Goal: Information Seeking & Learning: Learn about a topic

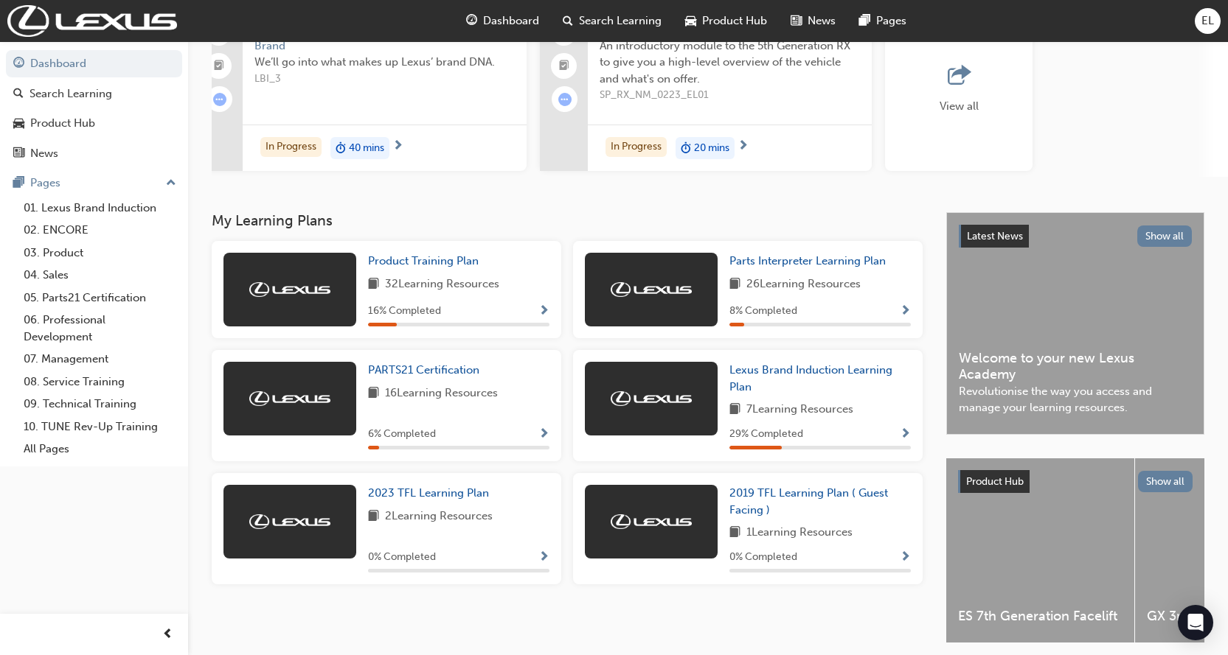
scroll to position [147, 0]
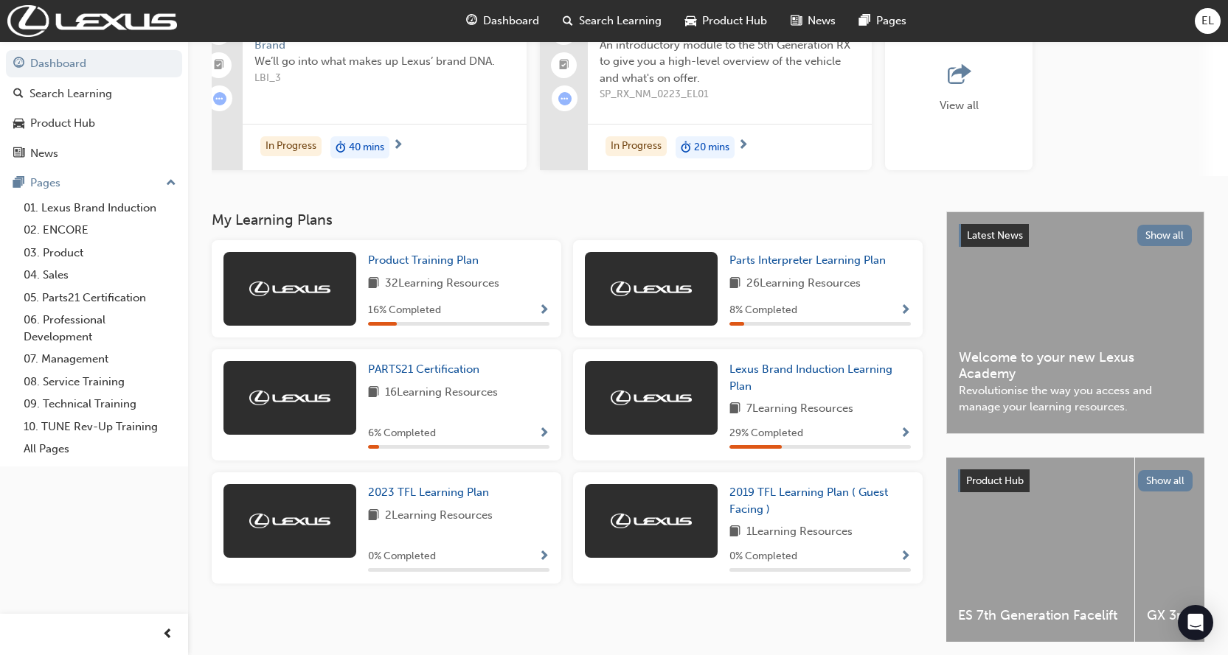
click at [906, 318] on span "Show Progress" at bounding box center [905, 311] width 11 height 13
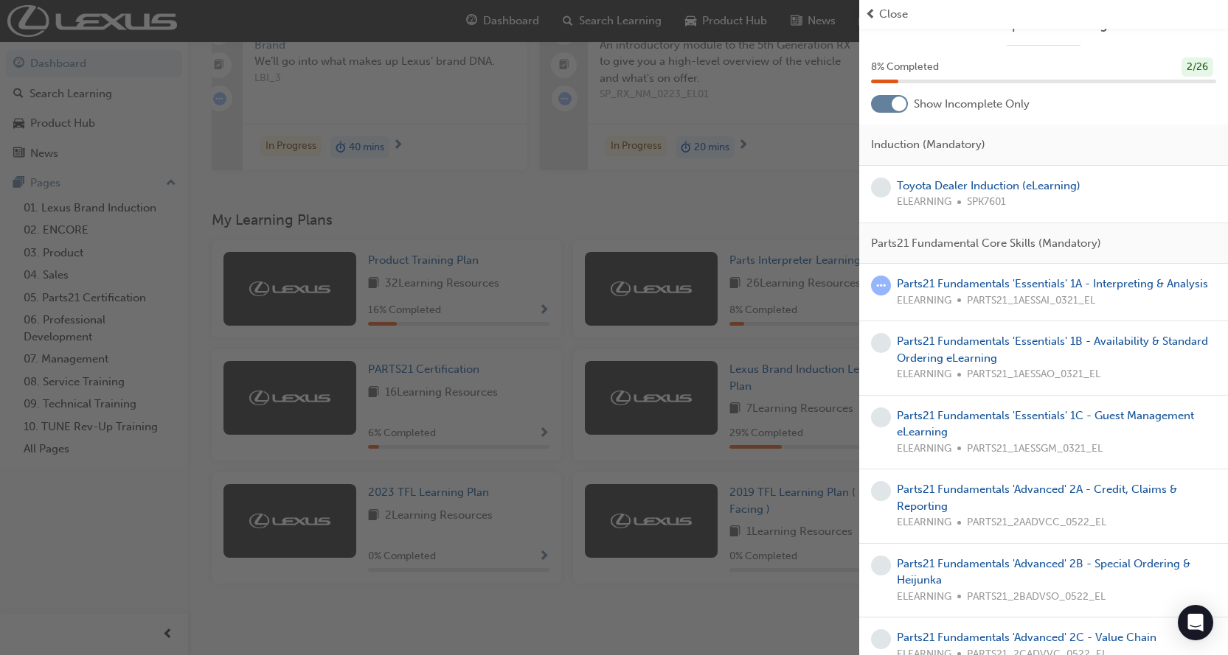
scroll to position [0, 0]
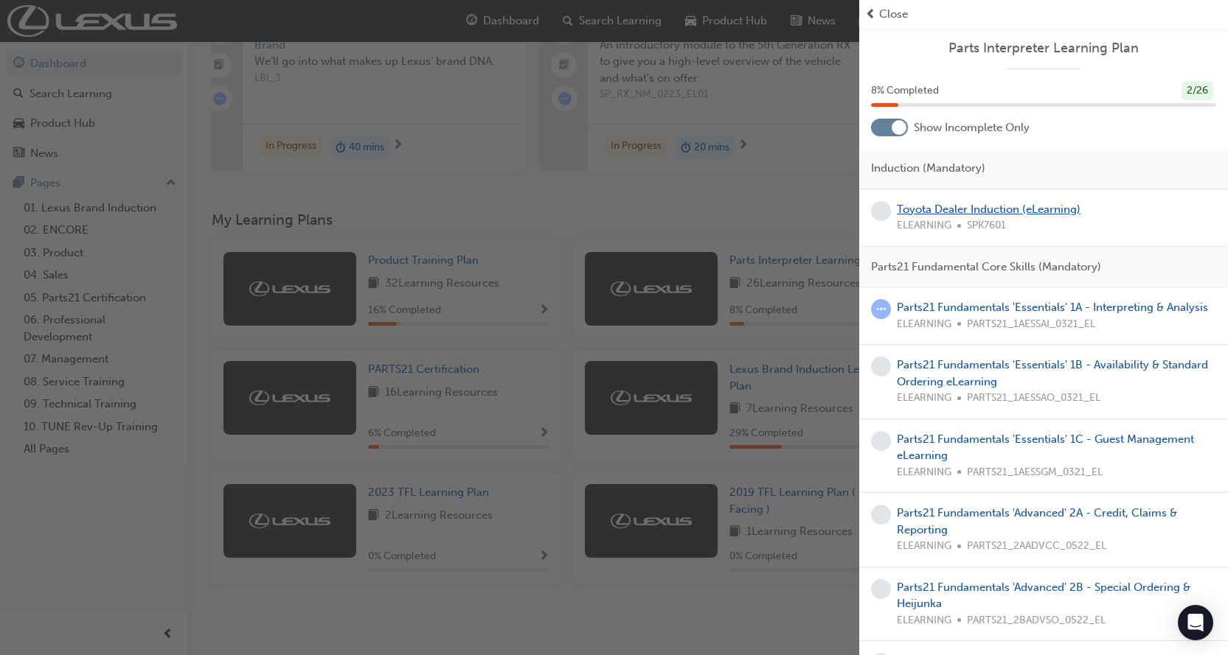
click at [1025, 206] on link "Toyota Dealer Induction (eLearning)" at bounding box center [989, 209] width 184 height 13
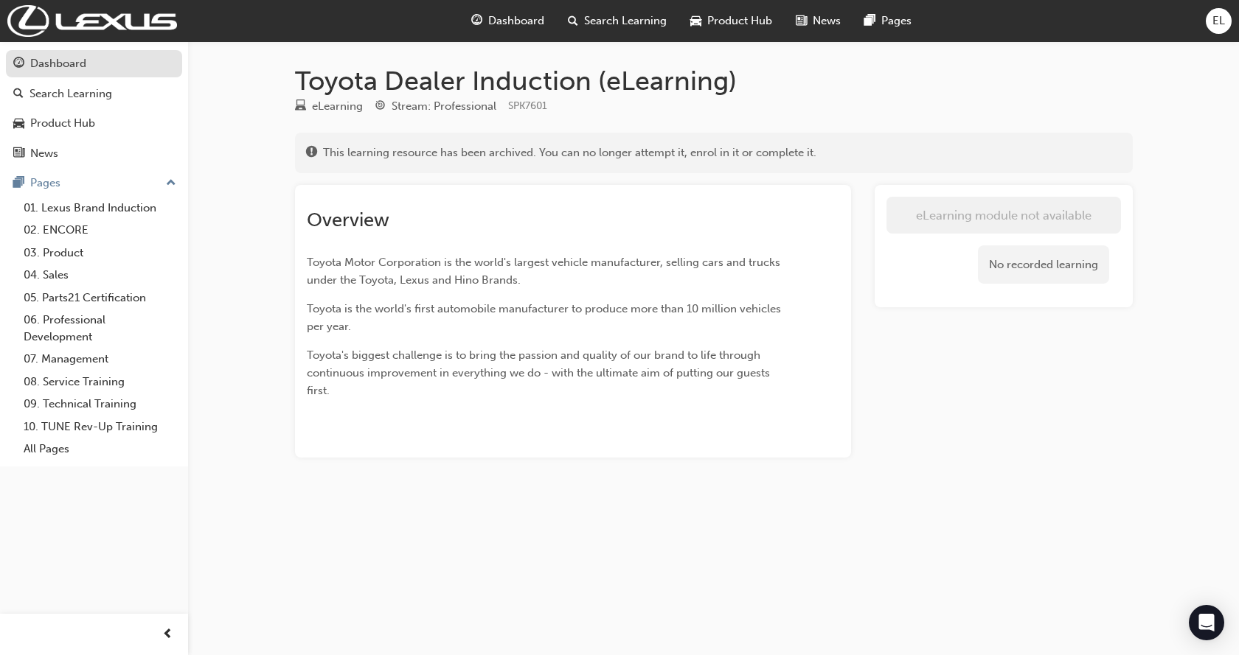
click at [75, 56] on div "Dashboard" at bounding box center [58, 63] width 56 height 17
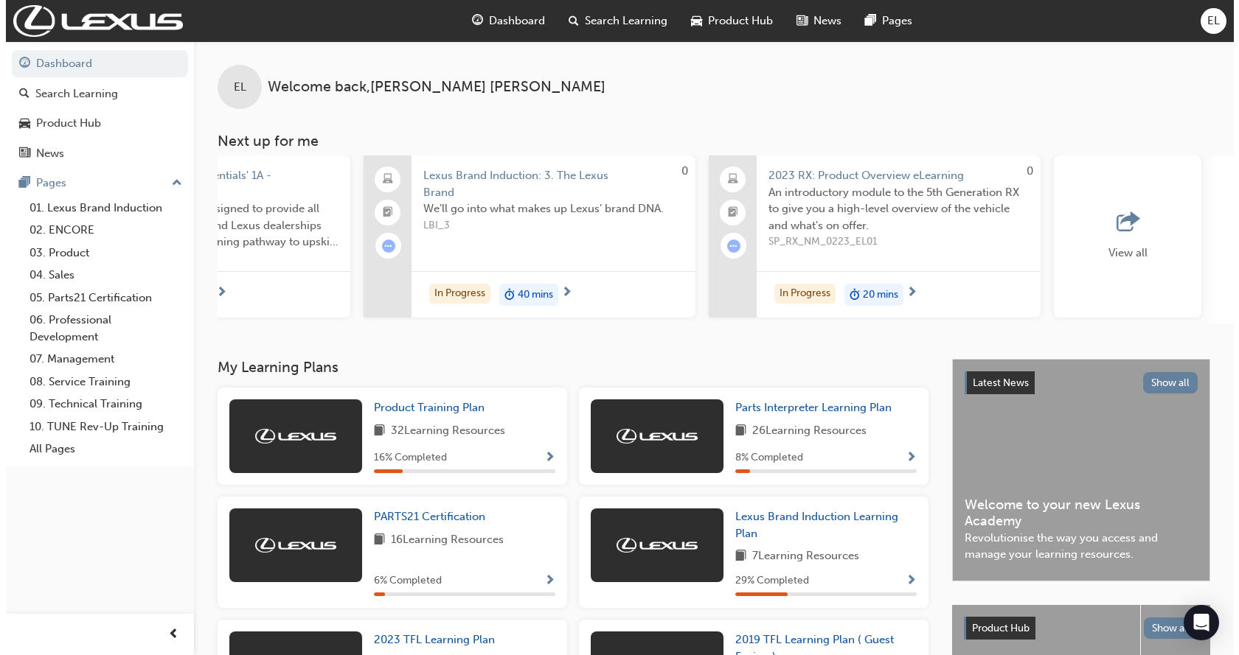
scroll to position [0, 1052]
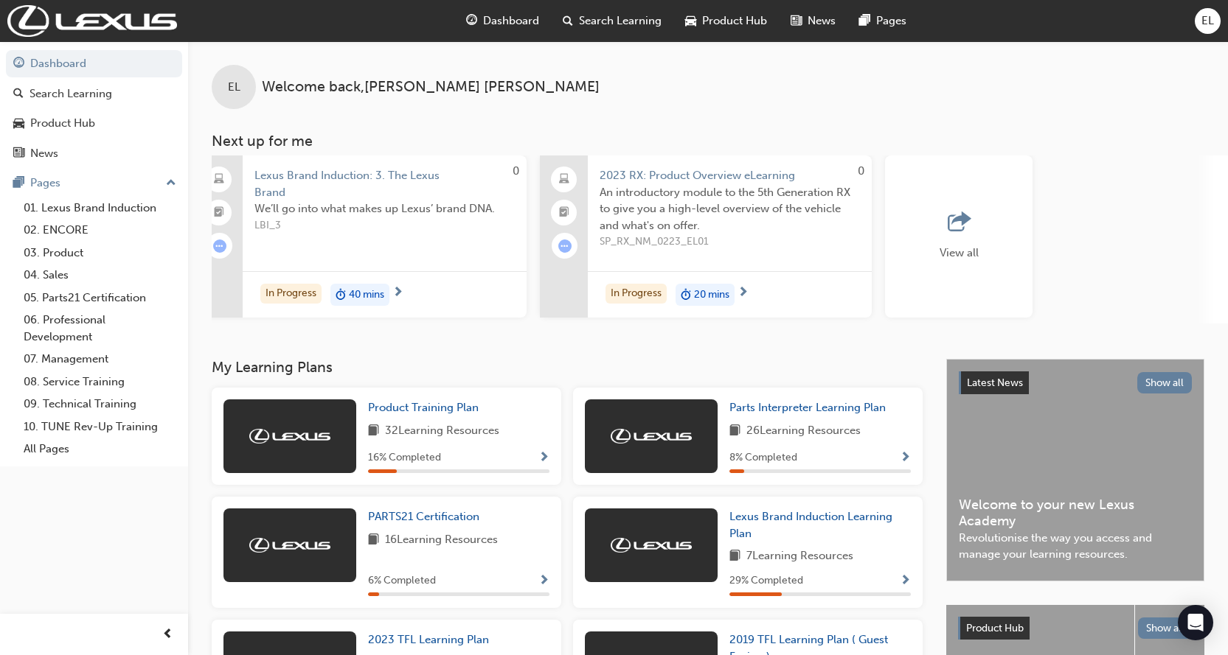
click at [905, 459] on span "Show Progress" at bounding box center [905, 458] width 11 height 13
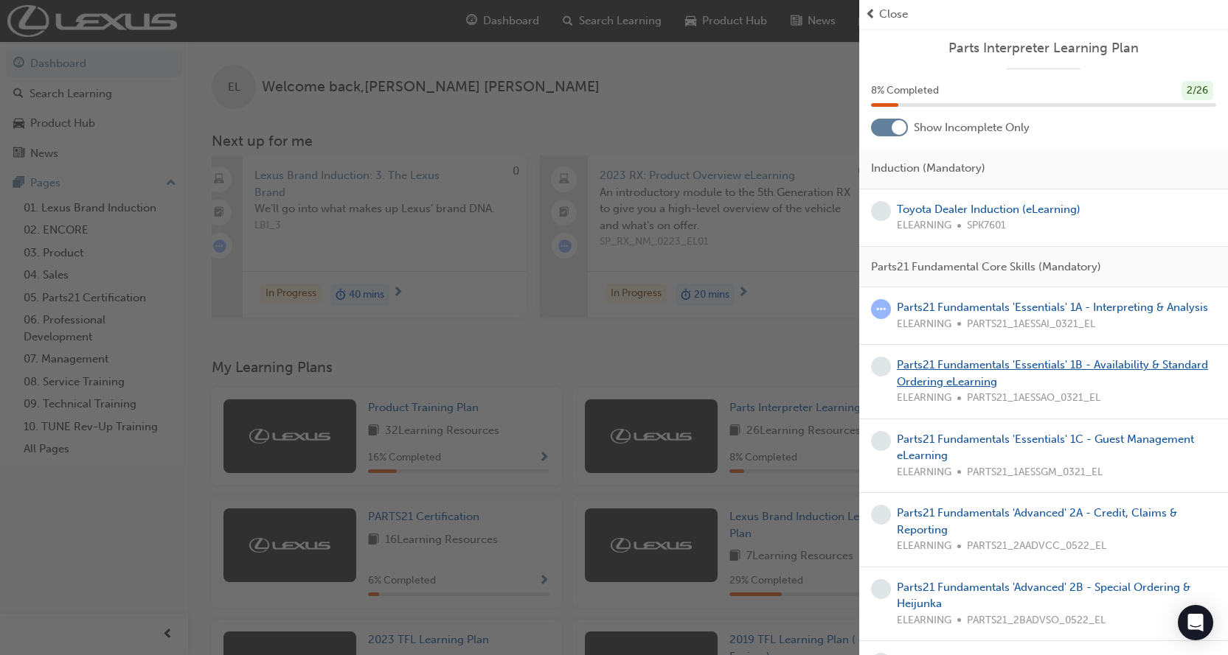
click at [924, 382] on link "Parts21 Fundamentals 'Essentials' 1B - Availability & Standard Ordering eLearni…" at bounding box center [1052, 373] width 311 height 30
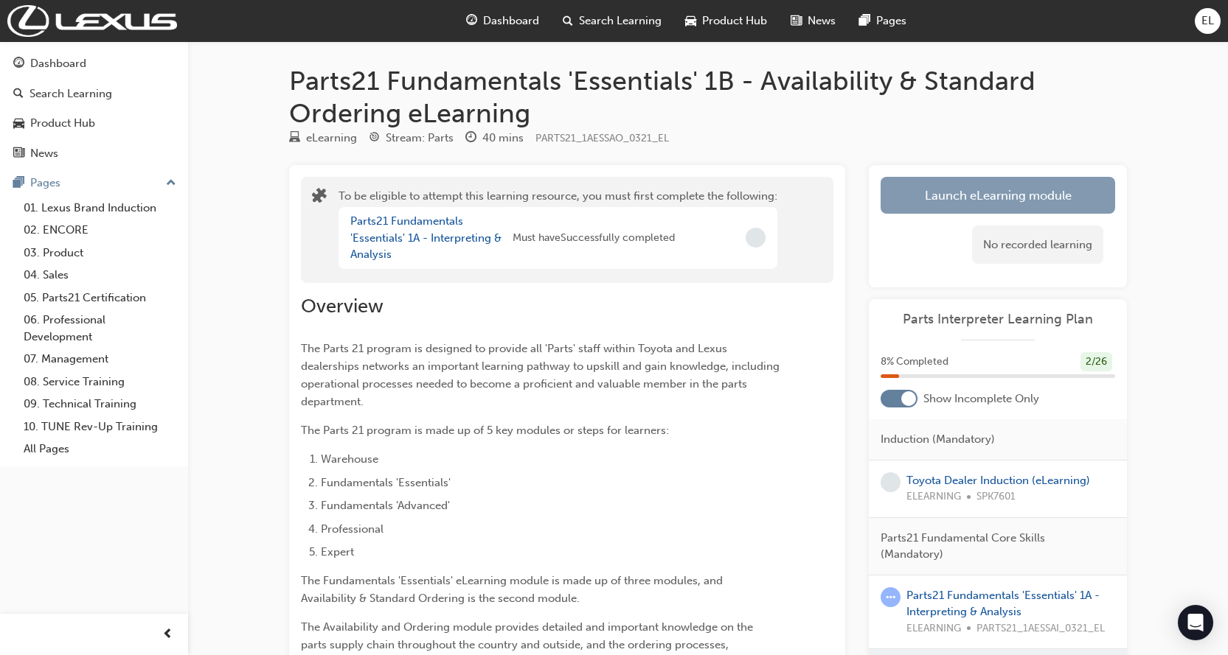
click at [1044, 207] on button "Launch eLearning module" at bounding box center [997, 195] width 234 height 37
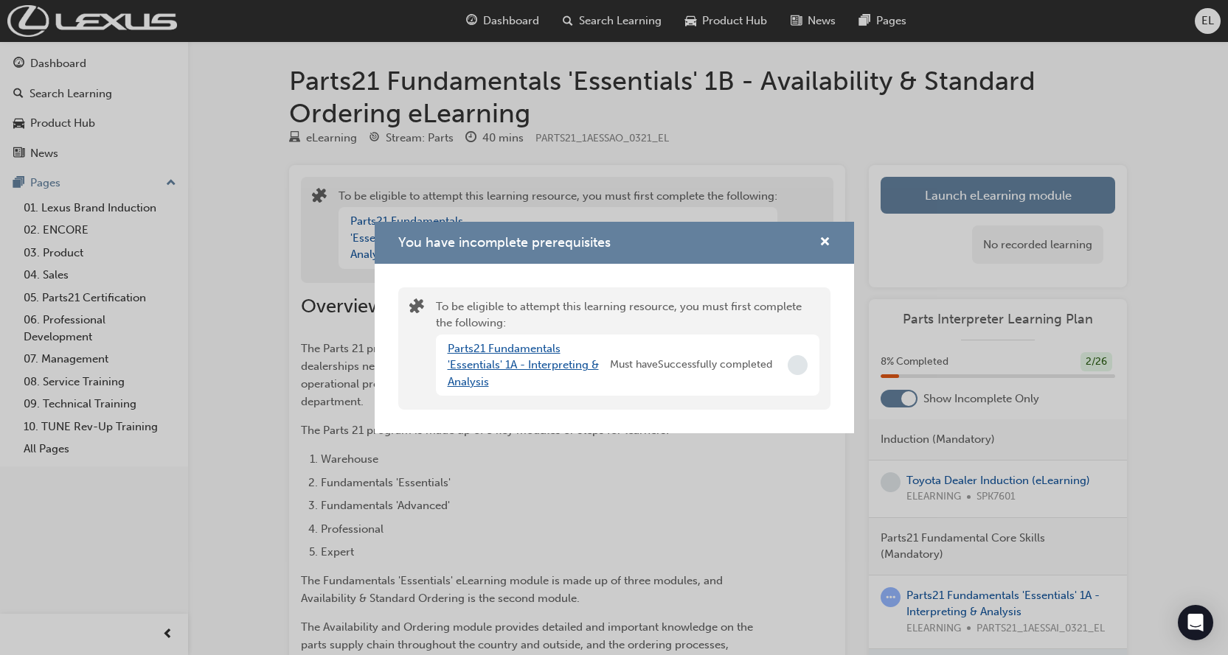
click at [502, 360] on link "Parts21 Fundamentals 'Essentials' 1A - Interpreting & Analysis" at bounding box center [523, 365] width 151 height 46
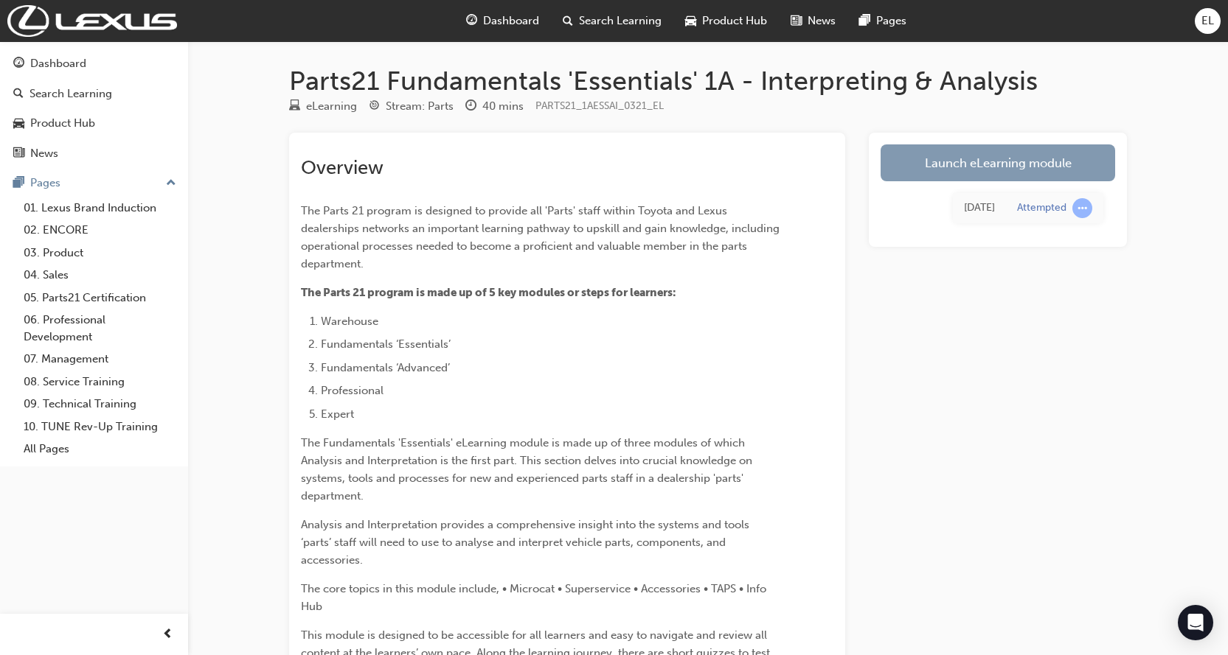
click at [1004, 148] on link "Launch eLearning module" at bounding box center [997, 163] width 234 height 37
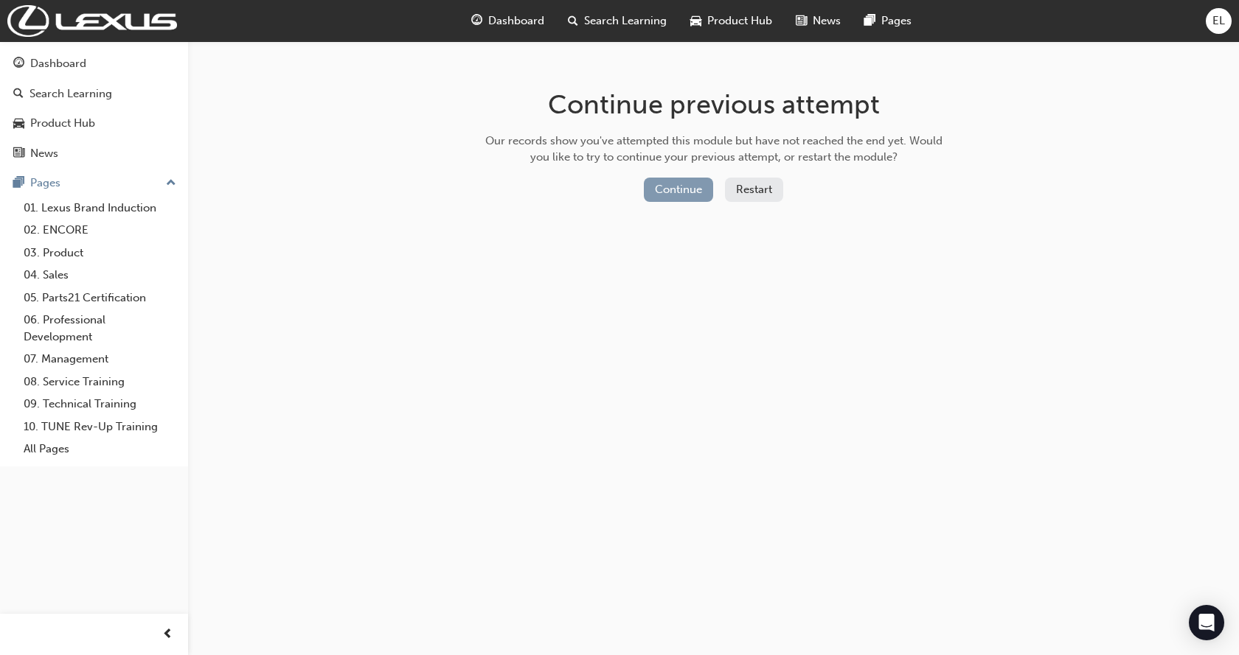
click at [678, 185] on button "Continue" at bounding box center [678, 190] width 69 height 24
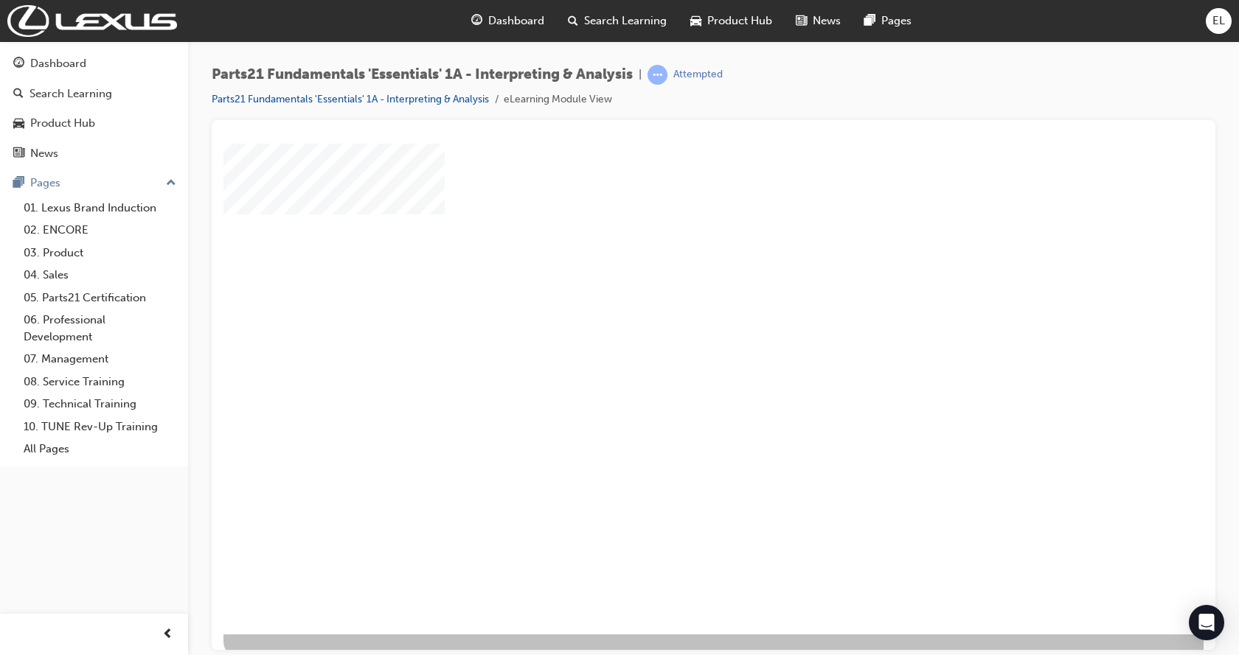
scroll to position [58, 0]
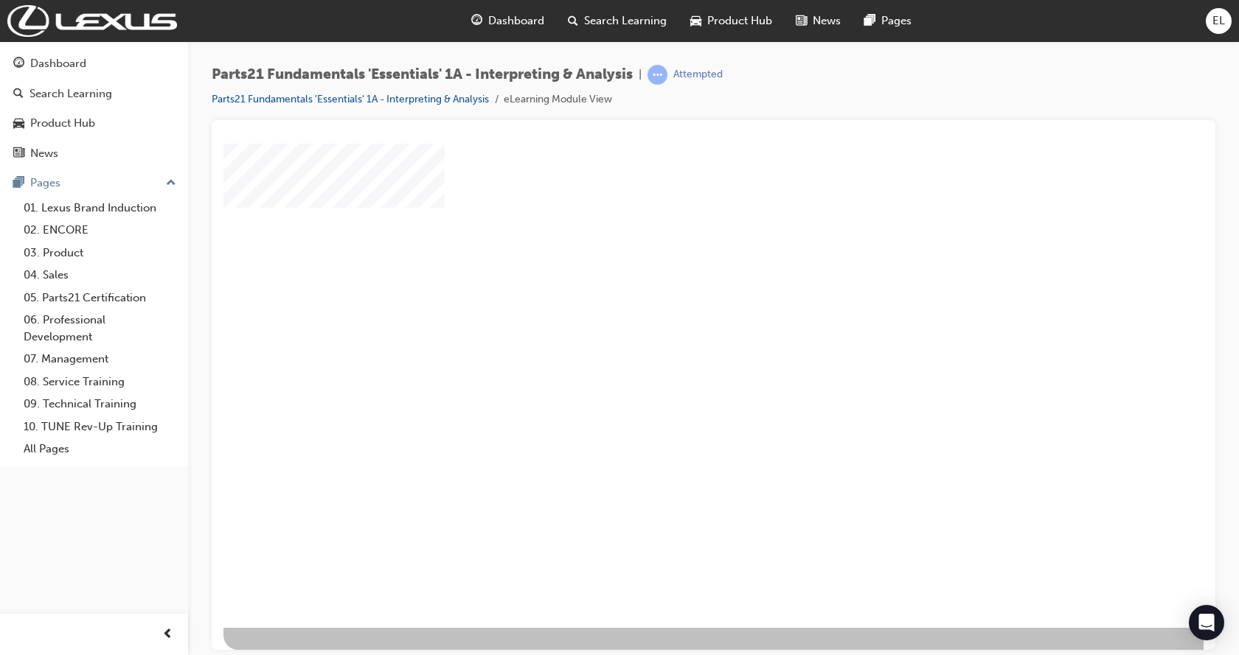
click at [671, 307] on div "play" at bounding box center [671, 307] width 0 height 0
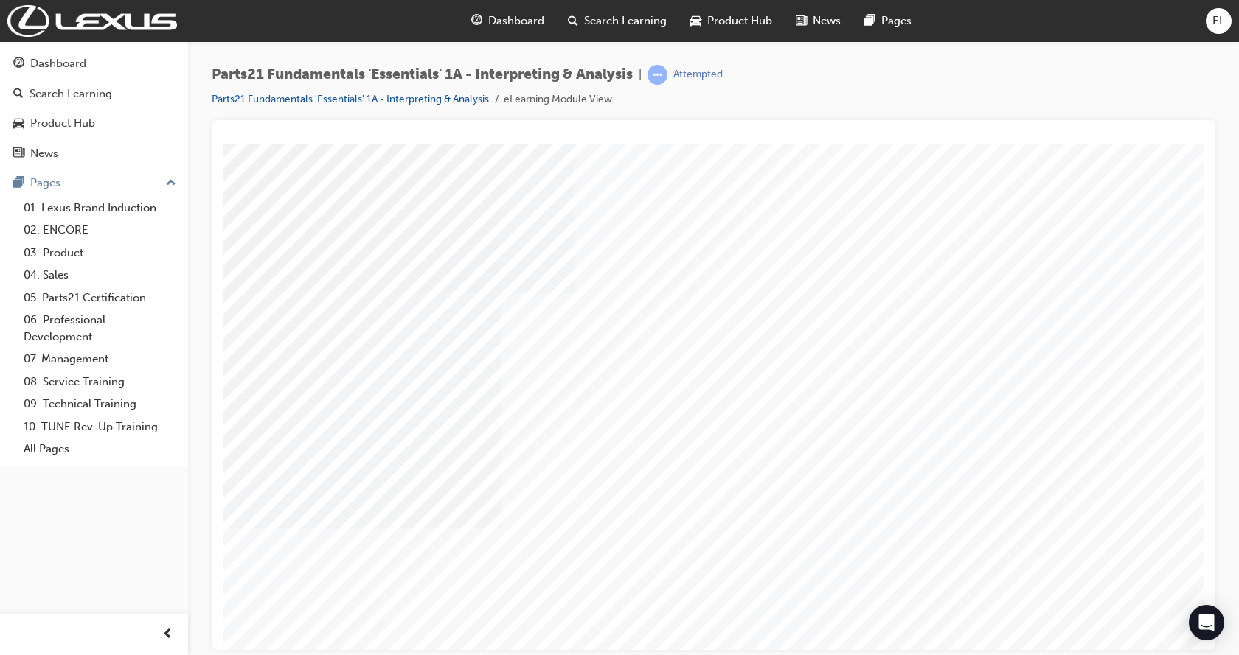
type input "[PERSON_NAME]"
drag, startPoint x: 582, startPoint y: 384, endPoint x: 716, endPoint y: 437, distance: 143.4
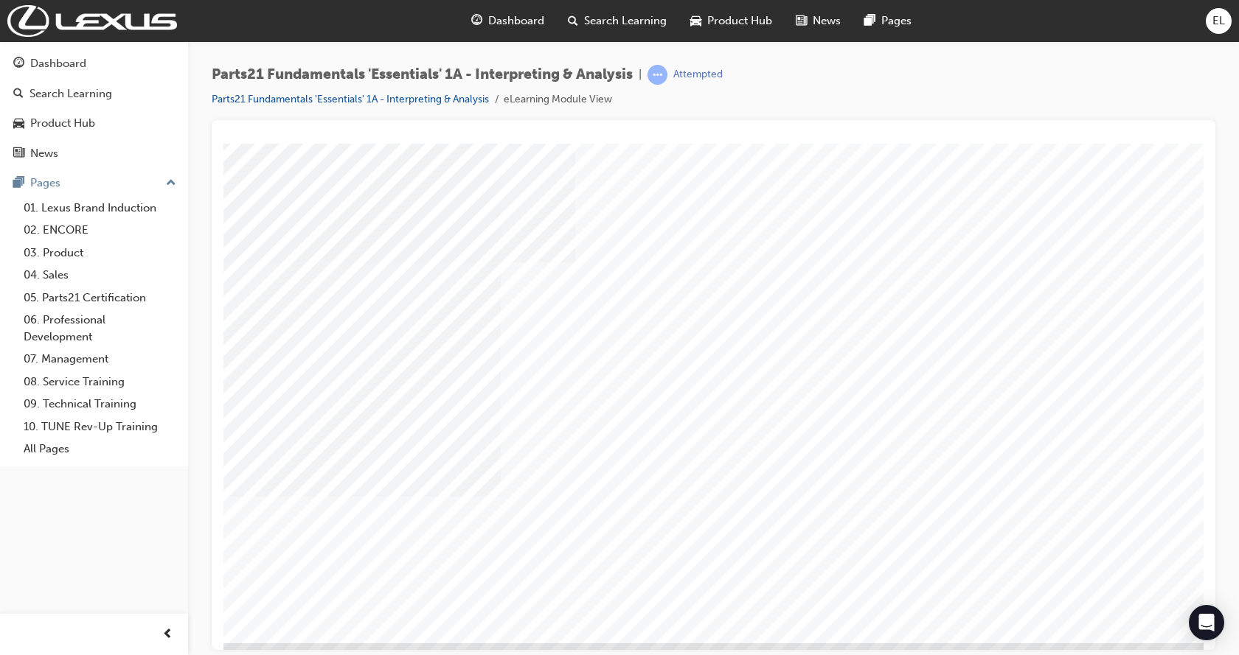
scroll to position [58, 0]
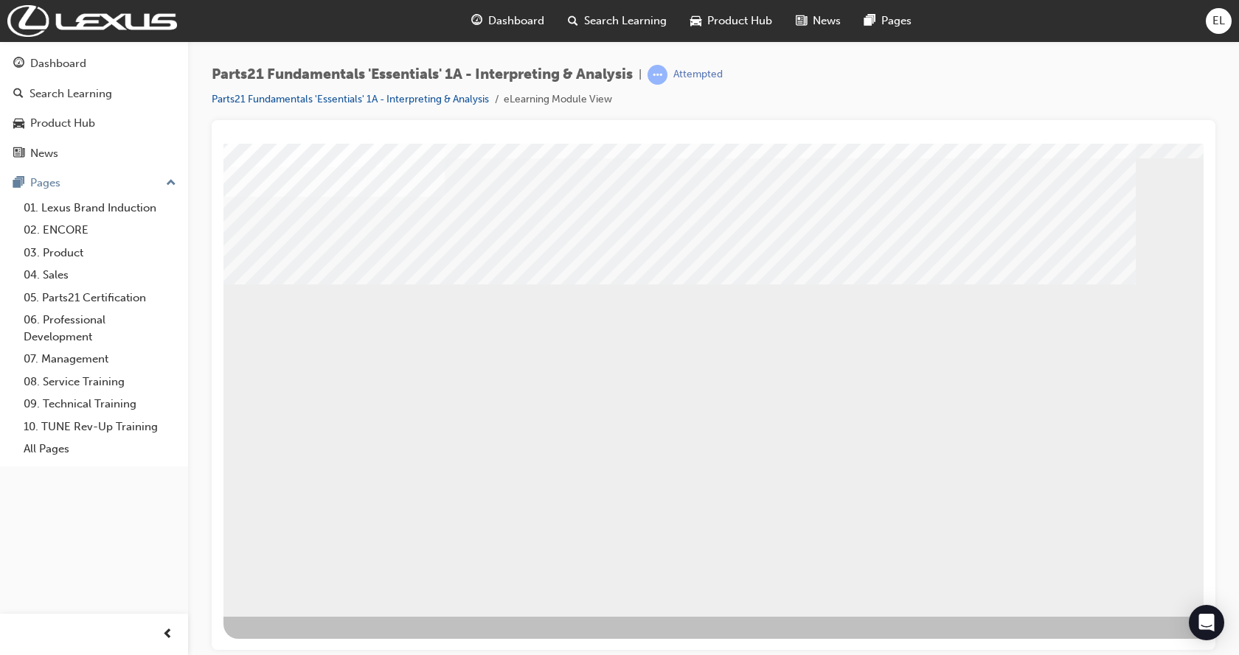
drag, startPoint x: 819, startPoint y: 460, endPoint x: 866, endPoint y: 455, distance: 47.5
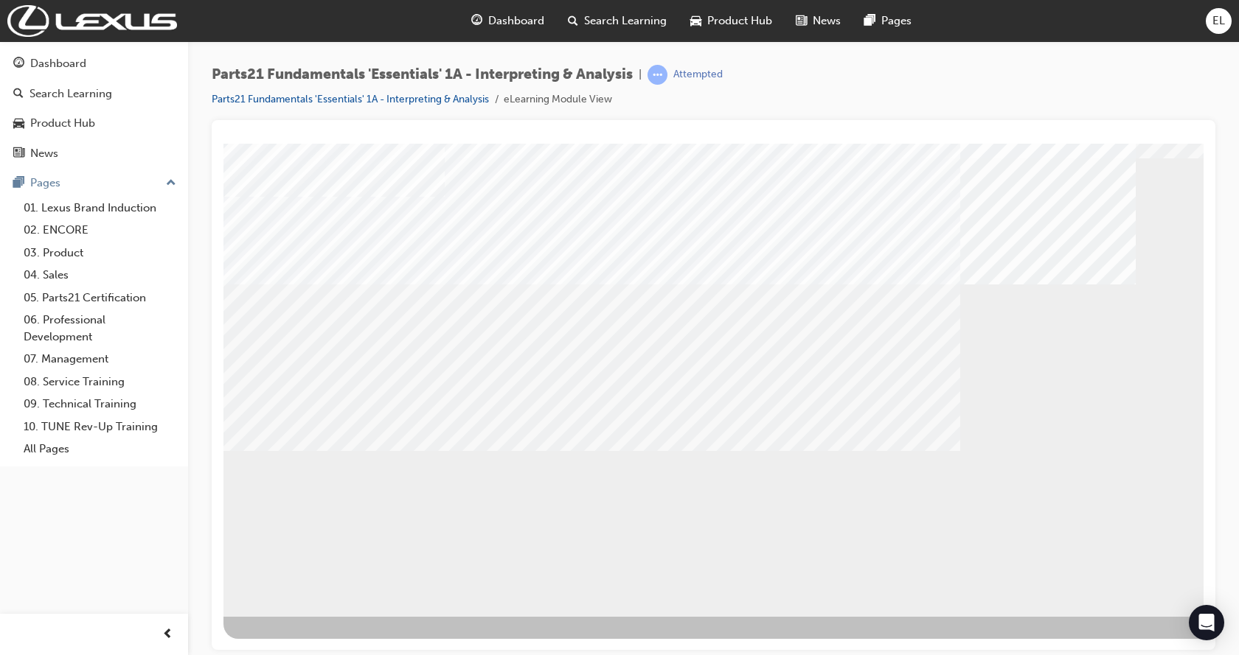
drag, startPoint x: 932, startPoint y: 465, endPoint x: 967, endPoint y: 461, distance: 34.9
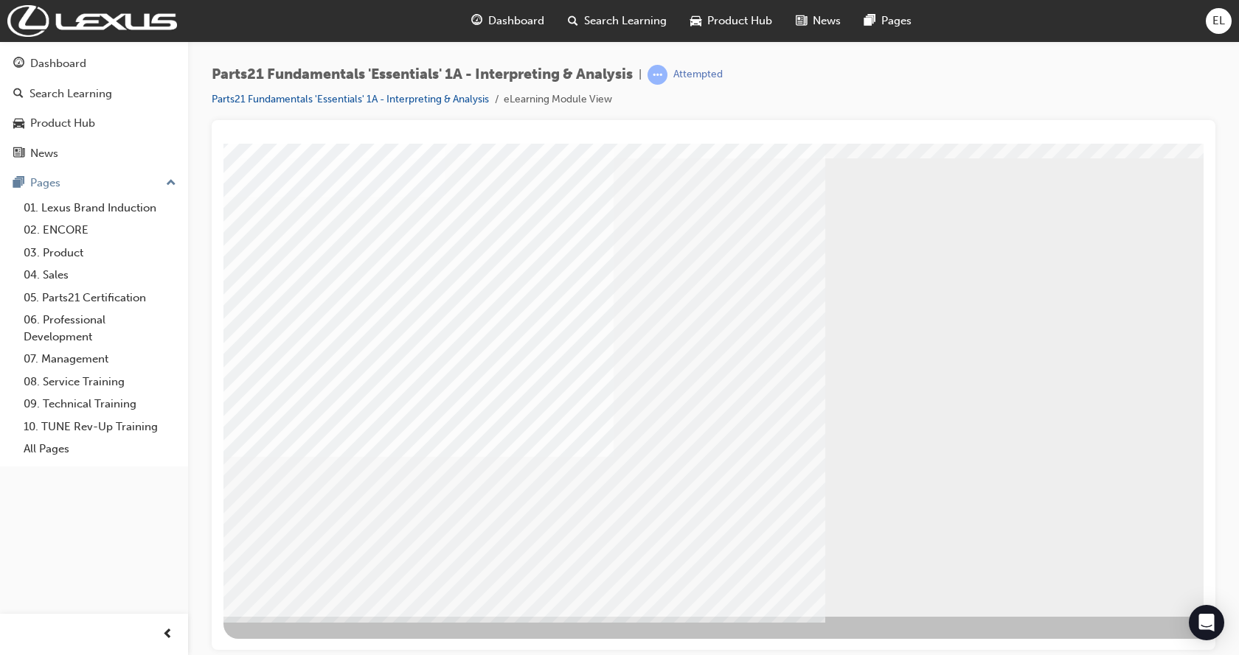
scroll to position [0, 0]
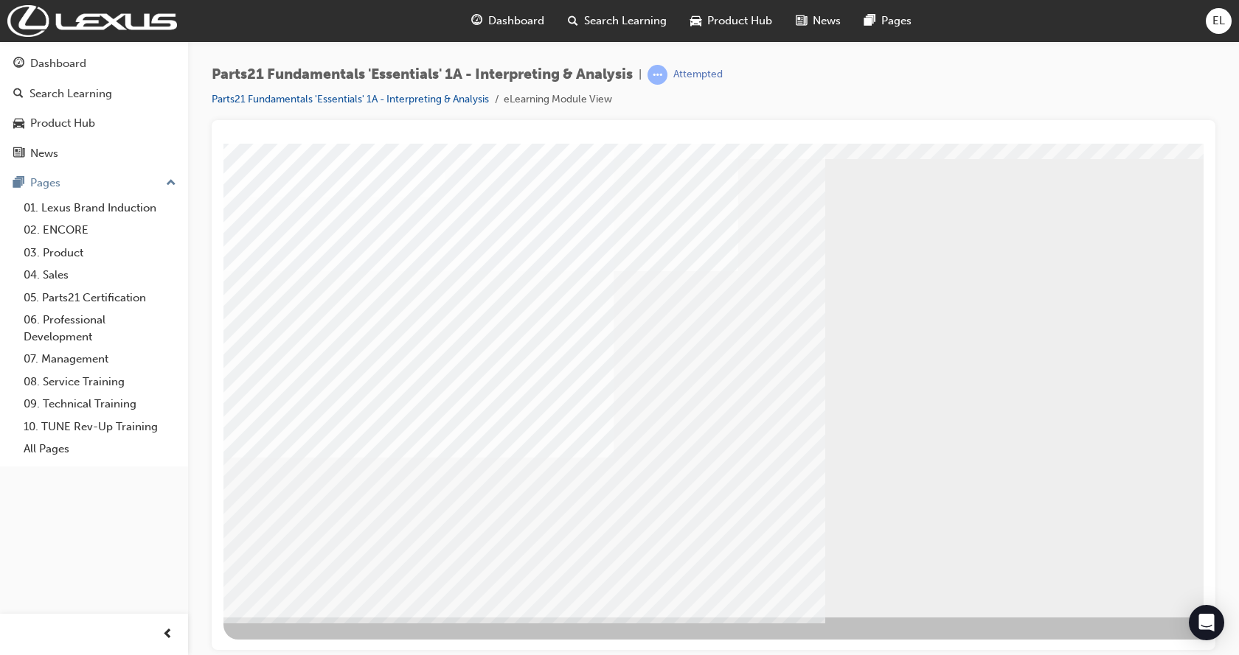
scroll to position [58, 0]
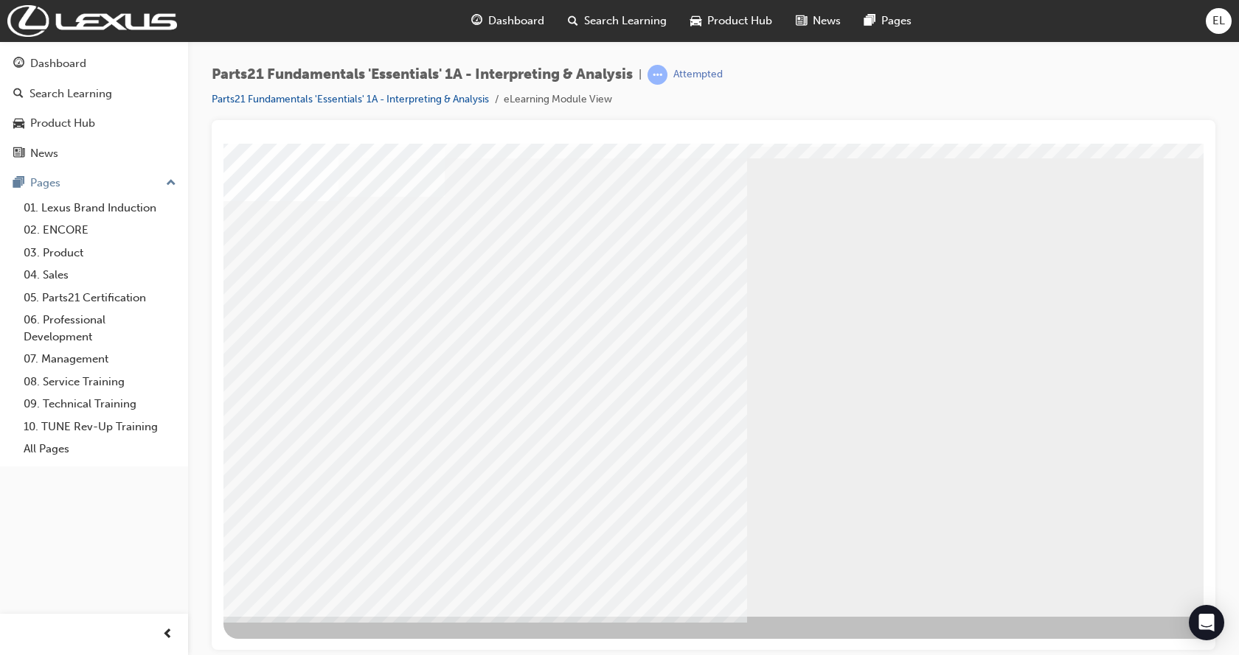
scroll to position [0, 0]
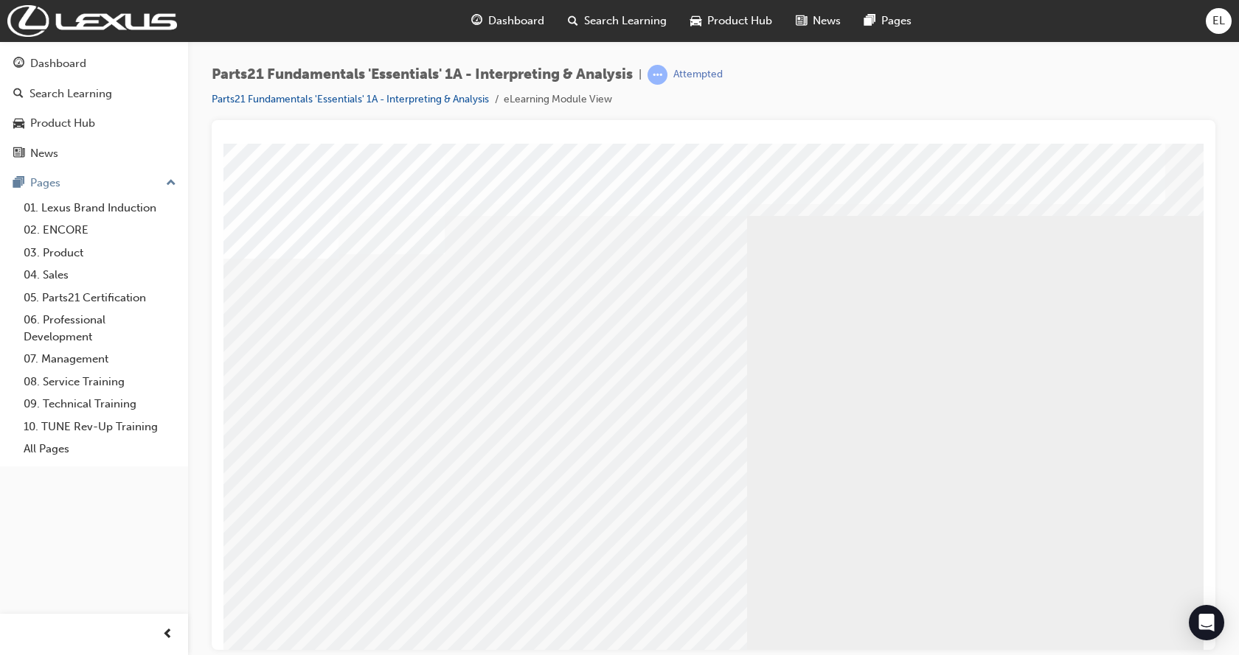
drag, startPoint x: 372, startPoint y: 414, endPoint x: 505, endPoint y: 422, distance: 133.0
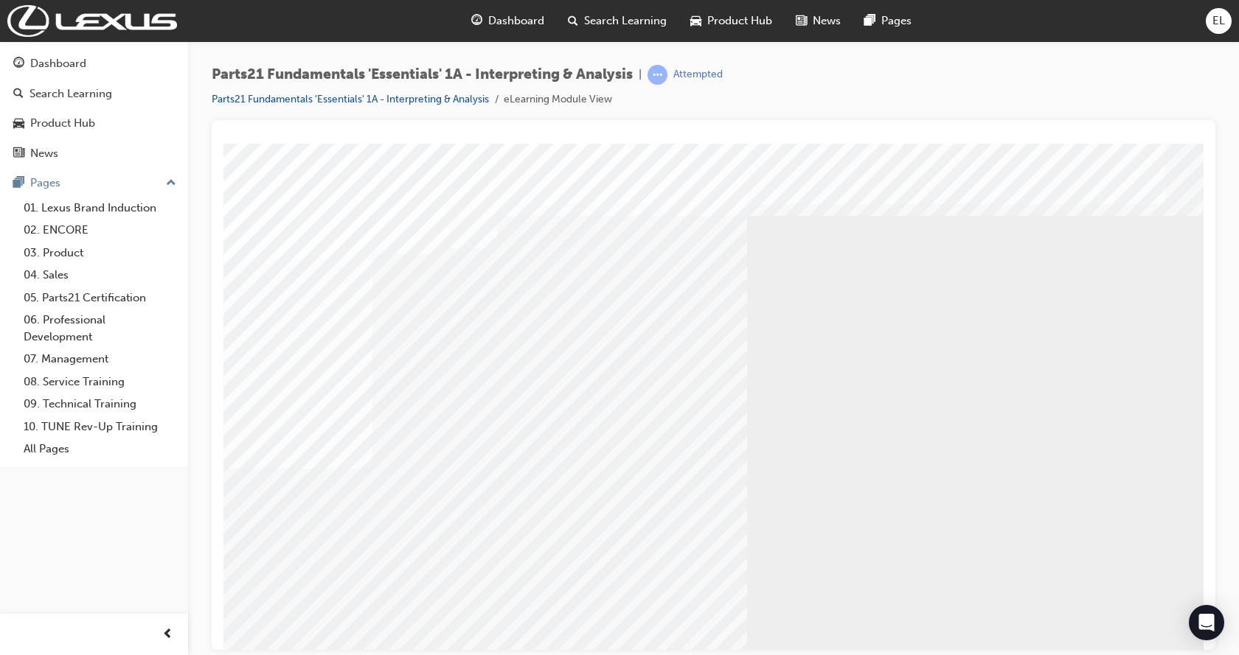
drag, startPoint x: 386, startPoint y: 583, endPoint x: 512, endPoint y: 562, distance: 127.9
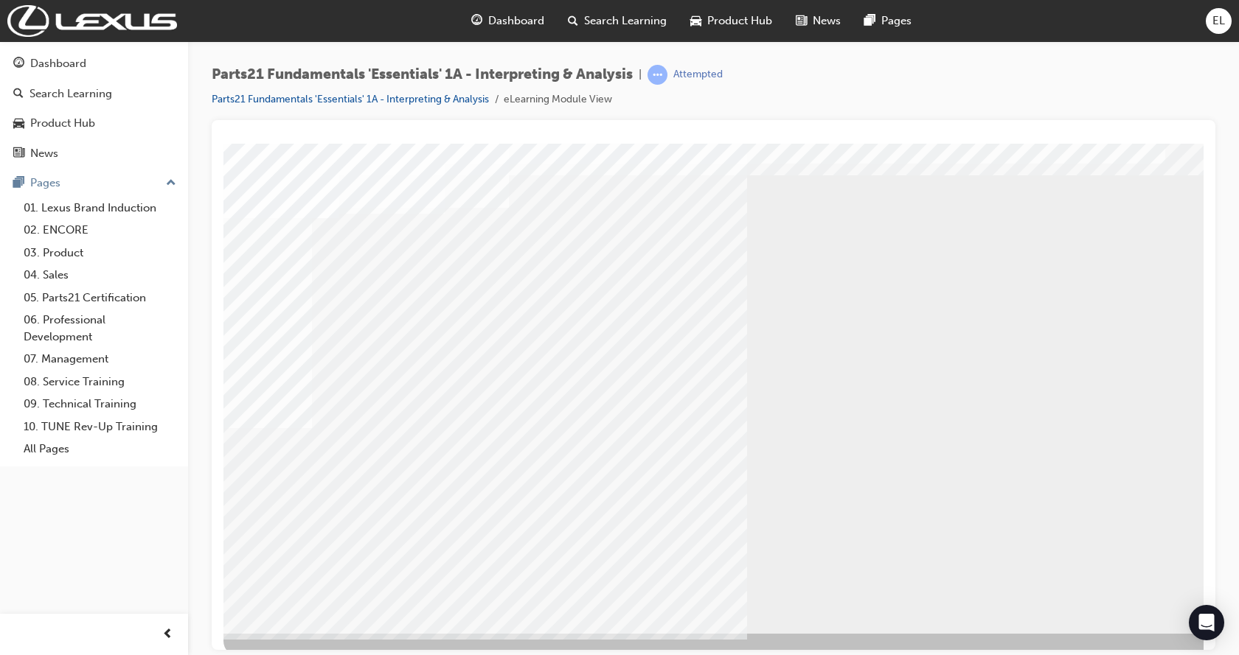
scroll to position [58, 0]
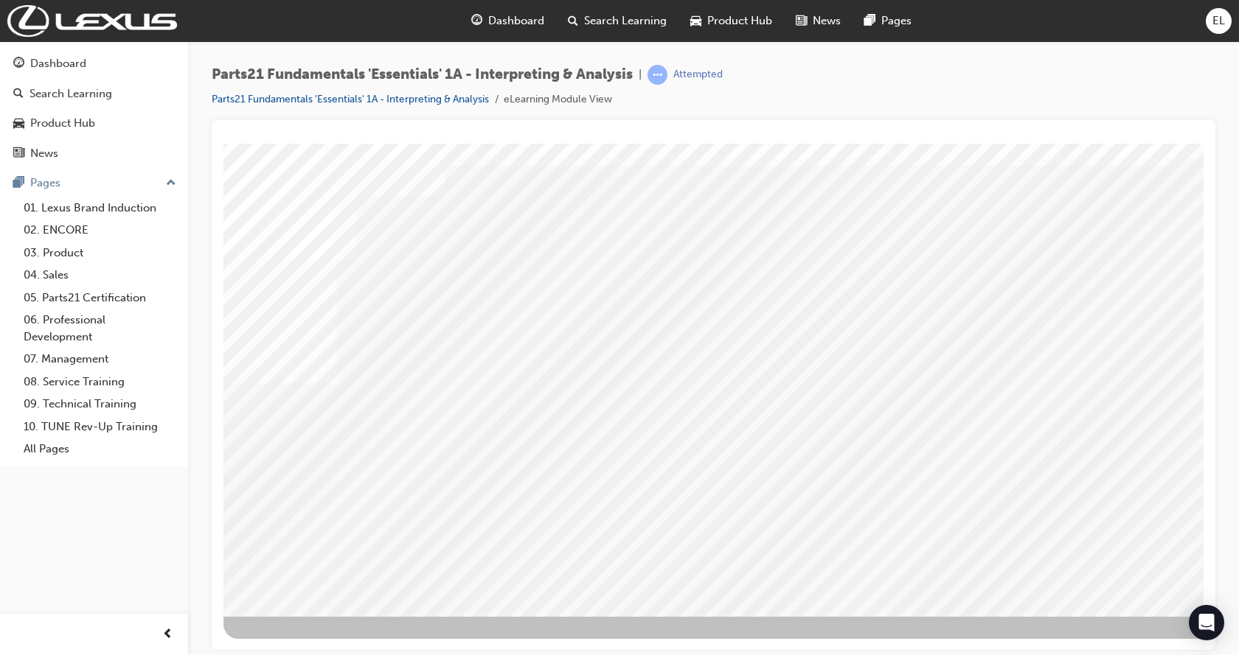
drag, startPoint x: 890, startPoint y: 421, endPoint x: 960, endPoint y: 411, distance: 70.7
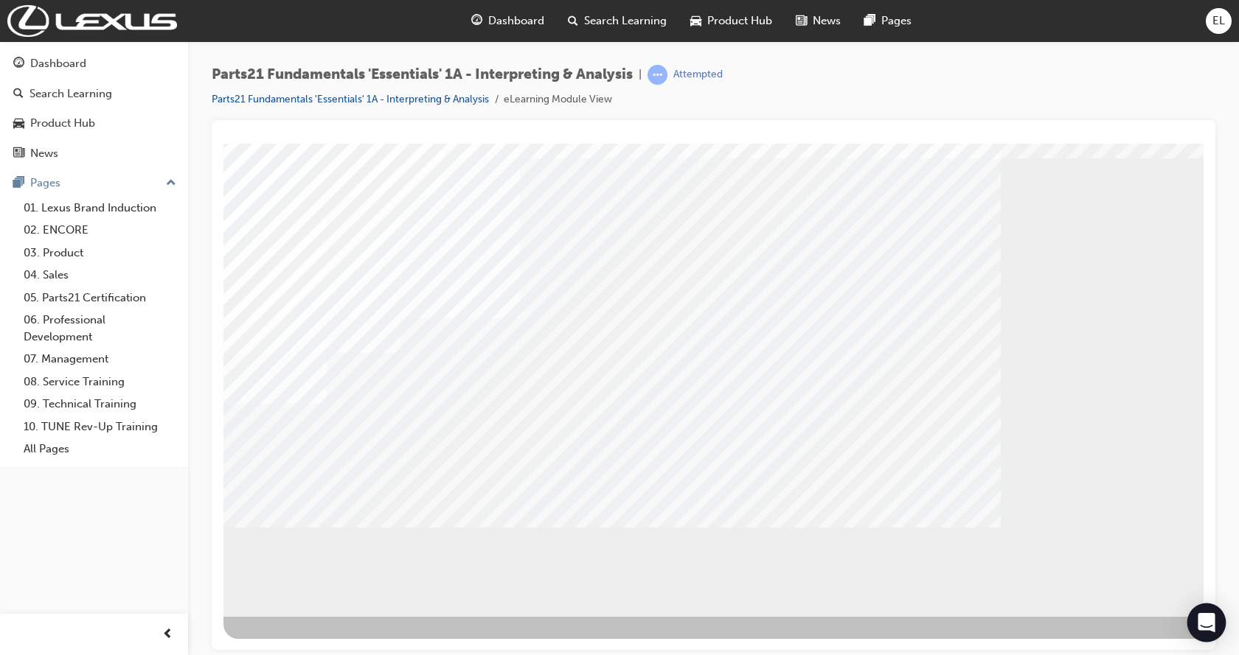
click at [1206, 626] on icon "Open Intercom Messenger" at bounding box center [1205, 622] width 17 height 19
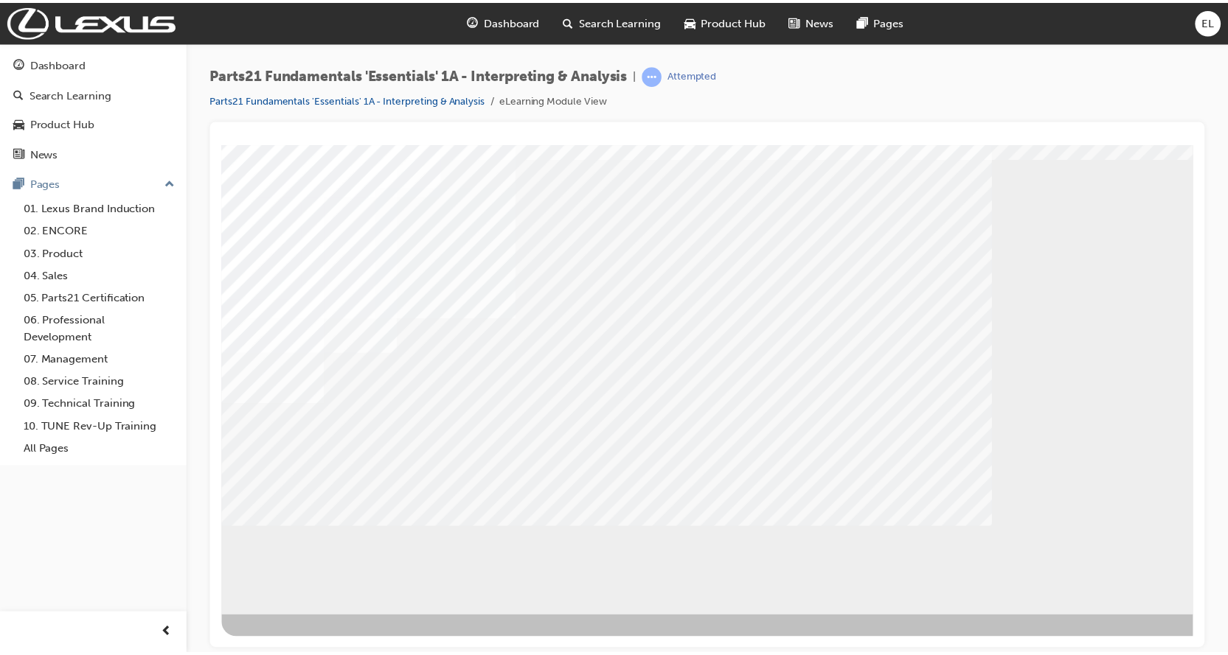
scroll to position [0, 0]
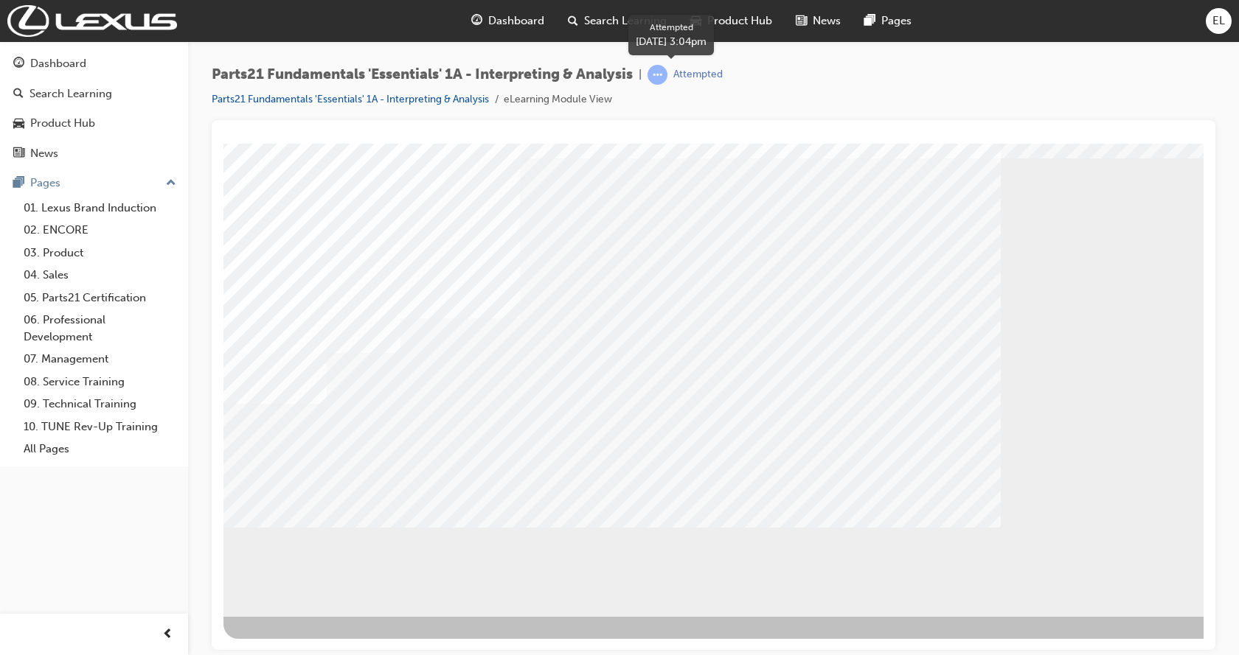
click at [667, 80] on span "learningRecordVerb_ATTEMPT-icon" at bounding box center [657, 75] width 20 height 20
click at [69, 56] on div "Dashboard" at bounding box center [58, 63] width 56 height 17
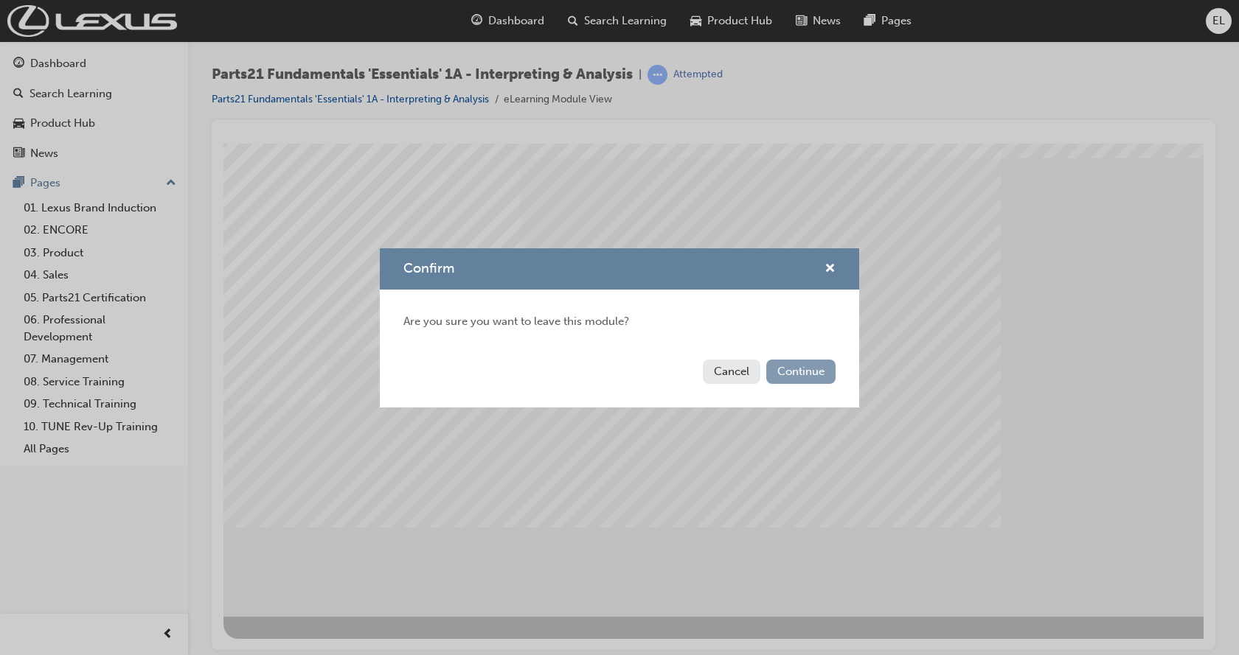
click at [784, 369] on button "Continue" at bounding box center [800, 372] width 69 height 24
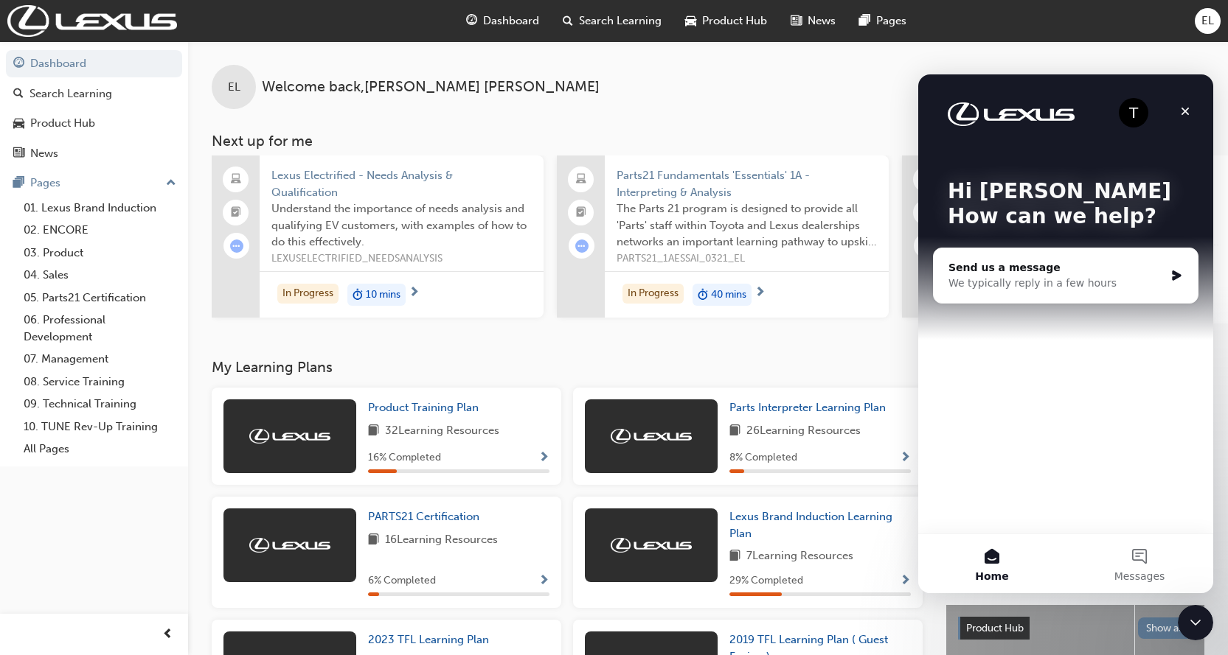
click at [900, 465] on span "Show Progress" at bounding box center [905, 458] width 11 height 13
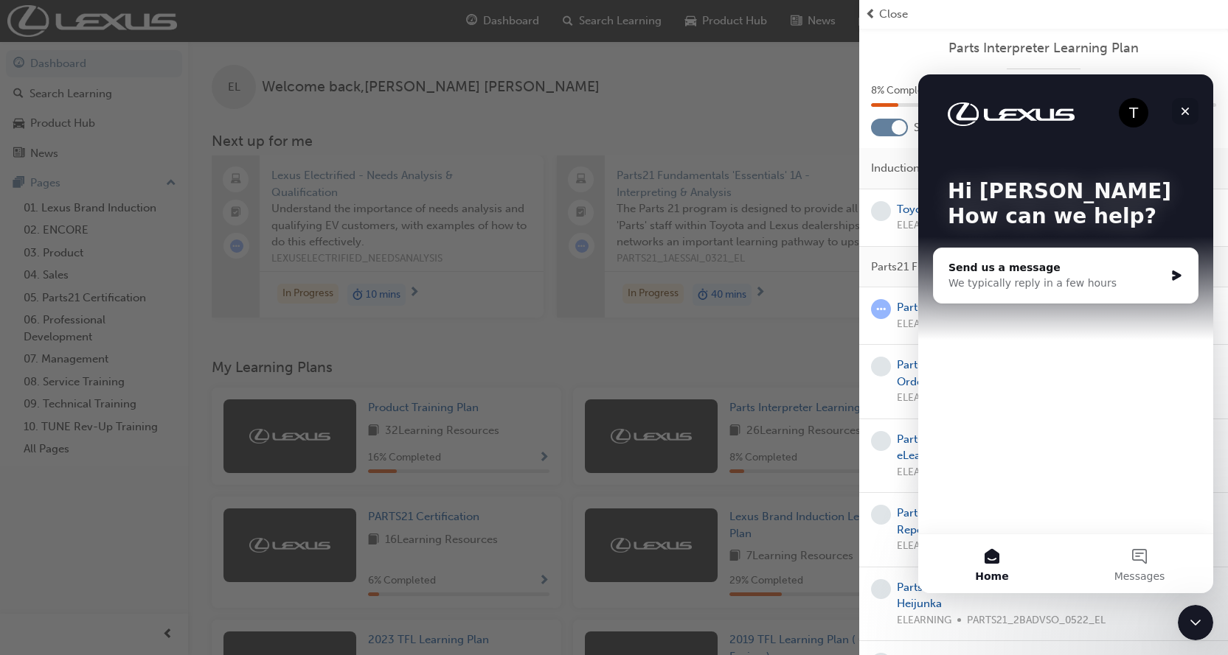
click at [1184, 116] on icon "Close" at bounding box center [1185, 111] width 12 height 12
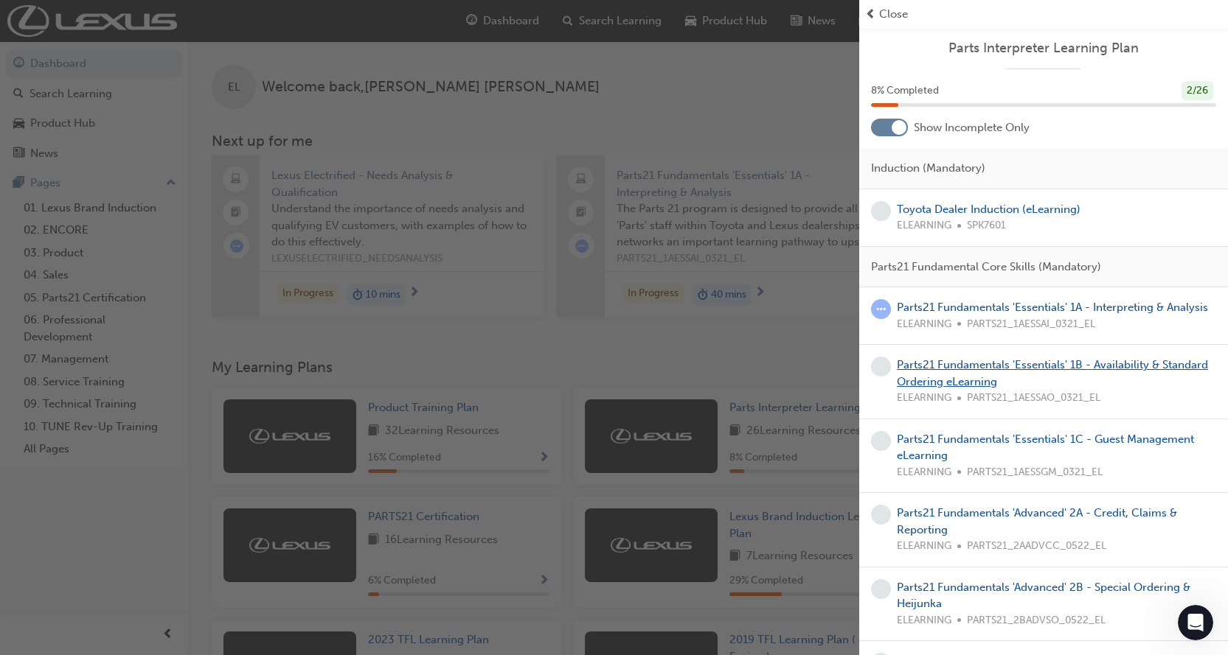
click at [984, 385] on link "Parts21 Fundamentals 'Essentials' 1B - Availability & Standard Ordering eLearni…" at bounding box center [1052, 373] width 311 height 30
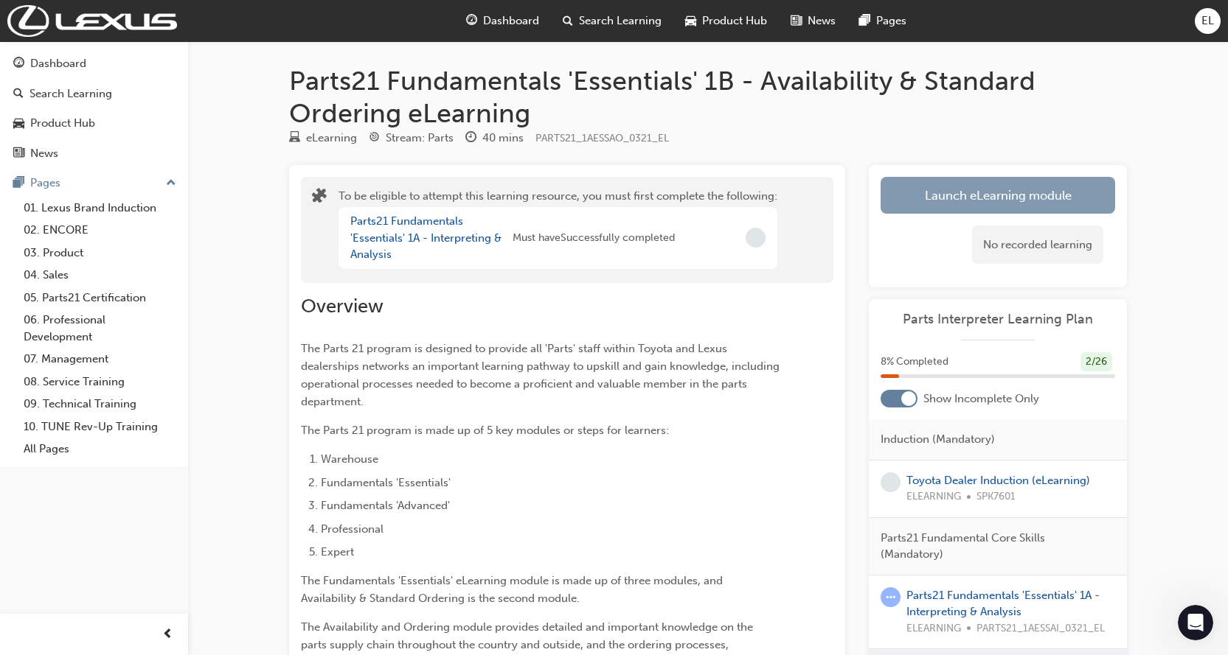
click at [982, 201] on button "Launch eLearning module" at bounding box center [997, 195] width 234 height 37
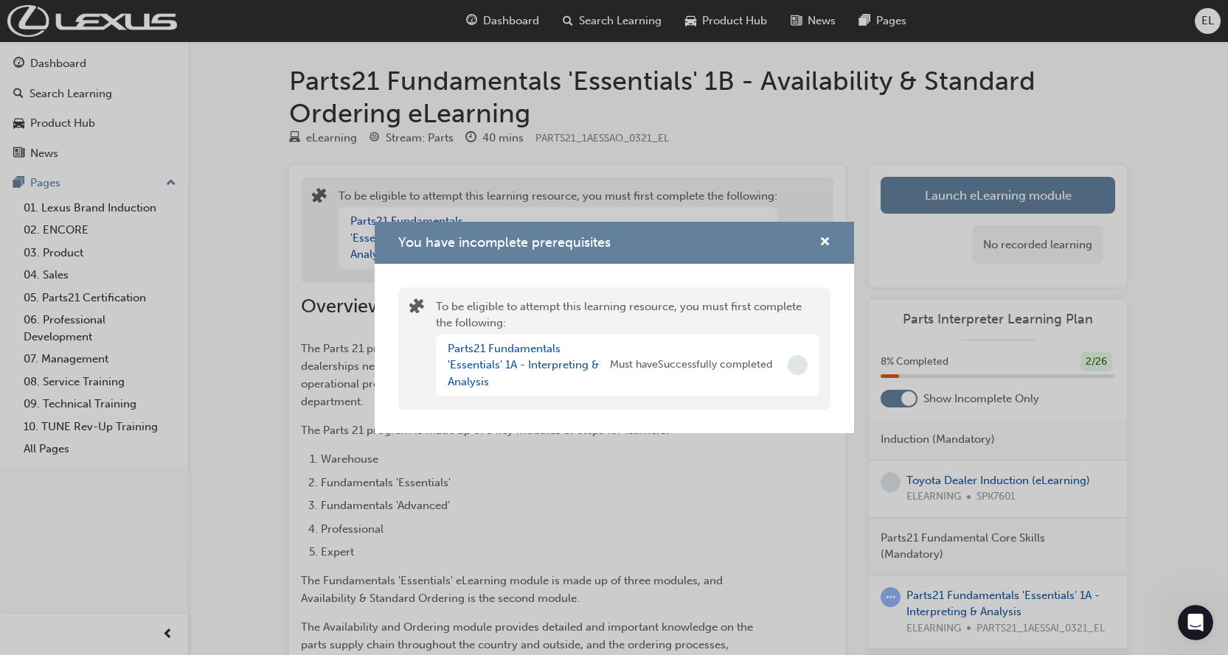
click at [798, 366] on span "Incomplete" at bounding box center [797, 365] width 20 height 20
click at [822, 237] on span "cross-icon" at bounding box center [824, 243] width 11 height 13
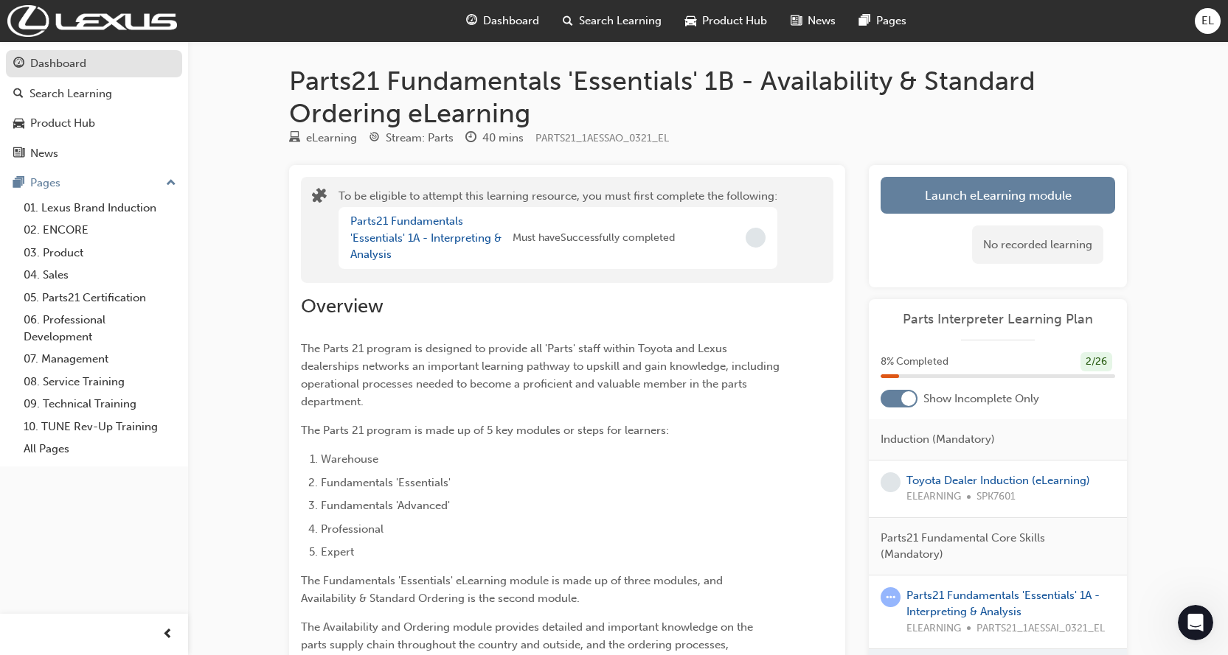
click at [78, 58] on div "Dashboard" at bounding box center [58, 63] width 56 height 17
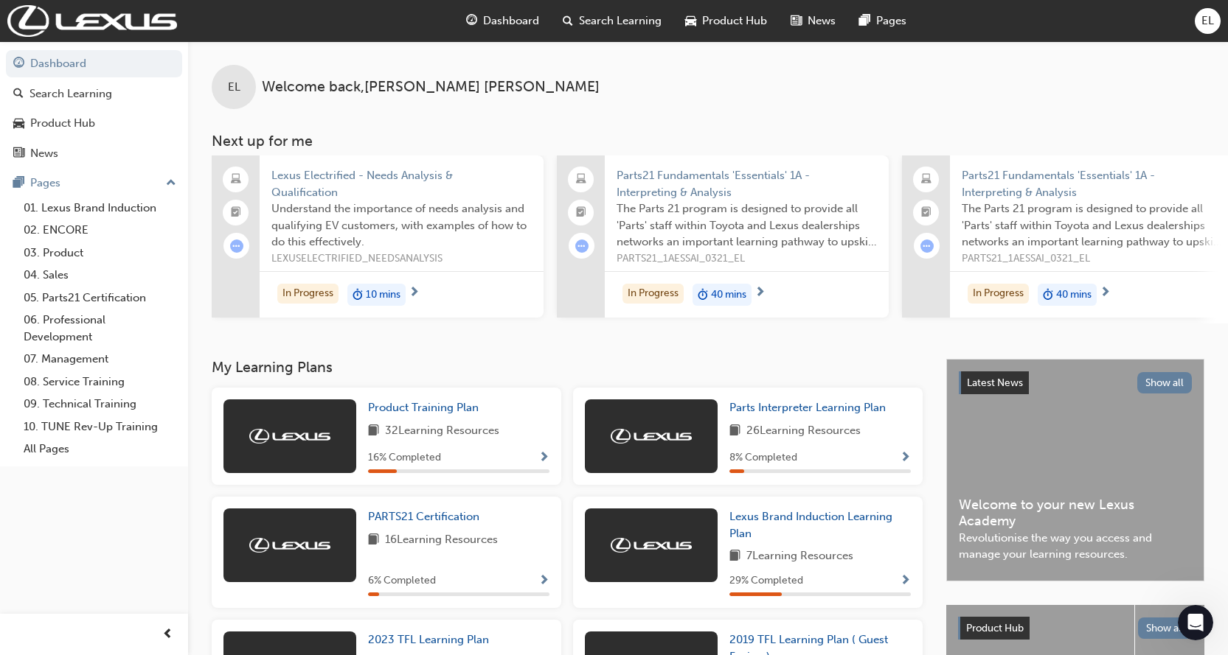
click at [903, 460] on span "Show Progress" at bounding box center [905, 458] width 11 height 13
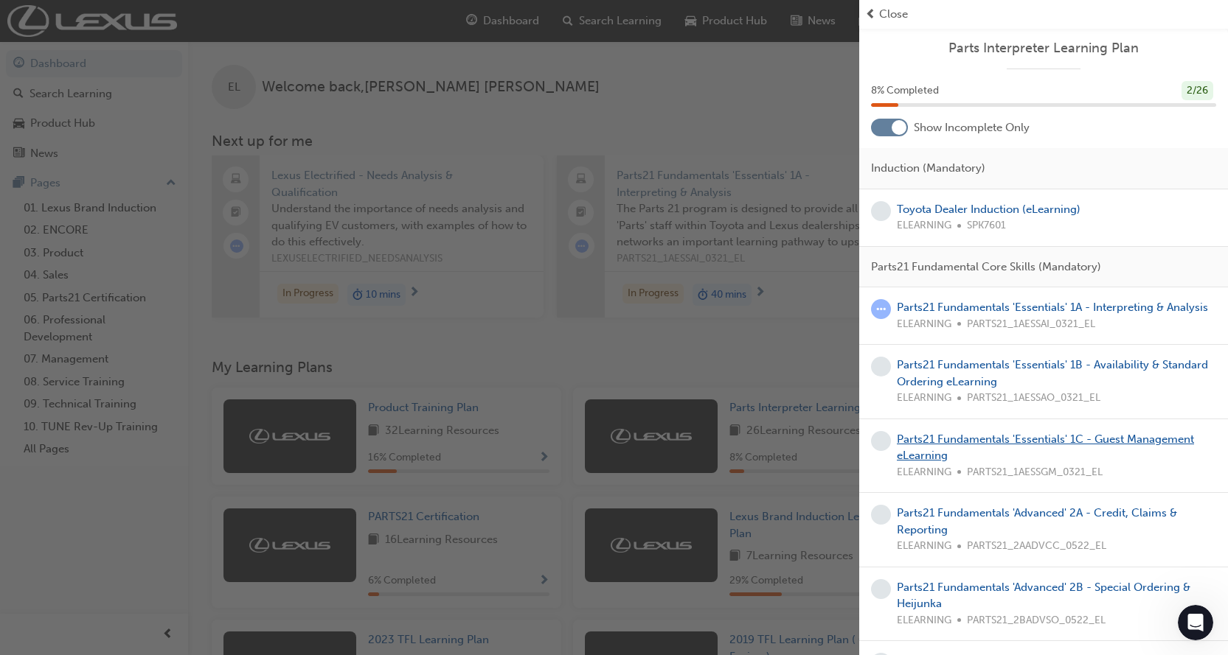
click at [938, 456] on link "Parts21 Fundamentals 'Essentials' 1C - Guest Management eLearning" at bounding box center [1045, 448] width 297 height 30
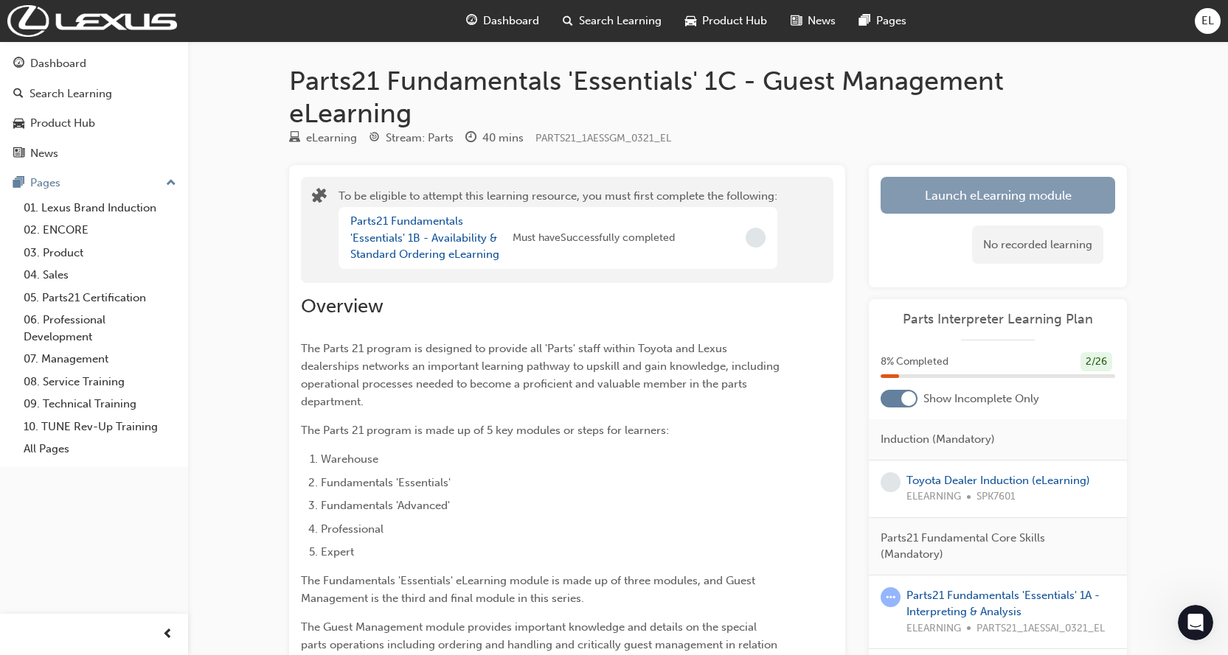
click at [1019, 198] on button "Launch eLearning module" at bounding box center [997, 195] width 234 height 37
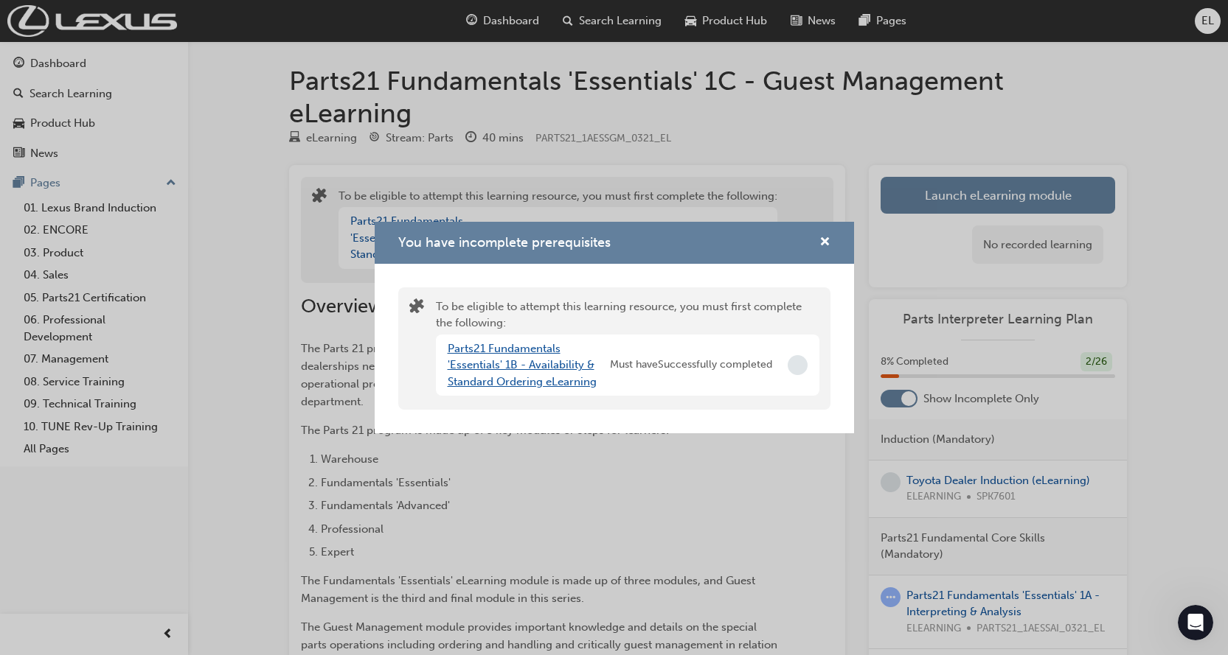
click at [470, 375] on div "Parts21 Fundamentals 'Essentials' 1B - Availability & Standard Ordering eLearni…" at bounding box center [529, 366] width 162 height 50
click at [518, 372] on div "Parts21 Fundamentals 'Essentials' 1B - Availability & Standard Ordering eLearni…" at bounding box center [529, 366] width 162 height 50
click at [512, 384] on link "Parts21 Fundamentals 'Essentials' 1B - Availability & Standard Ordering eLearni…" at bounding box center [522, 365] width 149 height 46
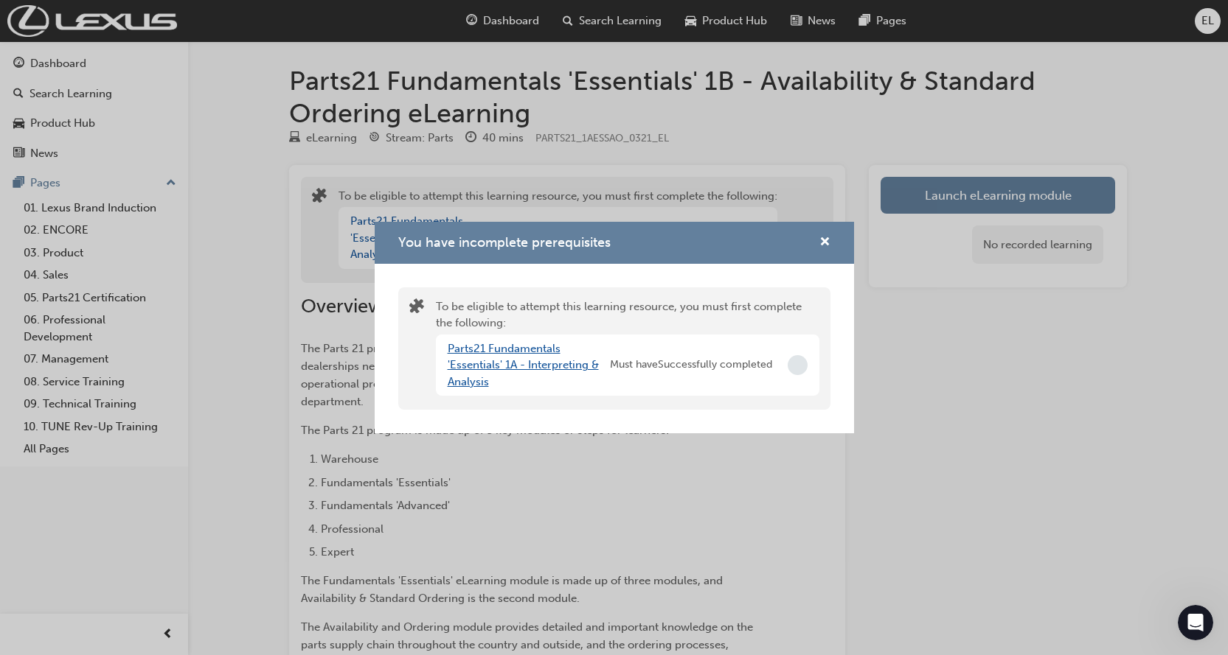
click at [498, 365] on link "Parts21 Fundamentals 'Essentials' 1A - Interpreting & Analysis" at bounding box center [523, 365] width 151 height 46
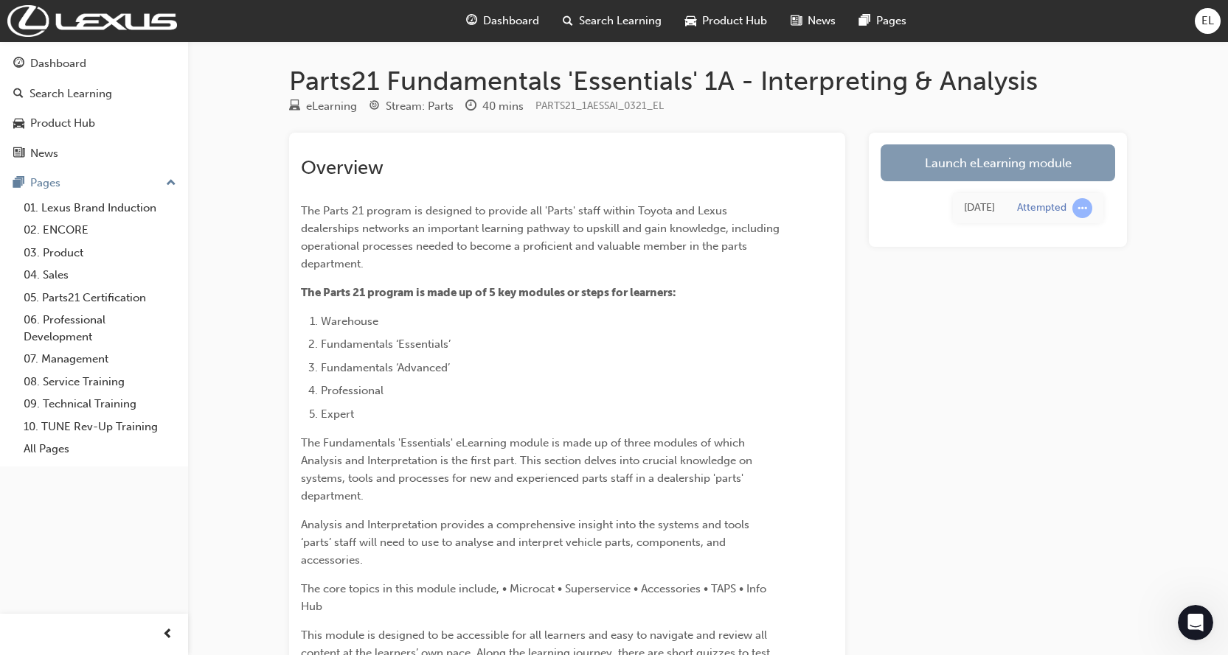
click at [1041, 155] on link "Launch eLearning module" at bounding box center [997, 163] width 234 height 37
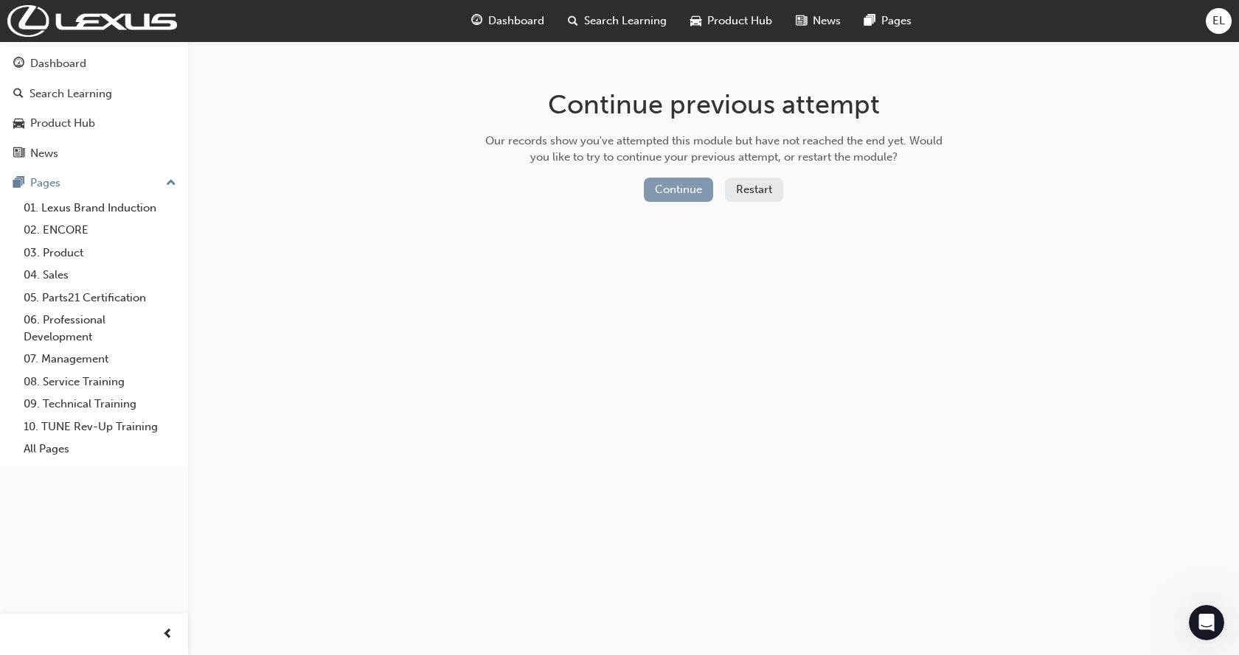
click at [681, 184] on button "Continue" at bounding box center [678, 190] width 69 height 24
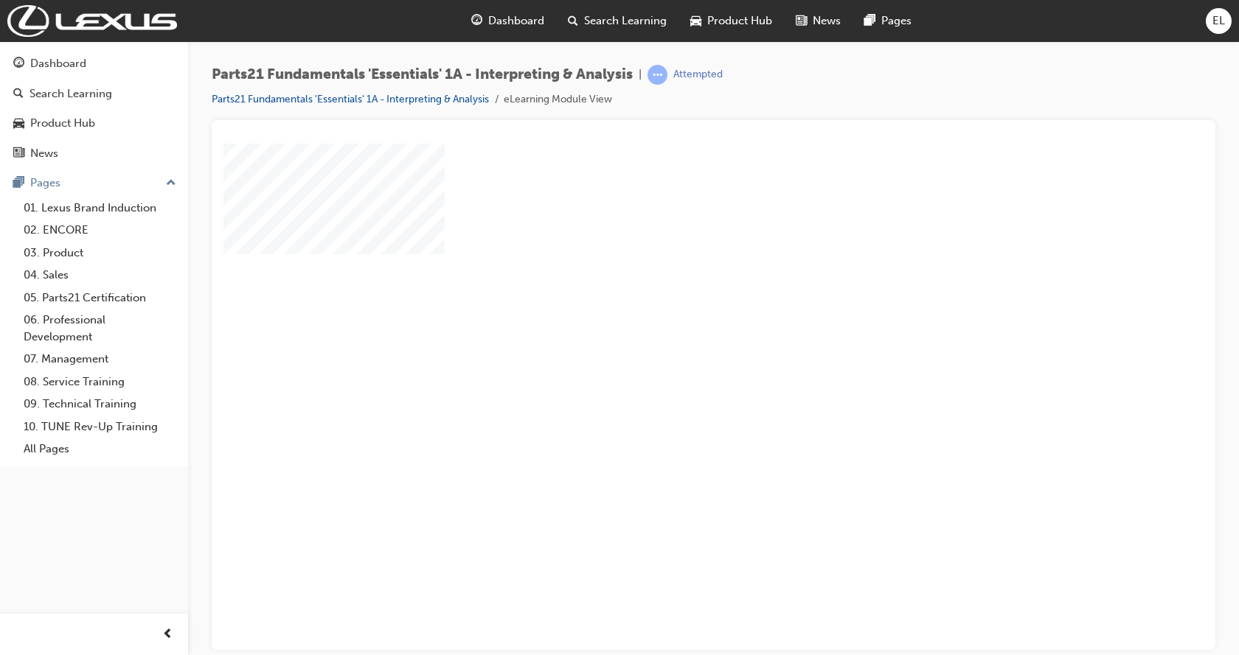
click at [671, 354] on div "play" at bounding box center [671, 354] width 0 height 0
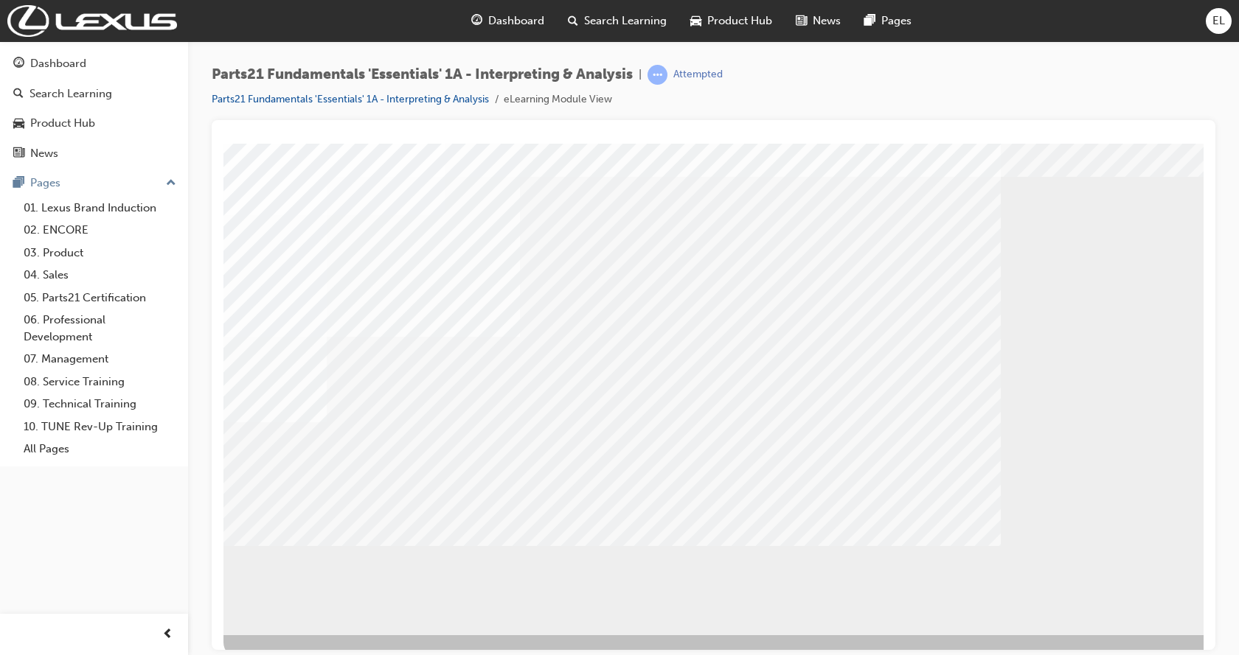
scroll to position [58, 0]
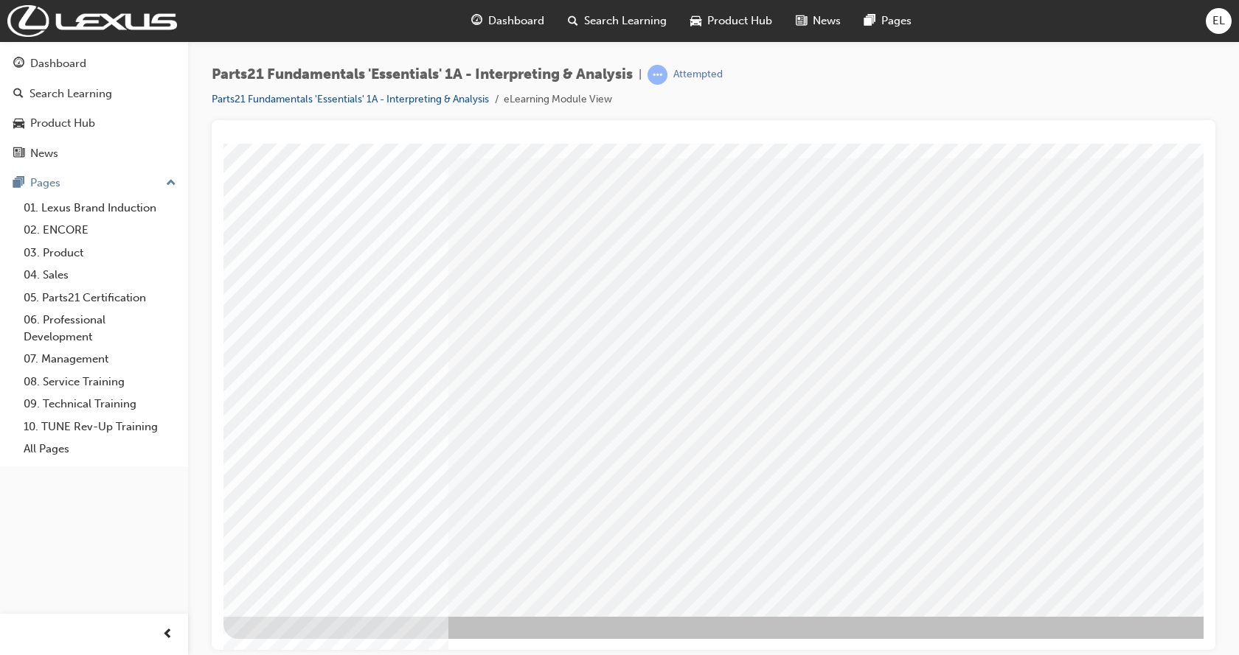
scroll to position [0, 0]
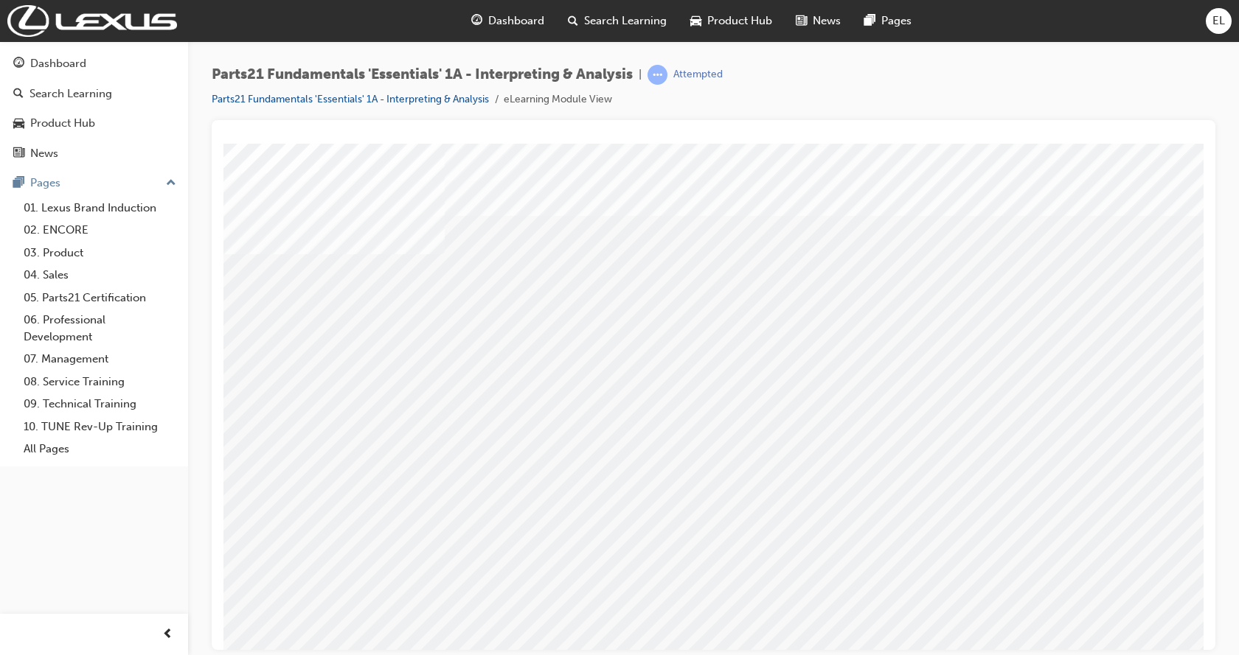
scroll to position [0, 0]
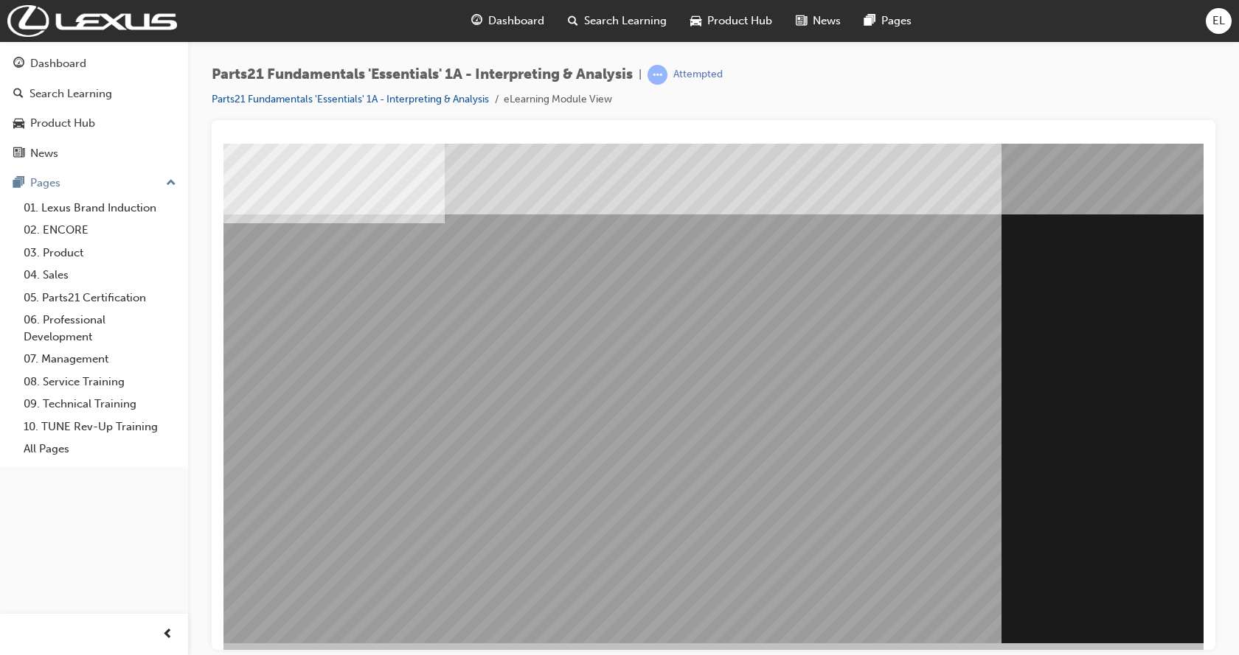
scroll to position [58, 0]
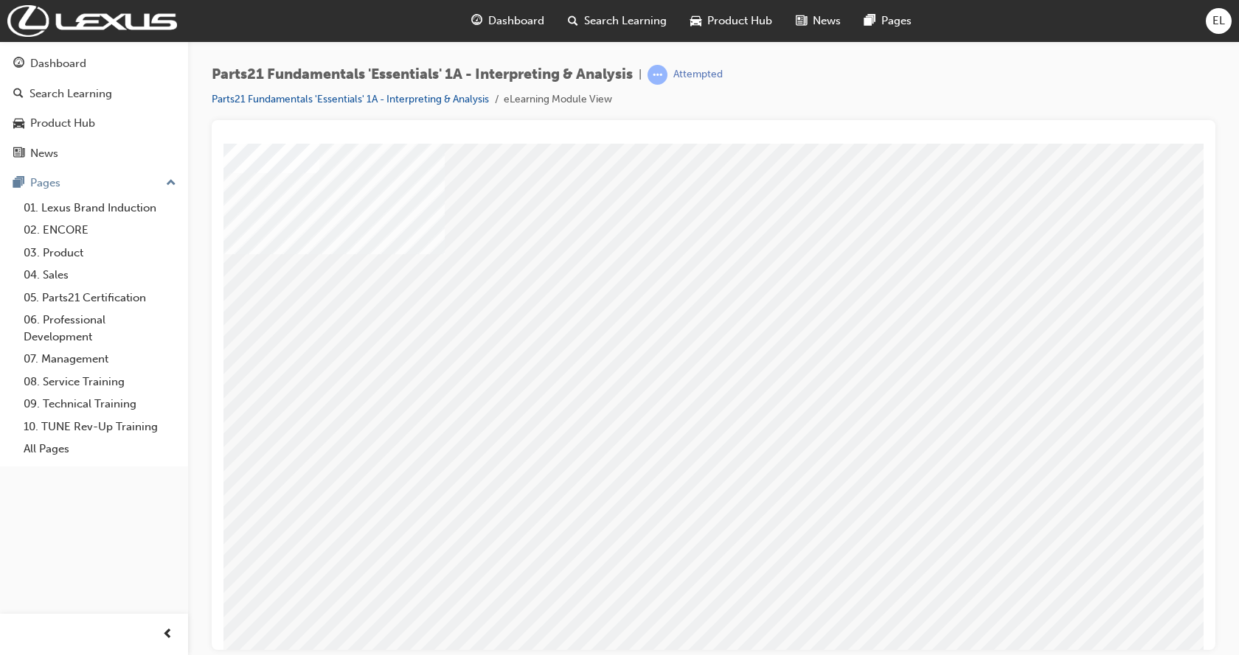
scroll to position [0, 0]
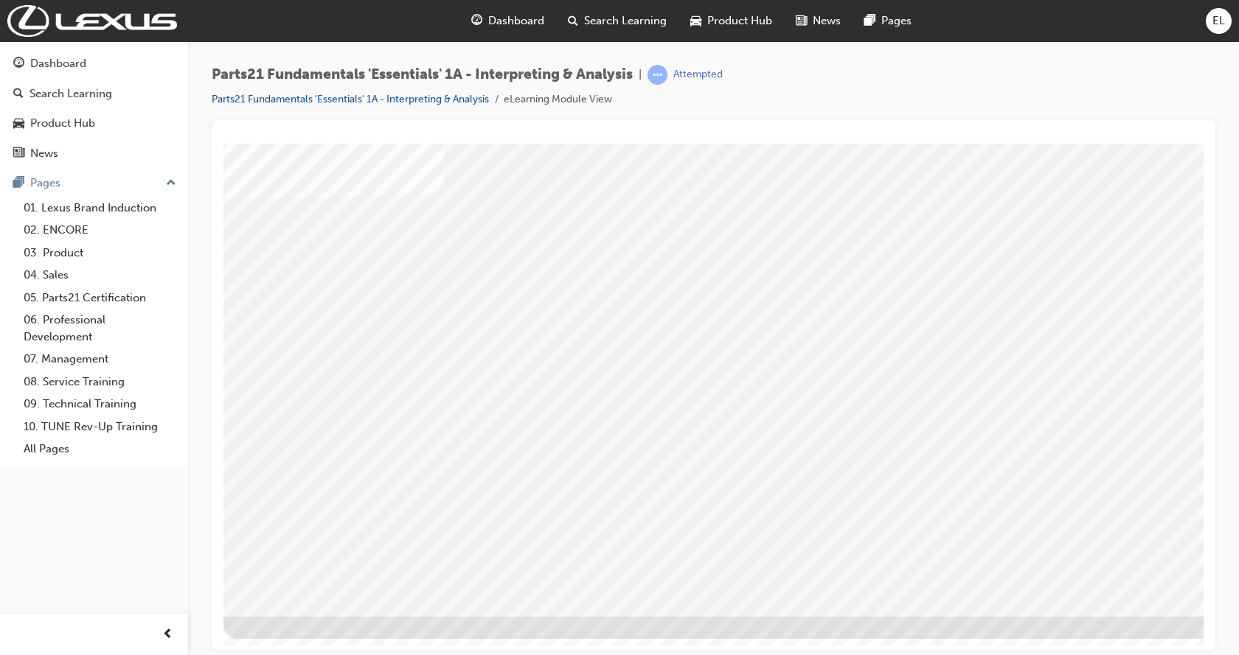
drag, startPoint x: 1142, startPoint y: 589, endPoint x: 1073, endPoint y: 644, distance: 88.2
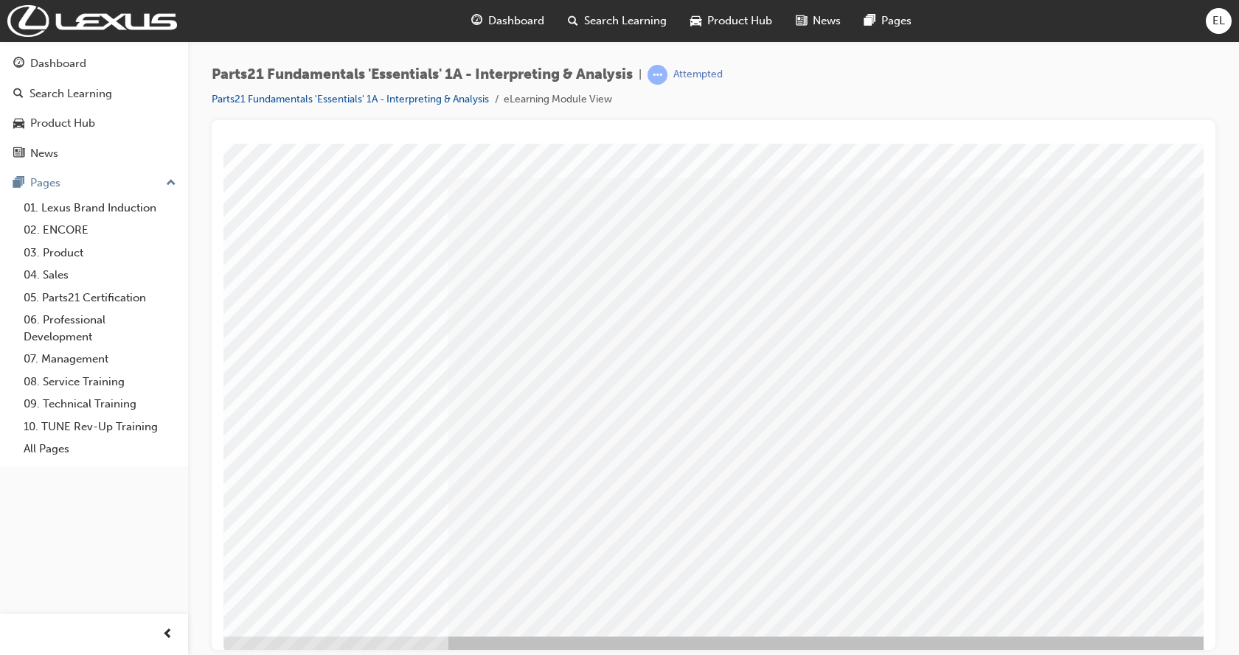
scroll to position [58, 0]
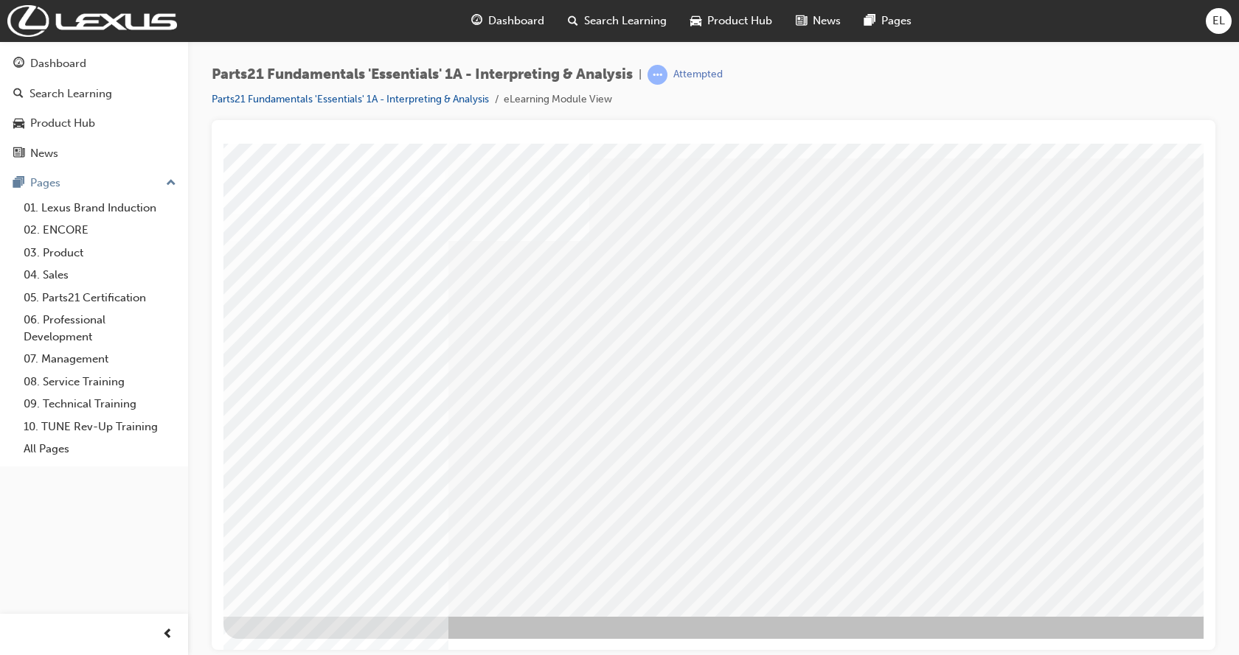
drag, startPoint x: 330, startPoint y: 274, endPoint x: 329, endPoint y: 306, distance: 32.5
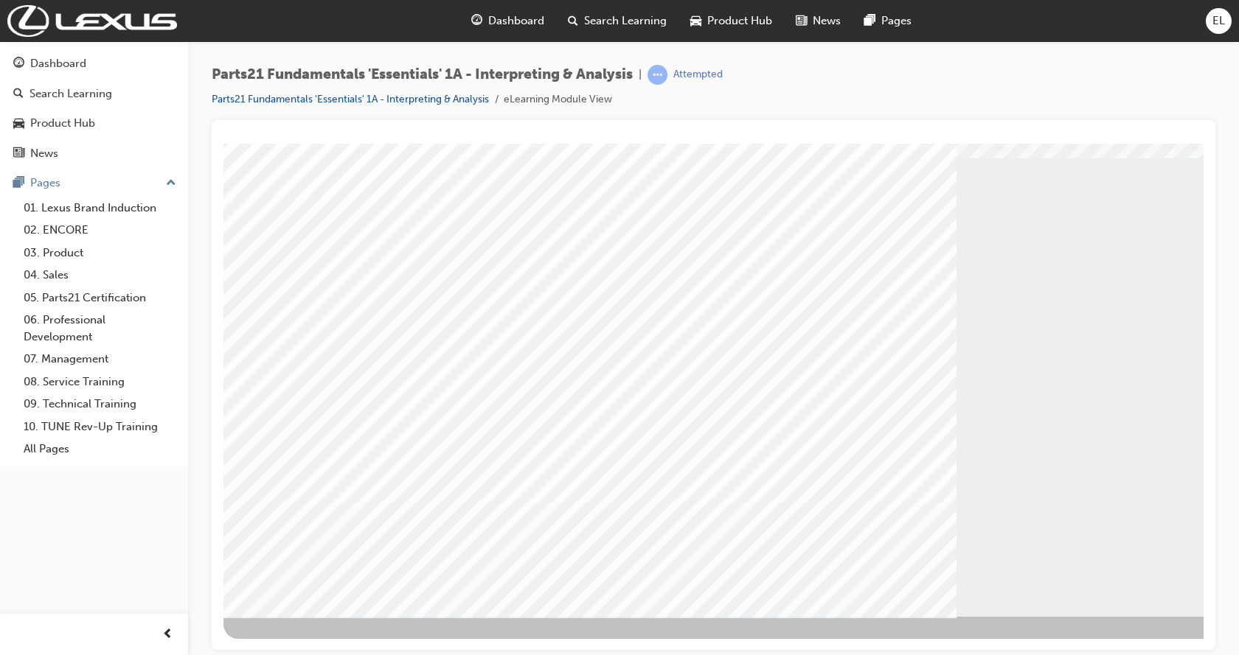
click at [883, 219] on div "Play" at bounding box center [882, 219] width 560 height 0
click at [1013, 219] on div "Video" at bounding box center [882, 219] width 560 height 0
click at [935, 219] on div "Video" at bounding box center [768, 219] width 333 height 0
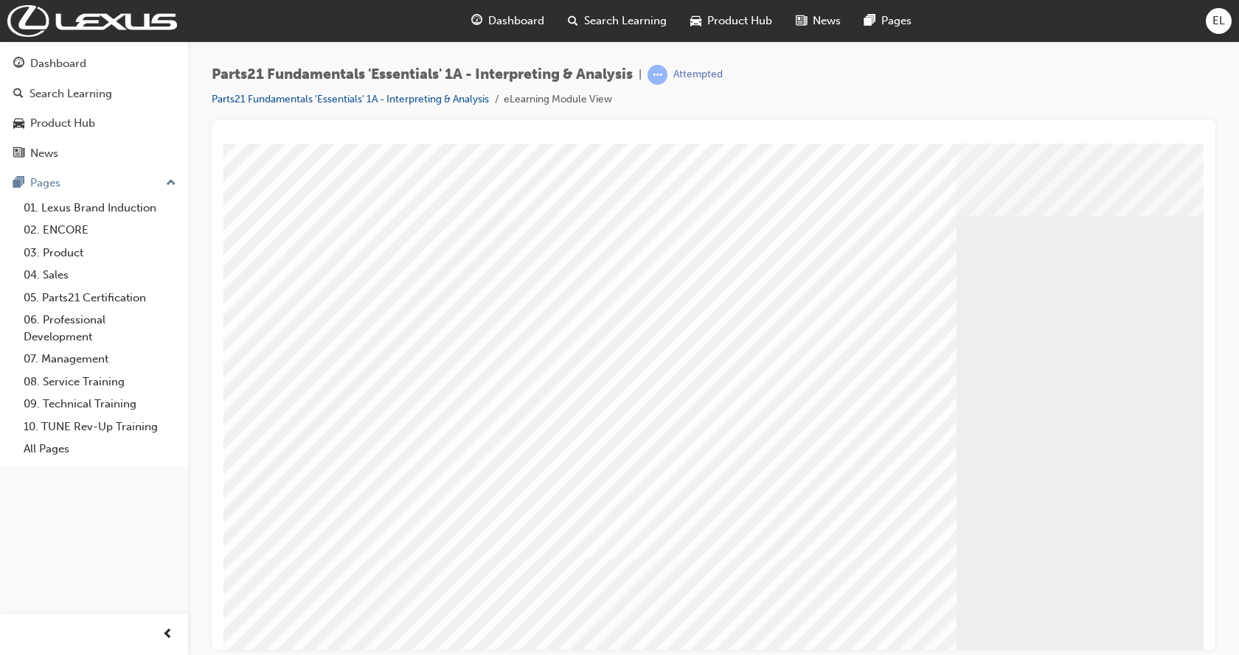
click at [371, 190] on td "Loading..." at bounding box center [713, 170] width 965 height 40
click at [878, 277] on div "Play" at bounding box center [882, 277] width 560 height 0
click at [935, 277] on div "Video" at bounding box center [768, 277] width 333 height 0
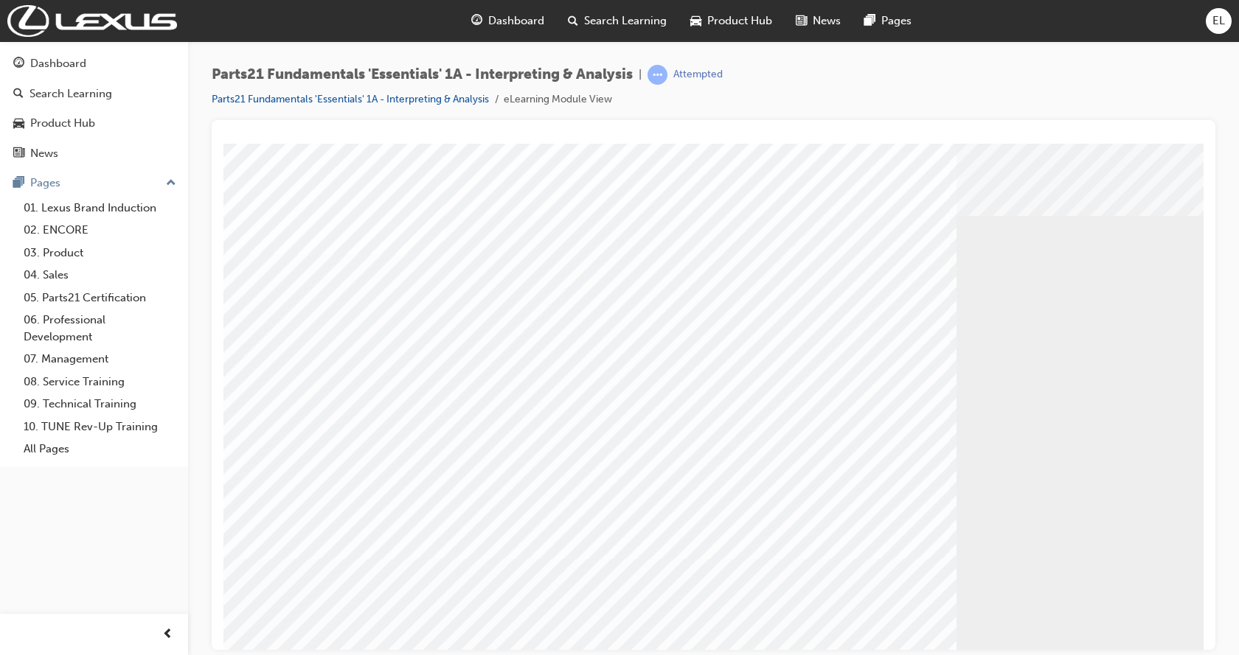
click at [887, 277] on div "Play" at bounding box center [882, 277] width 560 height 0
click at [935, 277] on div "Video" at bounding box center [768, 277] width 333 height 0
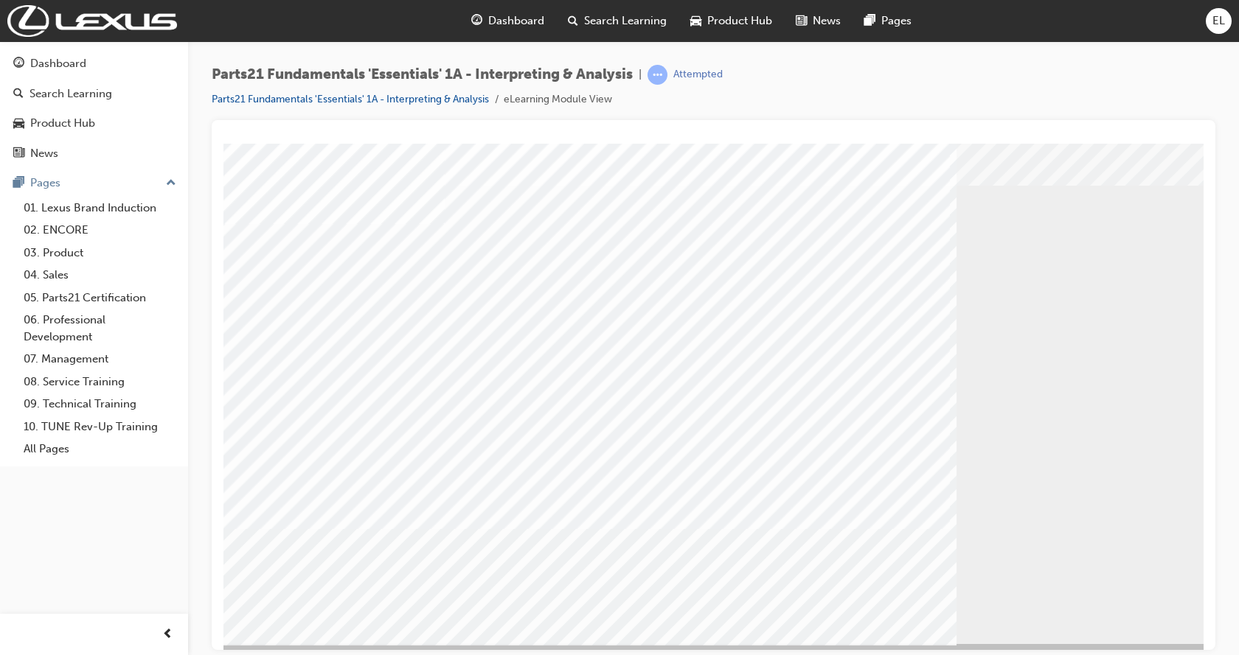
scroll to position [58, 0]
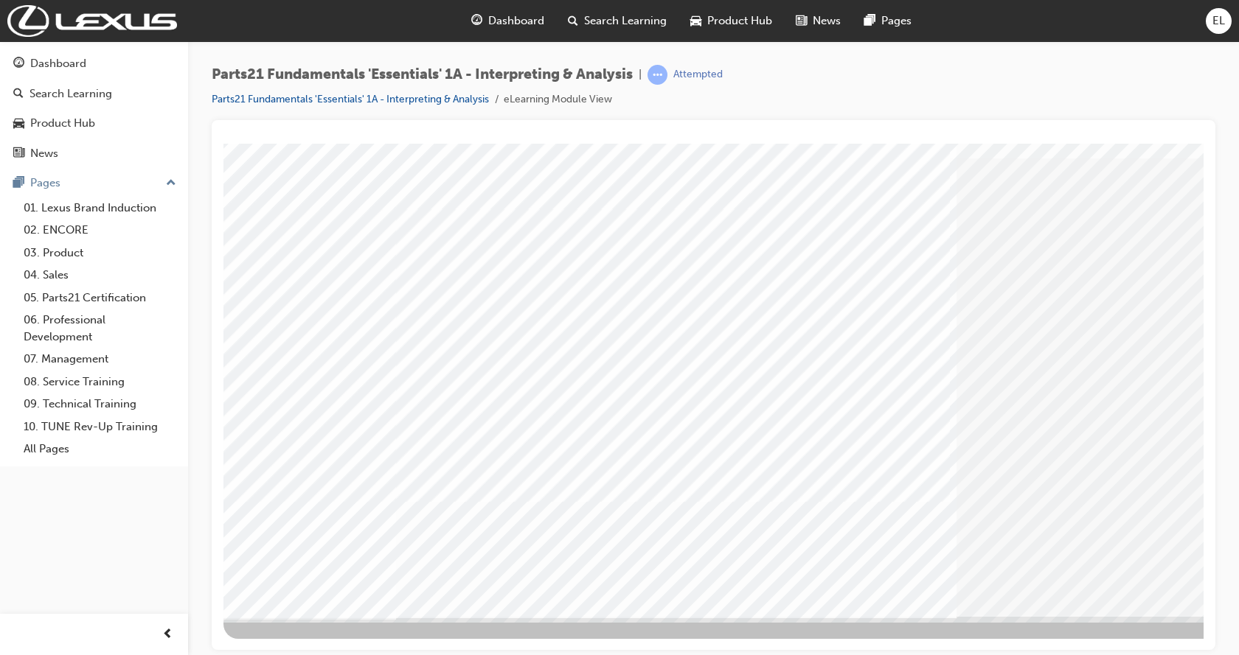
scroll to position [0, 0]
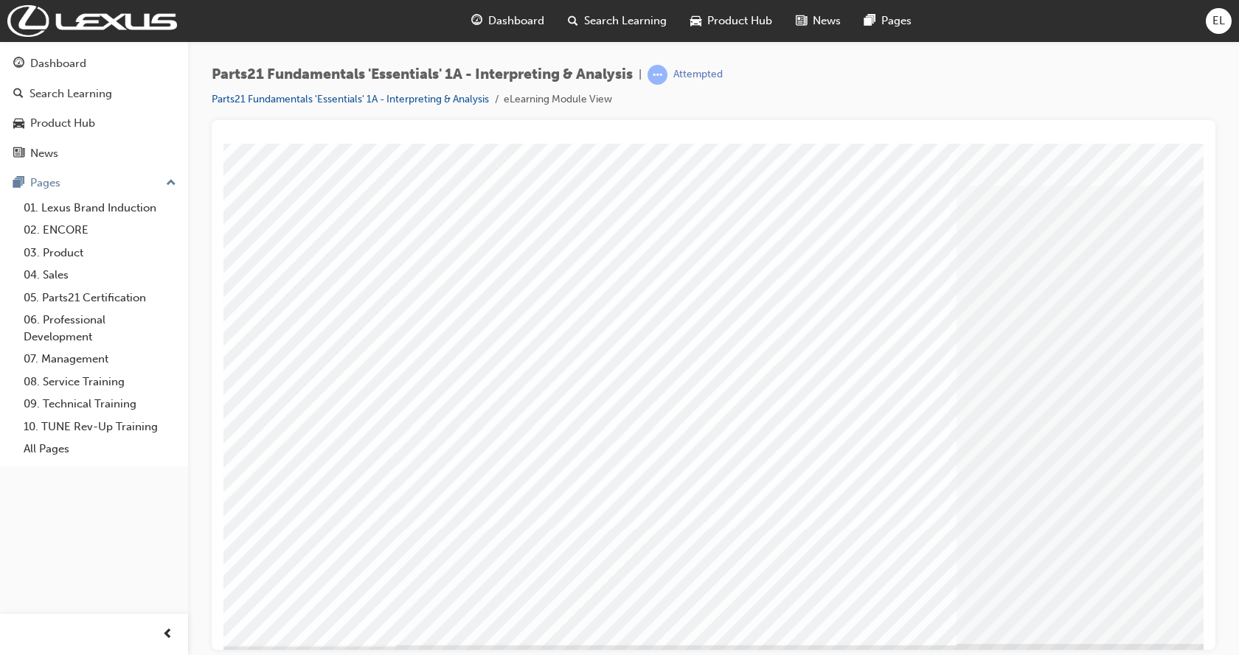
scroll to position [58, 0]
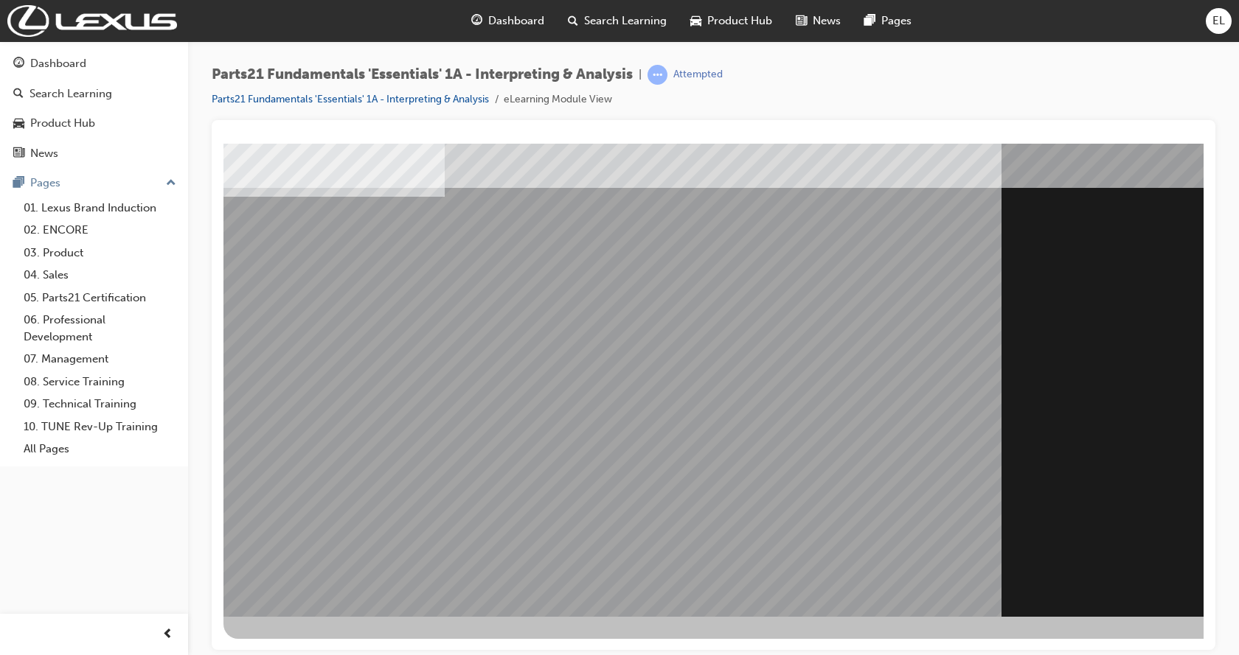
scroll to position [0, 0]
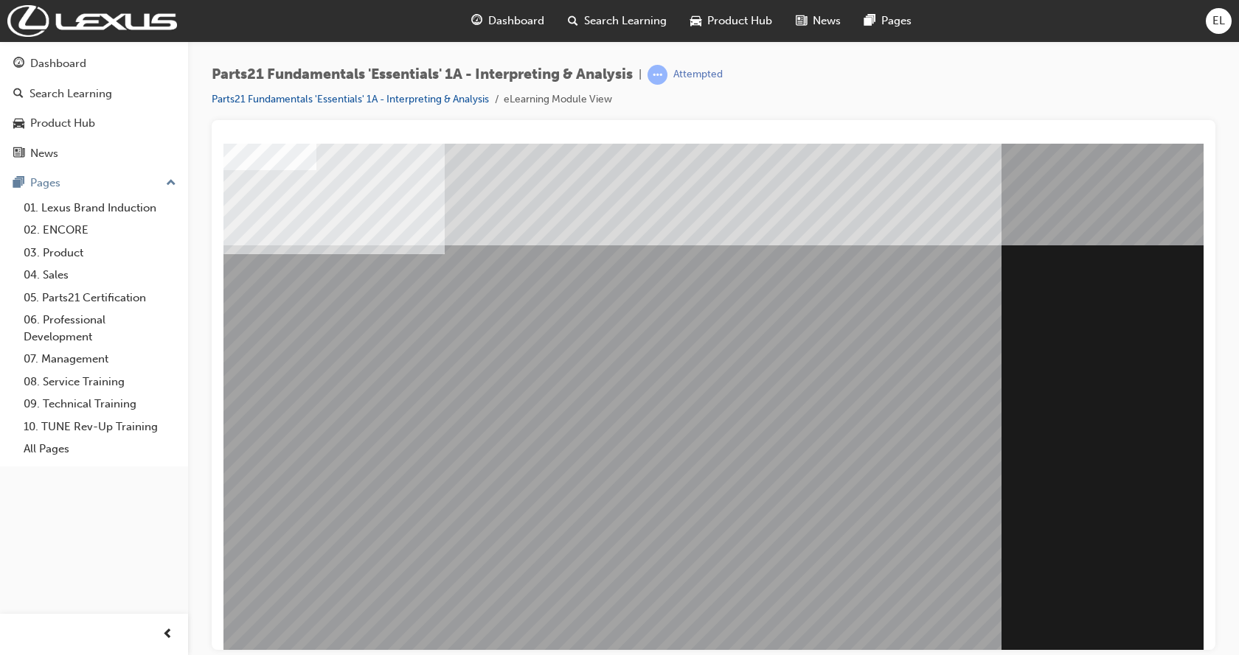
drag, startPoint x: 1031, startPoint y: 538, endPoint x: 510, endPoint y: 432, distance: 531.1
drag, startPoint x: 445, startPoint y: 291, endPoint x: 408, endPoint y: 296, distance: 37.2
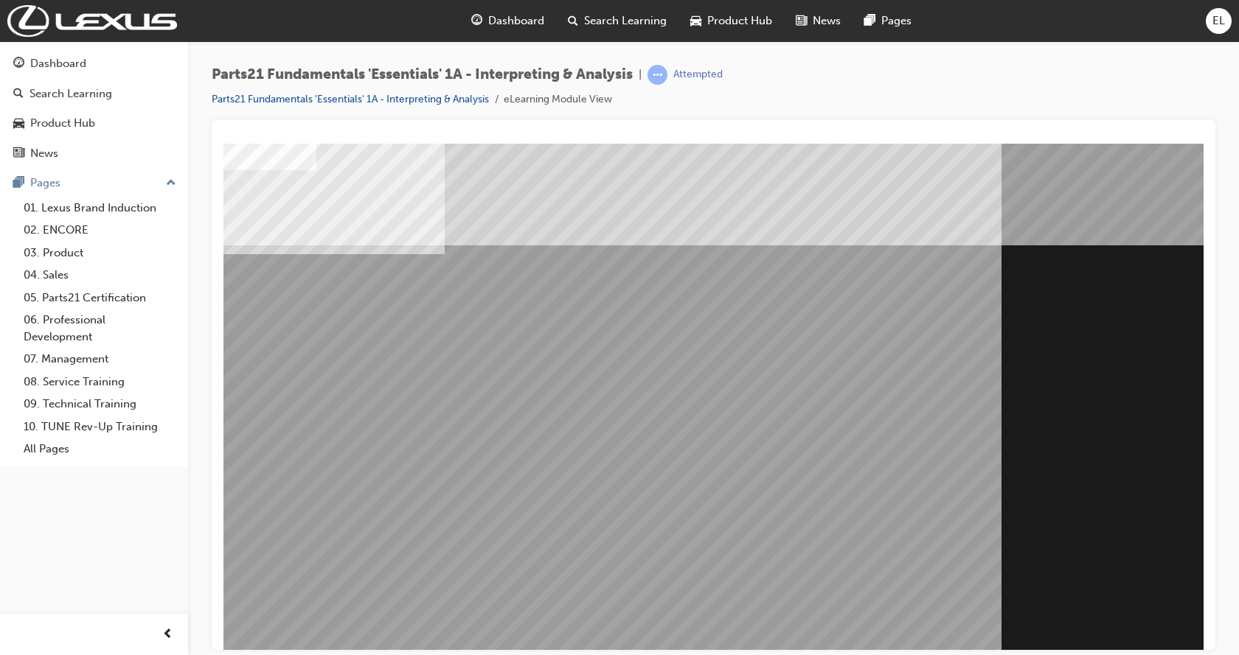
drag, startPoint x: 380, startPoint y: 448, endPoint x: 654, endPoint y: 583, distance: 305.3
click at [589, 561] on div "Section Title Page" at bounding box center [724, 408] width 1003 height 531
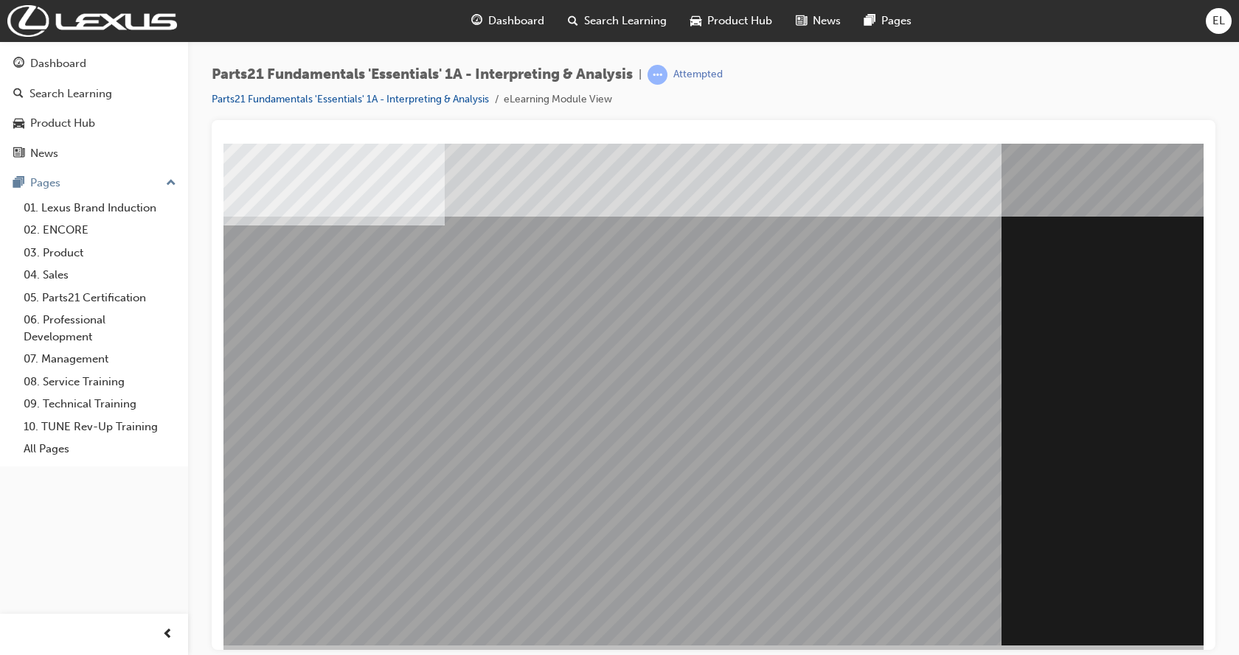
scroll to position [58, 0]
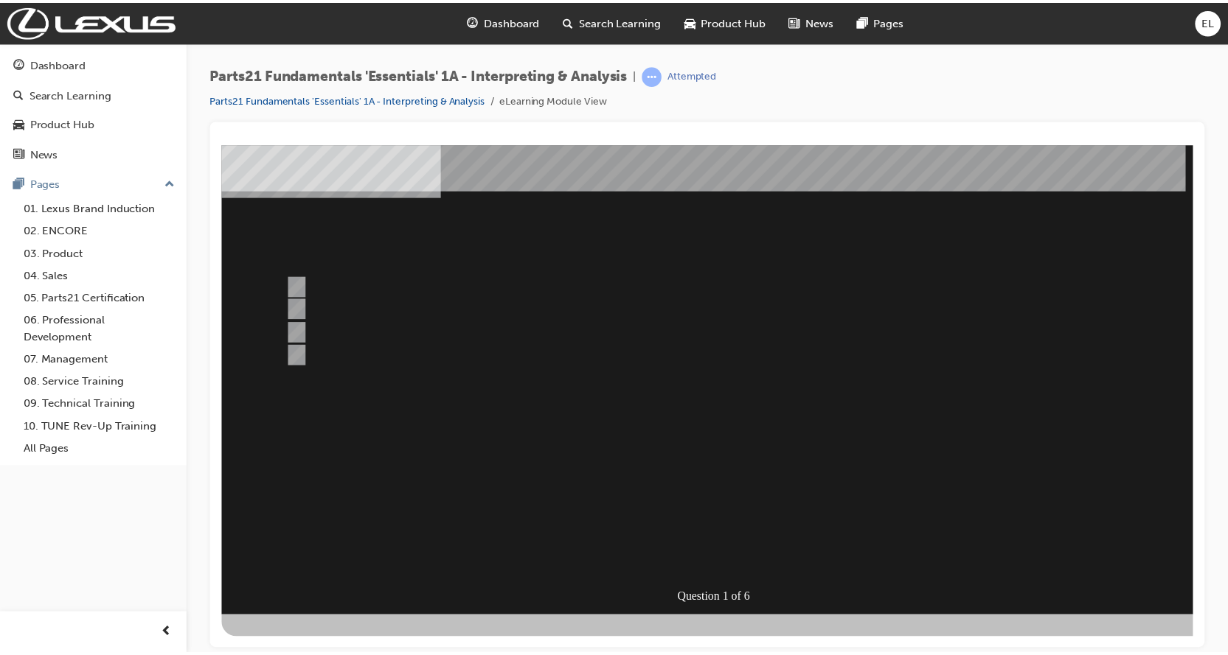
scroll to position [0, 0]
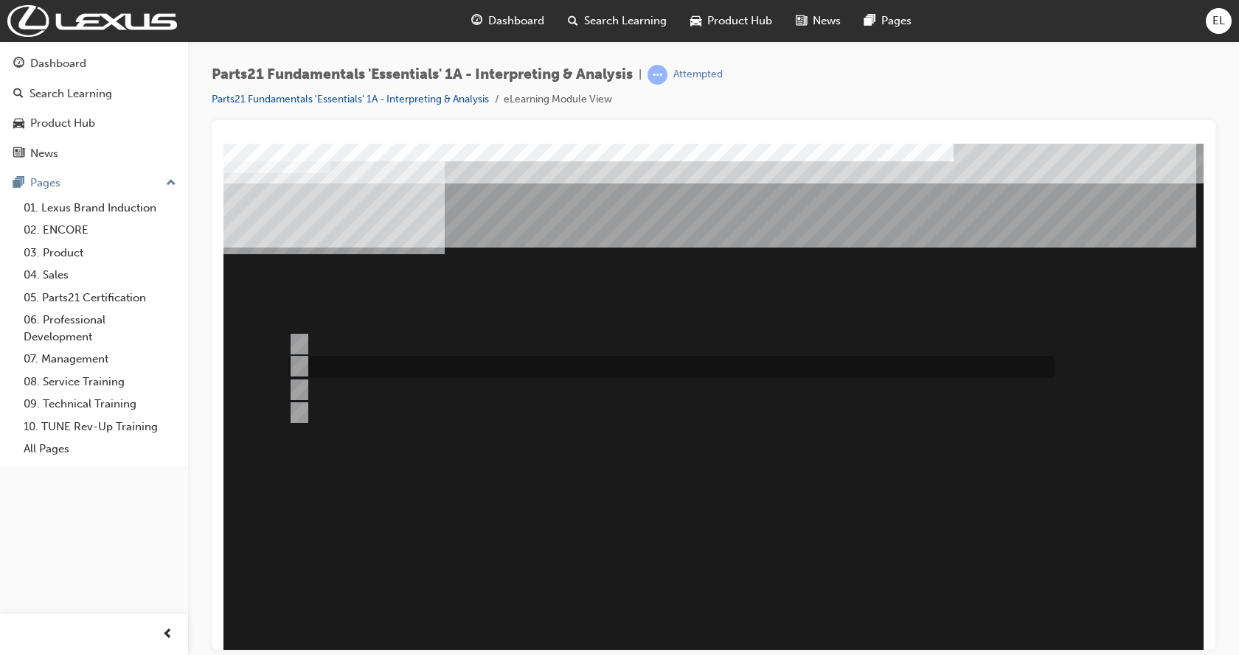
click at [325, 364] on div at bounding box center [668, 367] width 767 height 22
radio input "true"
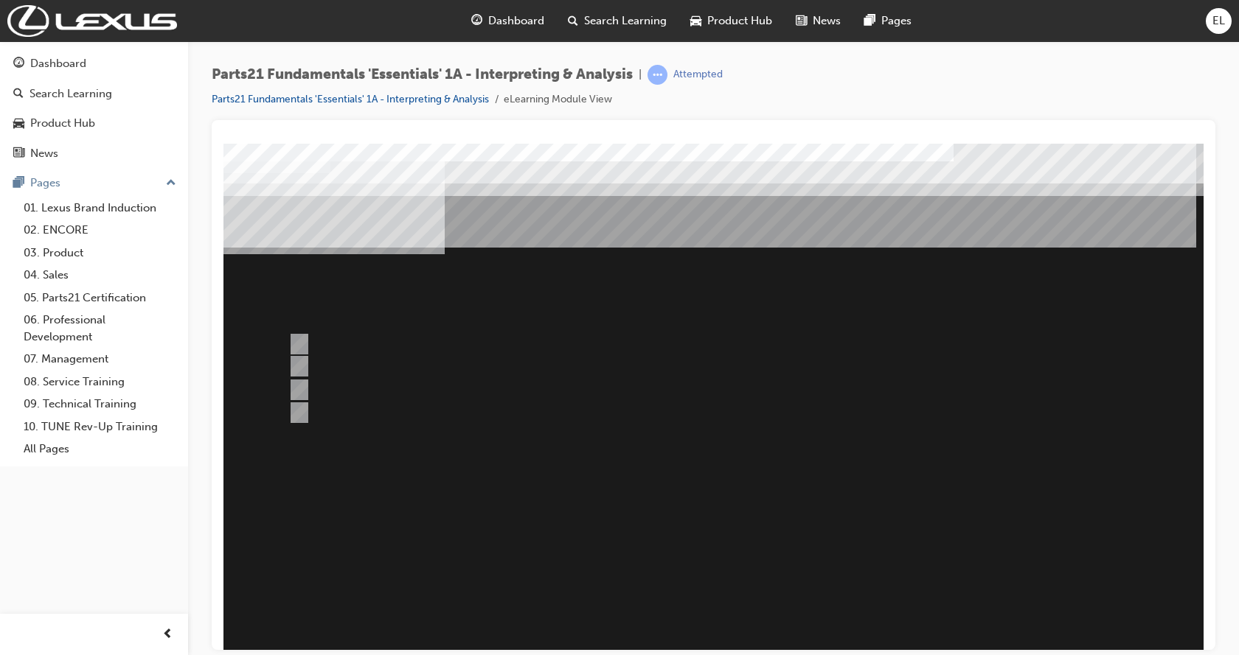
click at [683, 619] on div at bounding box center [724, 408] width 1003 height 531
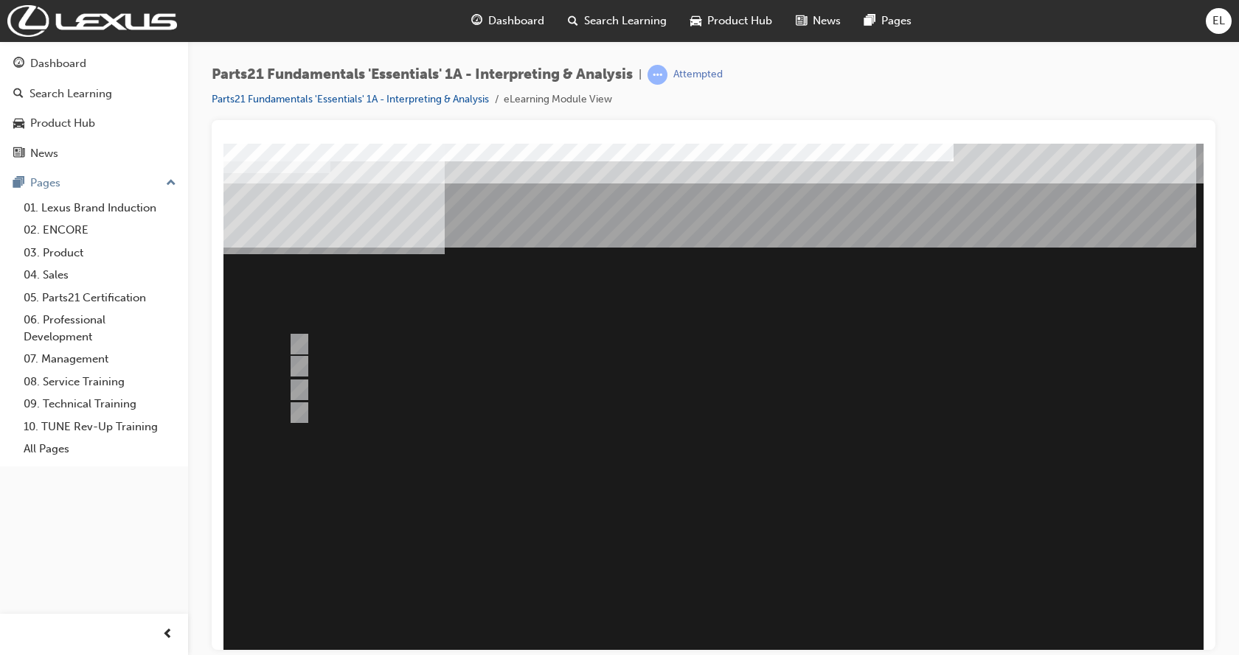
click at [796, 477] on div "Question 1 of 6" at bounding box center [724, 408] width 1003 height 531
drag, startPoint x: 723, startPoint y: 556, endPoint x: 554, endPoint y: 560, distance: 168.2
click at [554, 624] on div "" at bounding box center [724, 648] width 1003 height 49
click at [343, 344] on div at bounding box center [668, 344] width 767 height 22
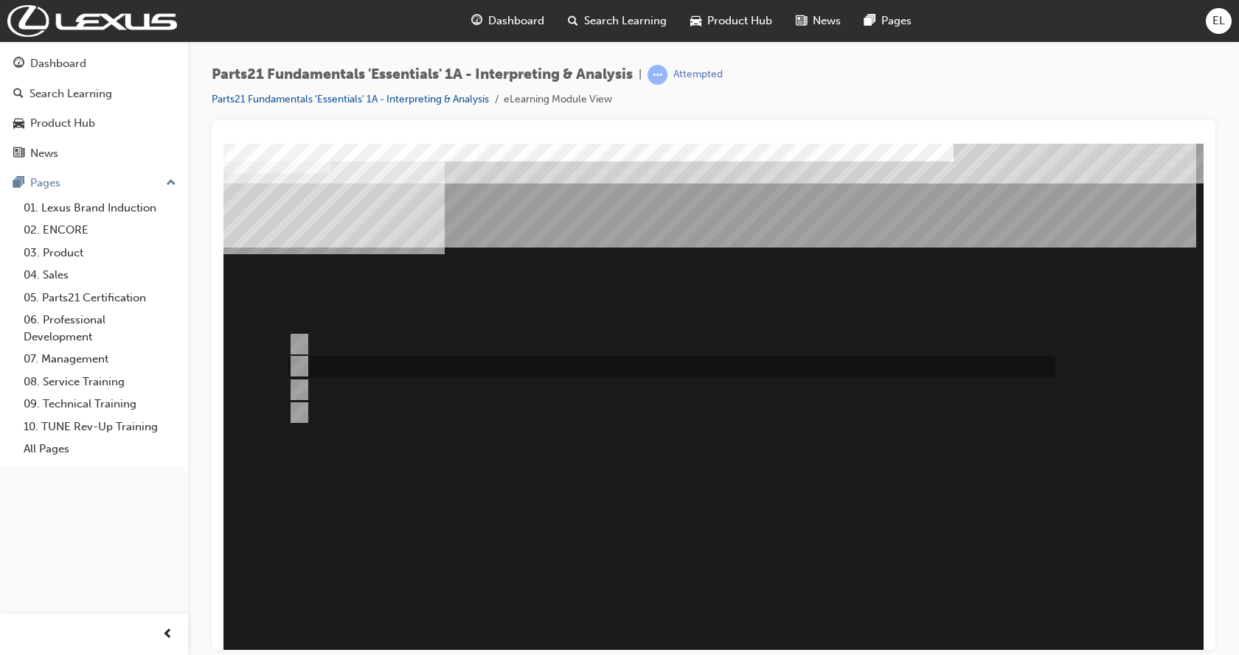
click at [436, 369] on div at bounding box center [668, 367] width 767 height 22
radio input "false"
radio input "true"
click at [293, 345] on input "Oil Filter" at bounding box center [296, 344] width 16 height 16
radio input "true"
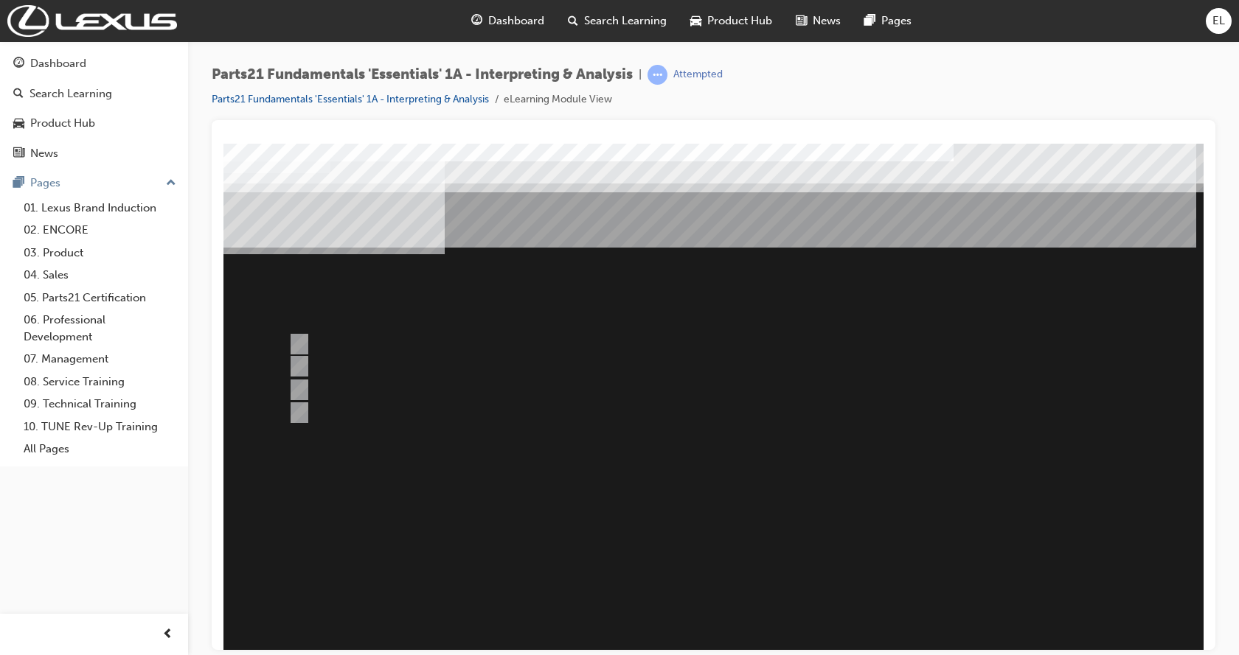
click at [310, 373] on div at bounding box center [724, 408] width 1003 height 531
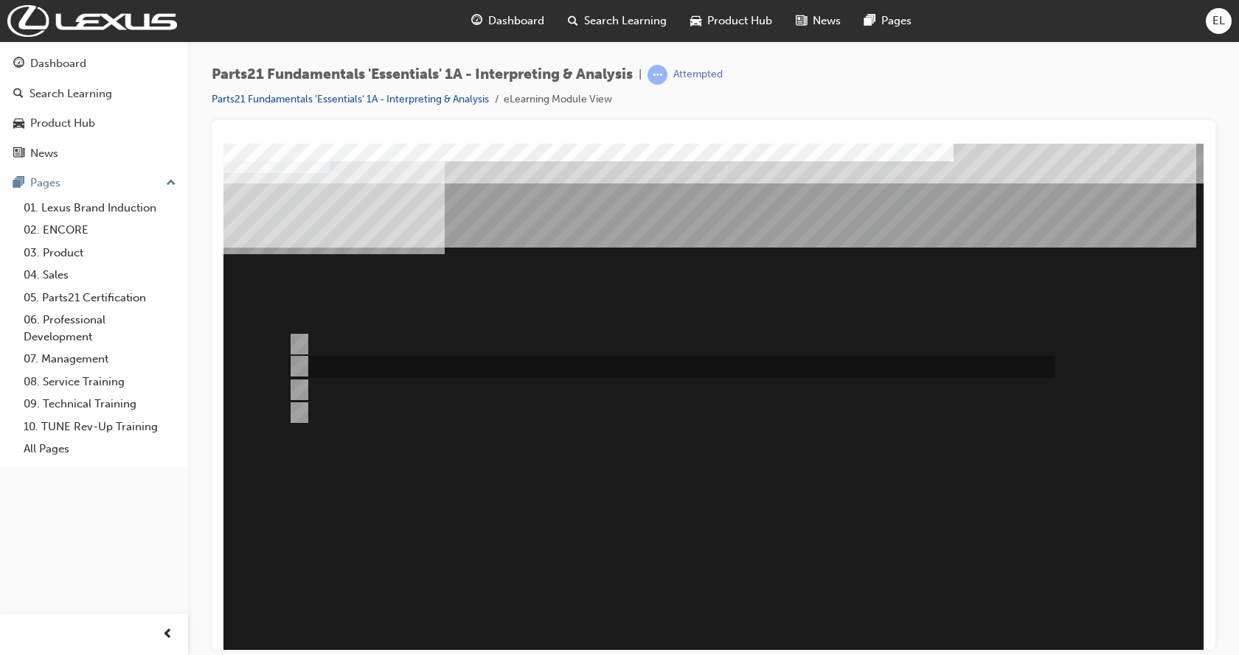
click at [299, 369] on input "Headlight Globe" at bounding box center [296, 366] width 16 height 16
radio input "true"
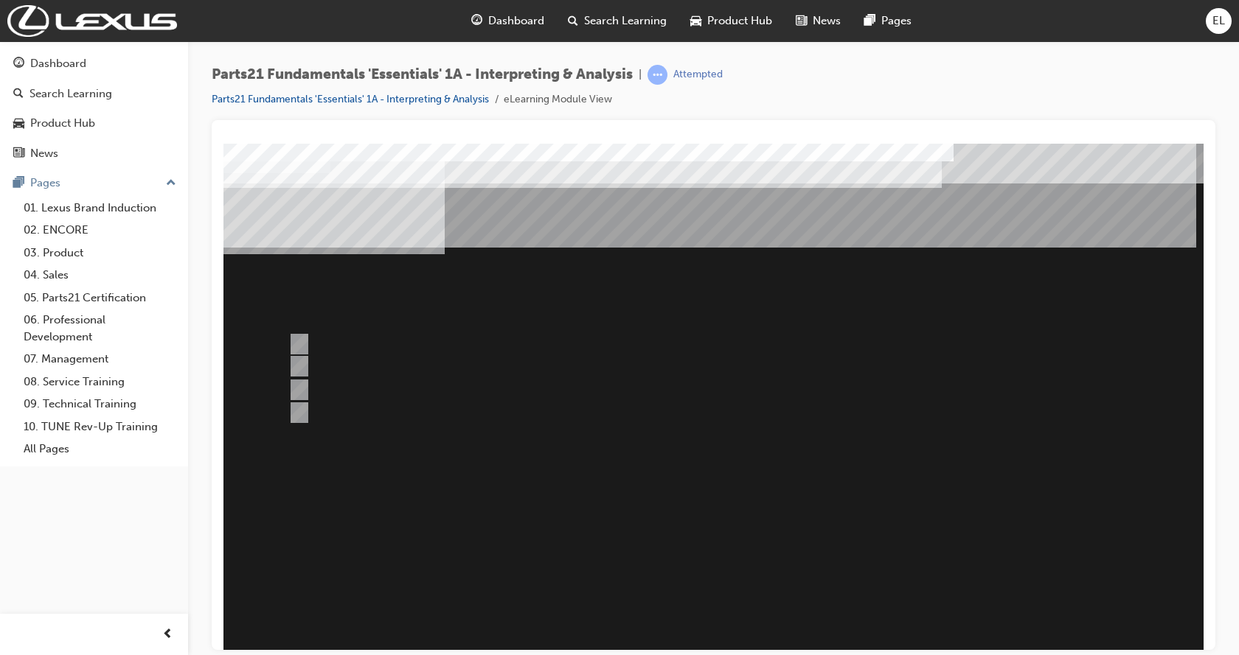
click at [305, 388] on div at bounding box center [724, 408] width 1003 height 531
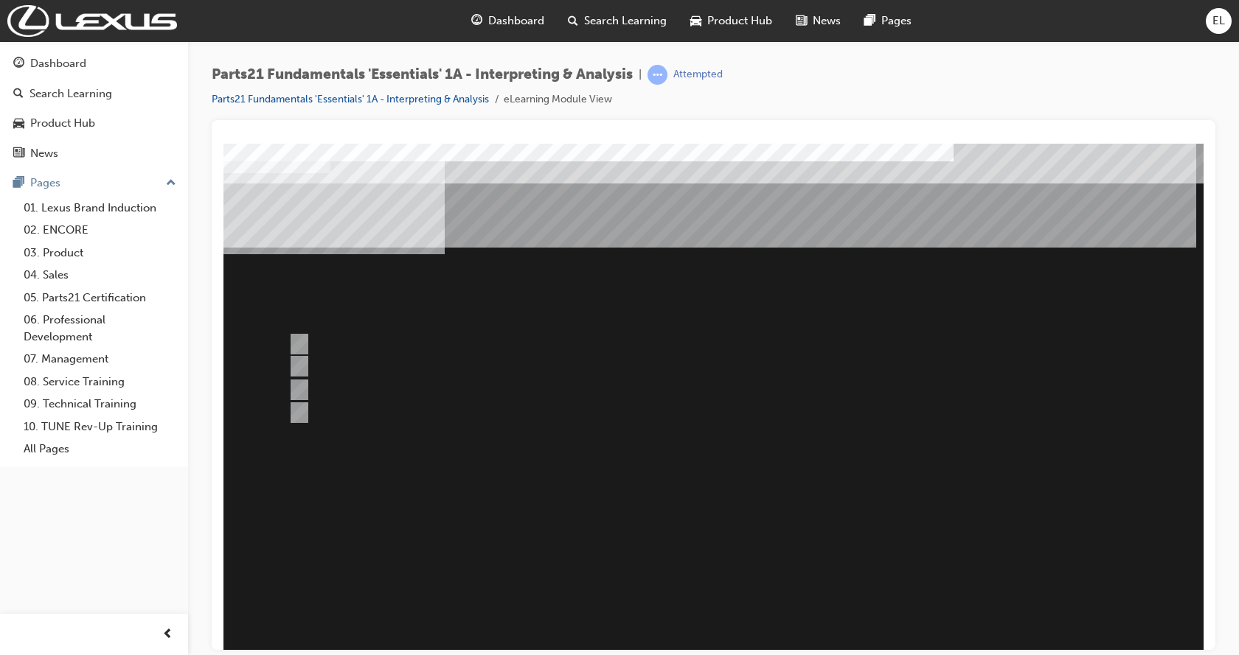
click at [647, 489] on div "Question 3 of 6" at bounding box center [724, 408] width 1003 height 531
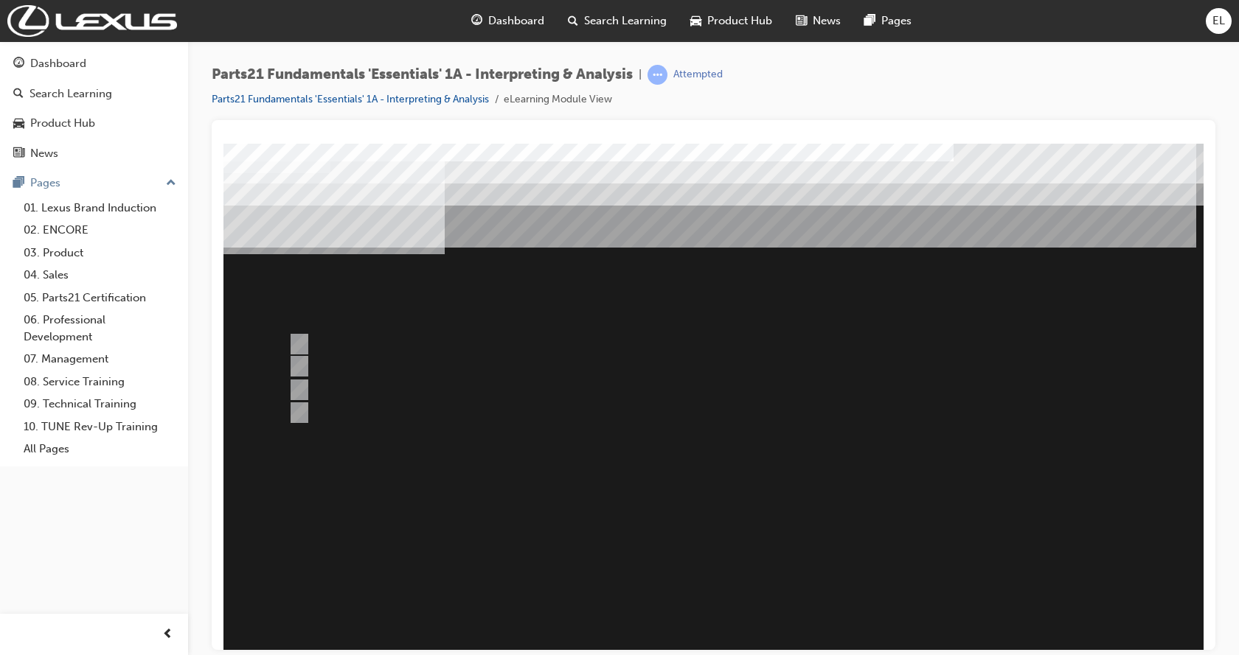
click at [307, 362] on div at bounding box center [724, 408] width 1003 height 531
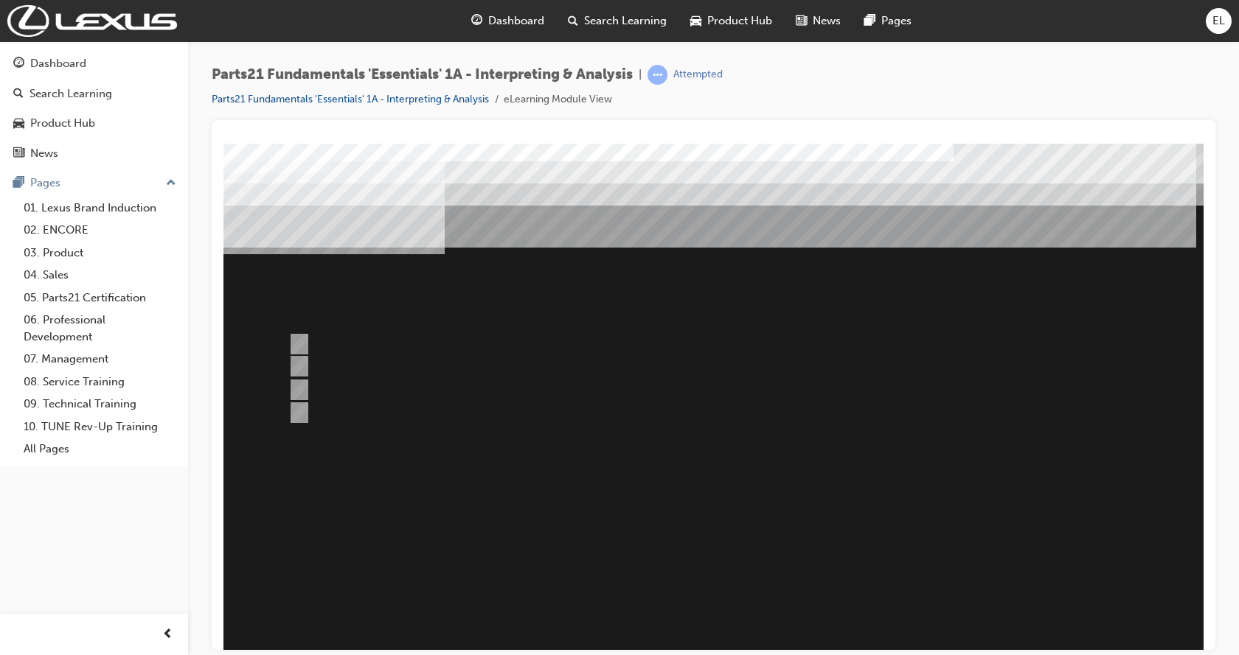
click at [361, 432] on div at bounding box center [724, 408] width 1003 height 531
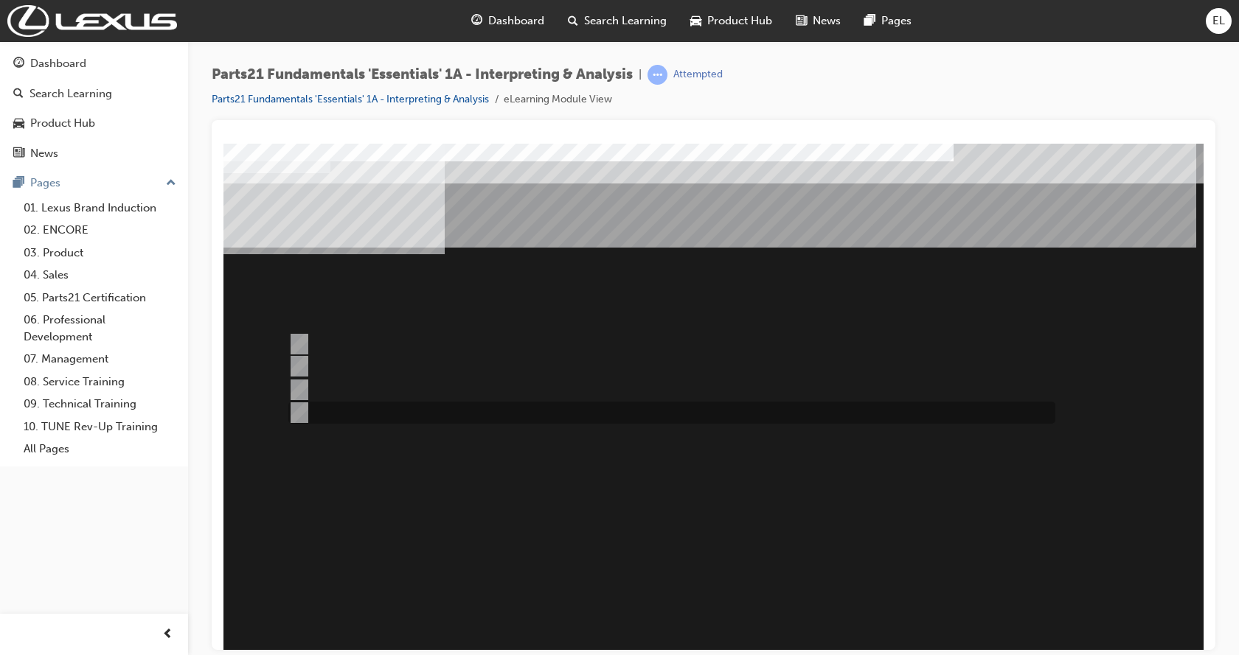
click at [359, 414] on div at bounding box center [668, 413] width 767 height 22
radio input "true"
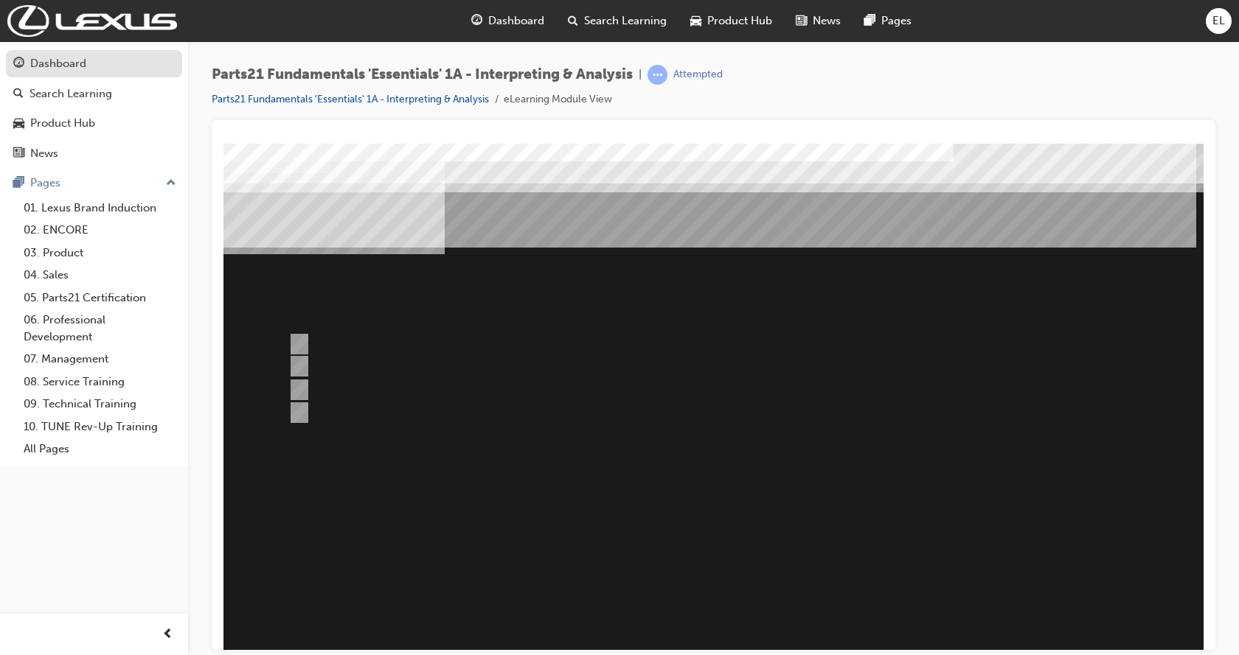
click at [86, 57] on div "Dashboard" at bounding box center [93, 64] width 161 height 18
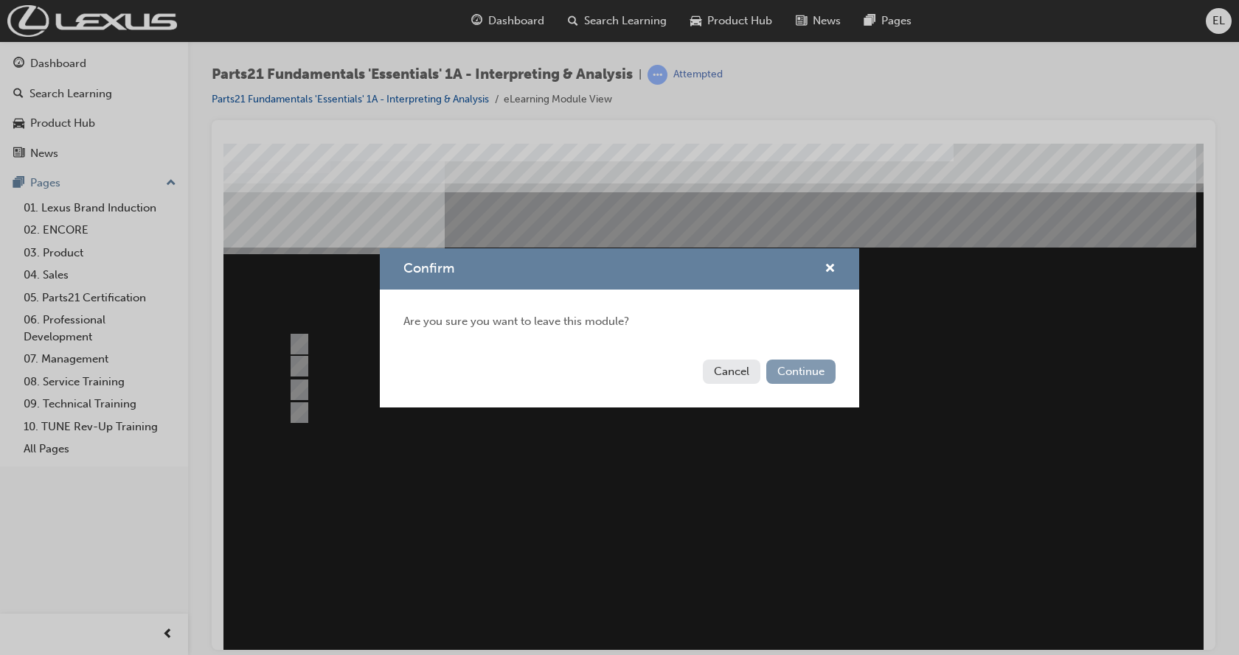
click at [787, 369] on button "Continue" at bounding box center [800, 372] width 69 height 24
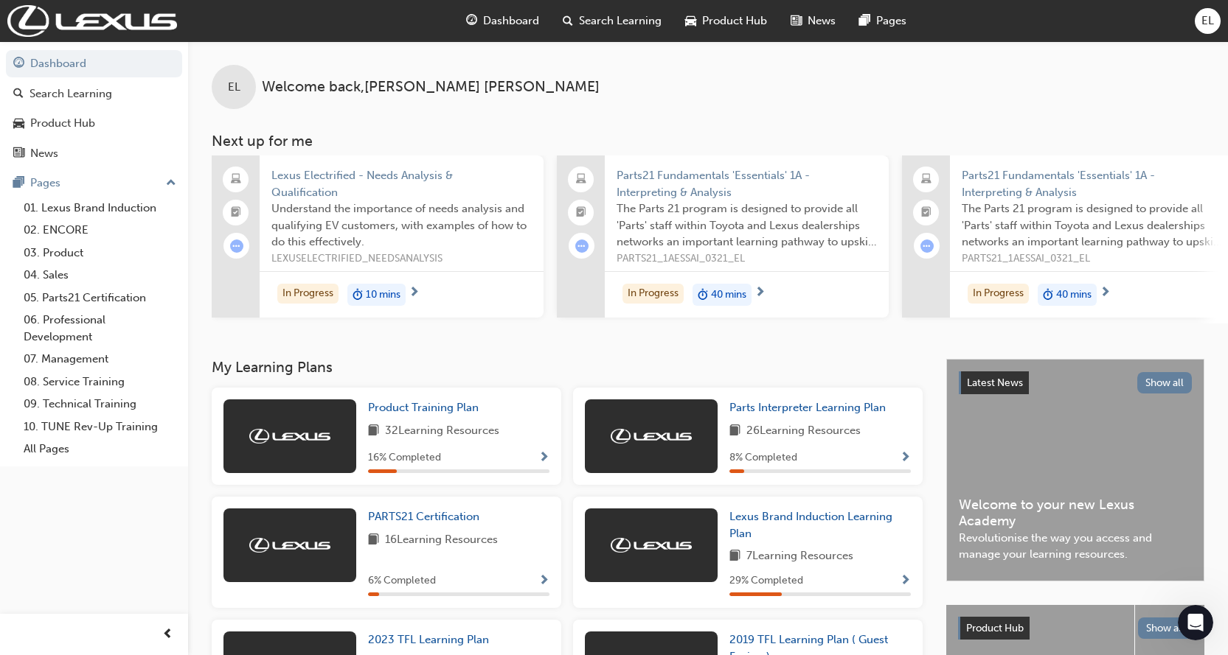
click at [1046, 330] on div "EL Welcome back , [PERSON_NAME] Next up for me Lexus Electrified - Needs Analys…" at bounding box center [708, 200] width 1040 height 318
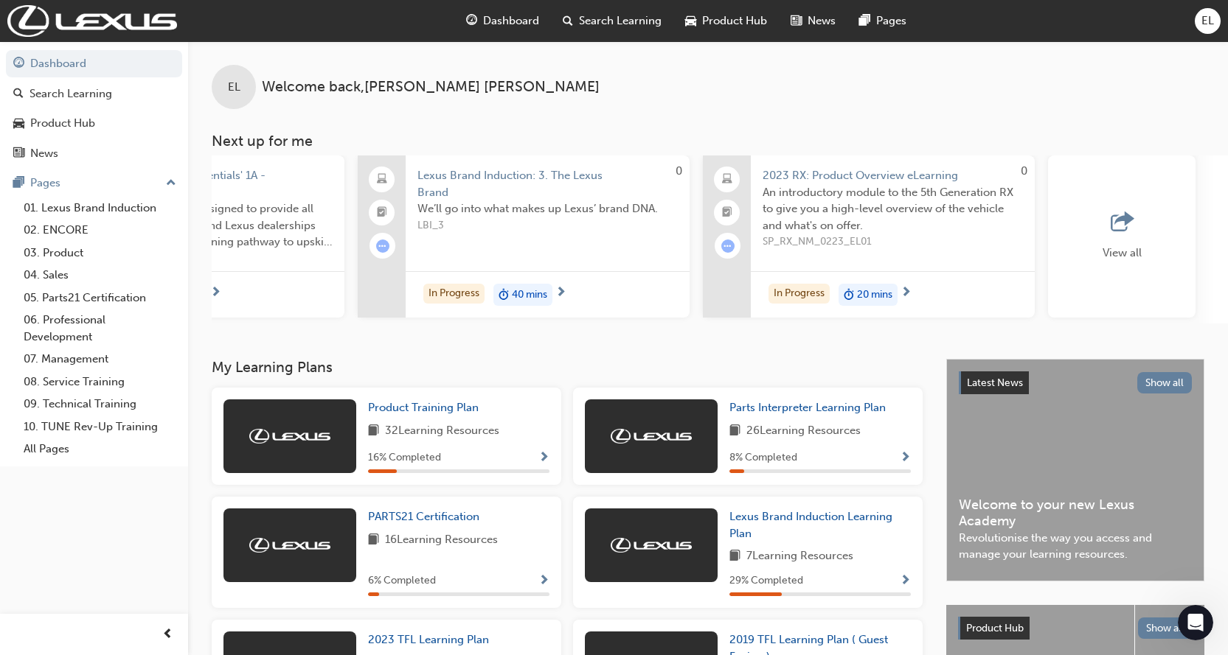
drag, startPoint x: 1060, startPoint y: 322, endPoint x: 1238, endPoint y: 322, distance: 177.7
click at [1227, 322] on html "Your version of Internet Explorer is outdated and not supported. Please upgrade…" at bounding box center [614, 327] width 1228 height 655
drag, startPoint x: 1102, startPoint y: 338, endPoint x: 1158, endPoint y: 324, distance: 58.7
click at [1150, 328] on div "EL Welcome back , [PERSON_NAME] Next up for me Lexus Electrified - Needs Analys…" at bounding box center [708, 200] width 1040 height 318
click at [1127, 324] on div "Lexus Electrified - Needs Analysis & Qualification Understand the importance of…" at bounding box center [720, 240] width 1016 height 168
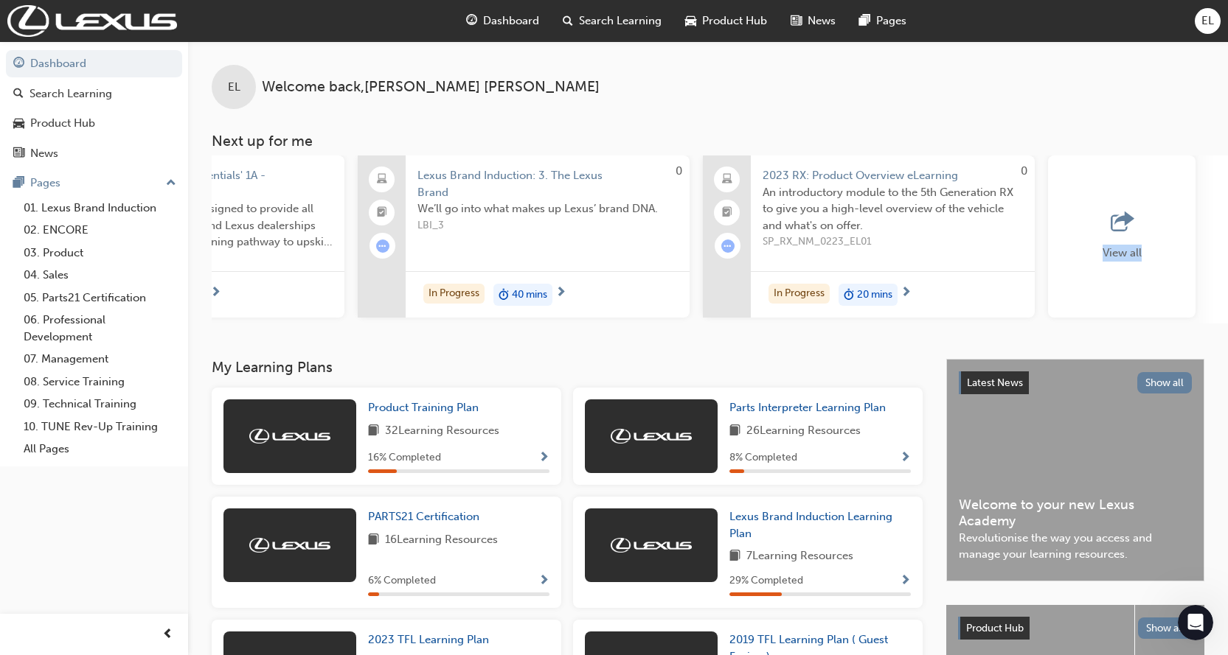
scroll to position [0, 1052]
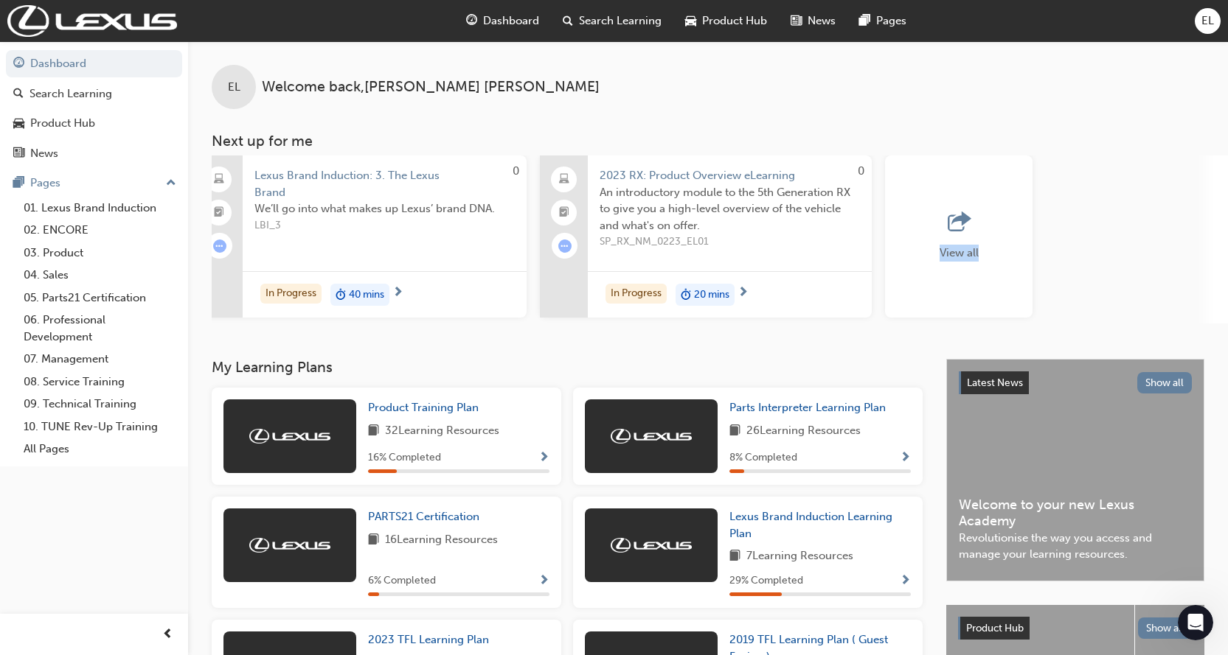
click at [945, 272] on div "View all" at bounding box center [958, 237] width 147 height 162
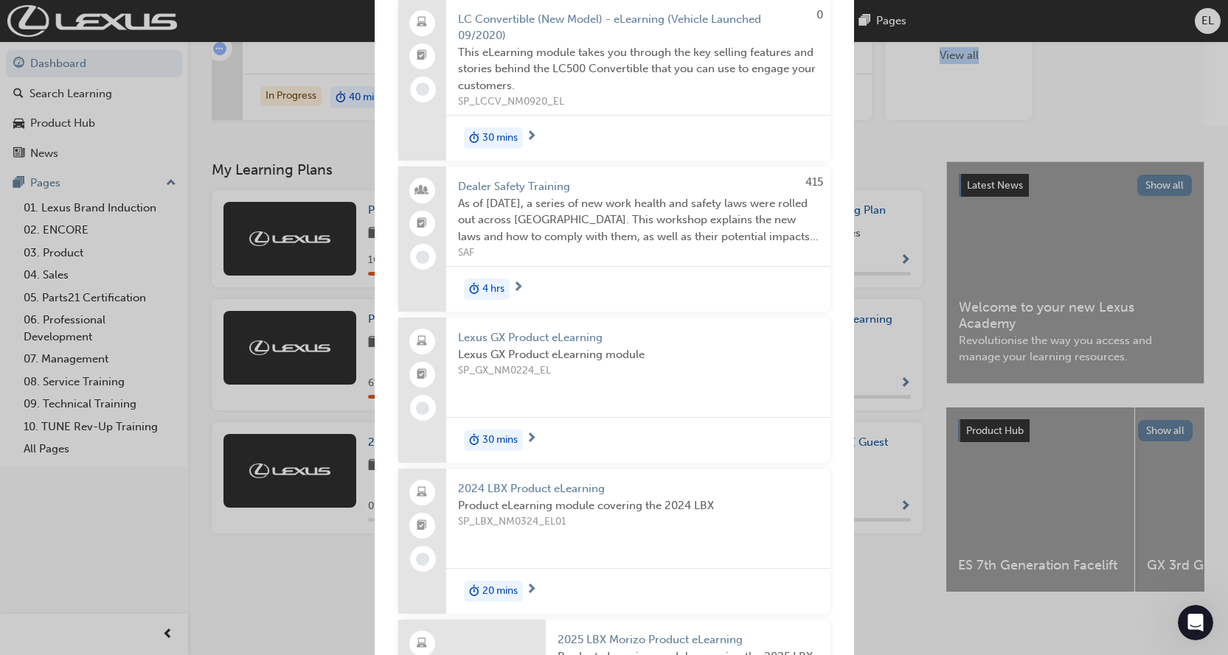
scroll to position [10160, 0]
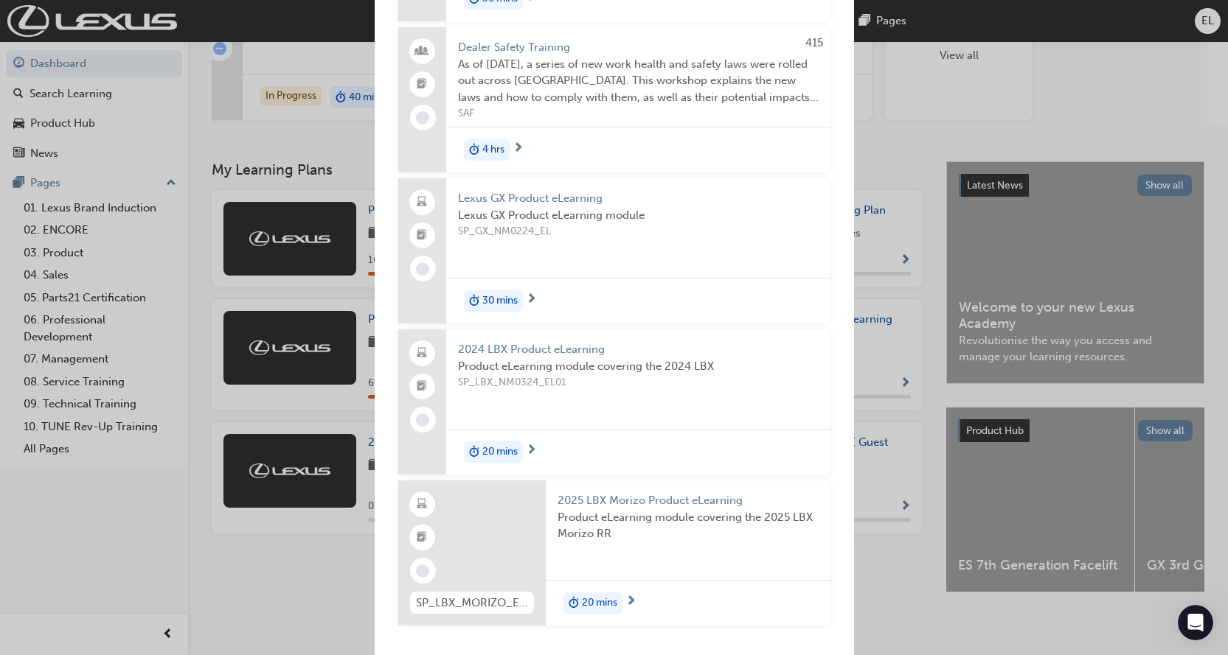
click at [886, 151] on div "Next up for me Lexus Electrified - Needs Analysis & Qualification Understand th…" at bounding box center [614, 327] width 1228 height 655
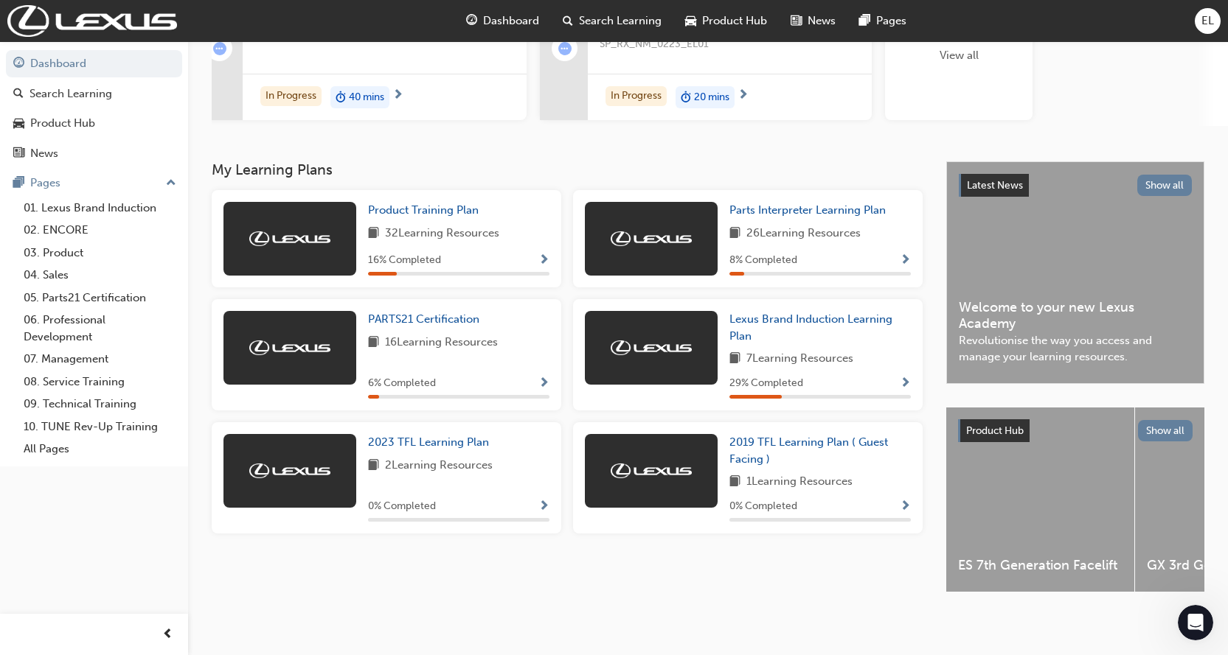
scroll to position [156, 0]
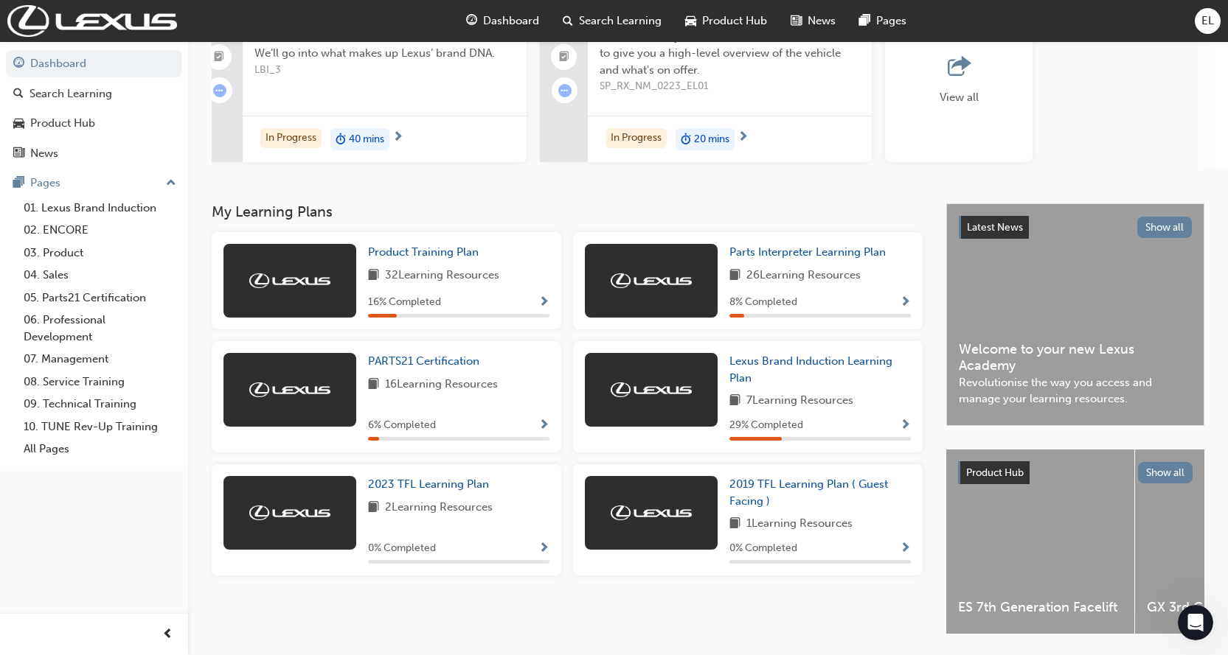
click at [900, 433] on span "Show Progress" at bounding box center [905, 426] width 11 height 13
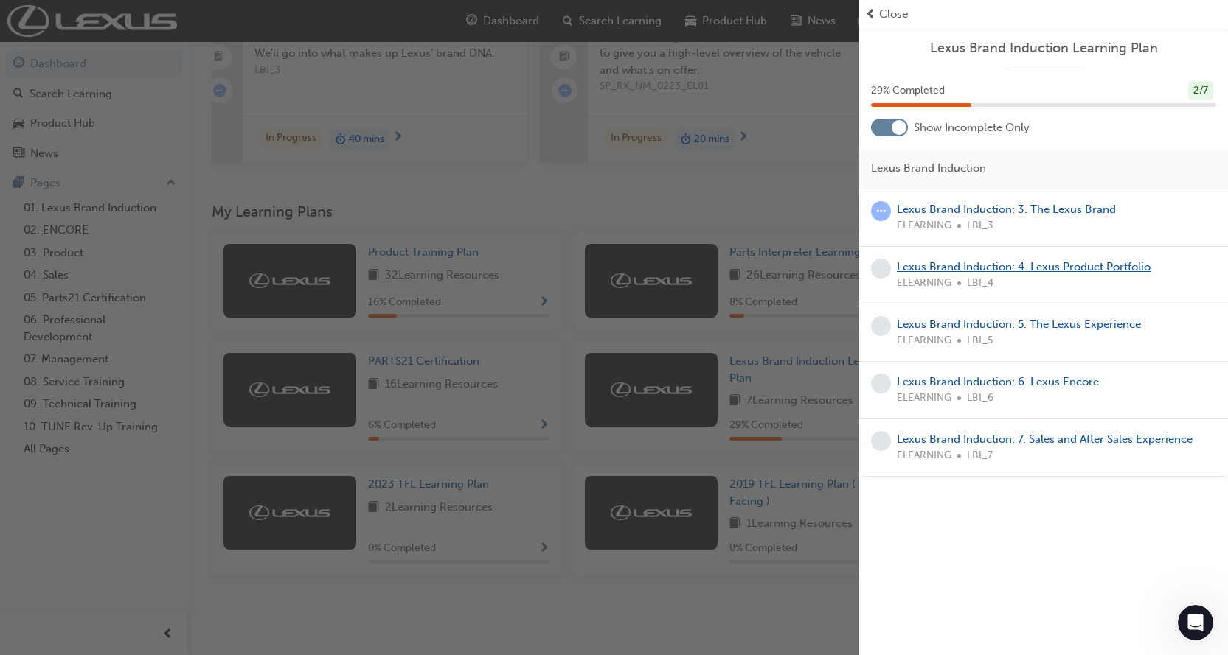
click at [948, 271] on link "Lexus Brand Induction: 4. Lexus Product Portfolio" at bounding box center [1024, 266] width 254 height 13
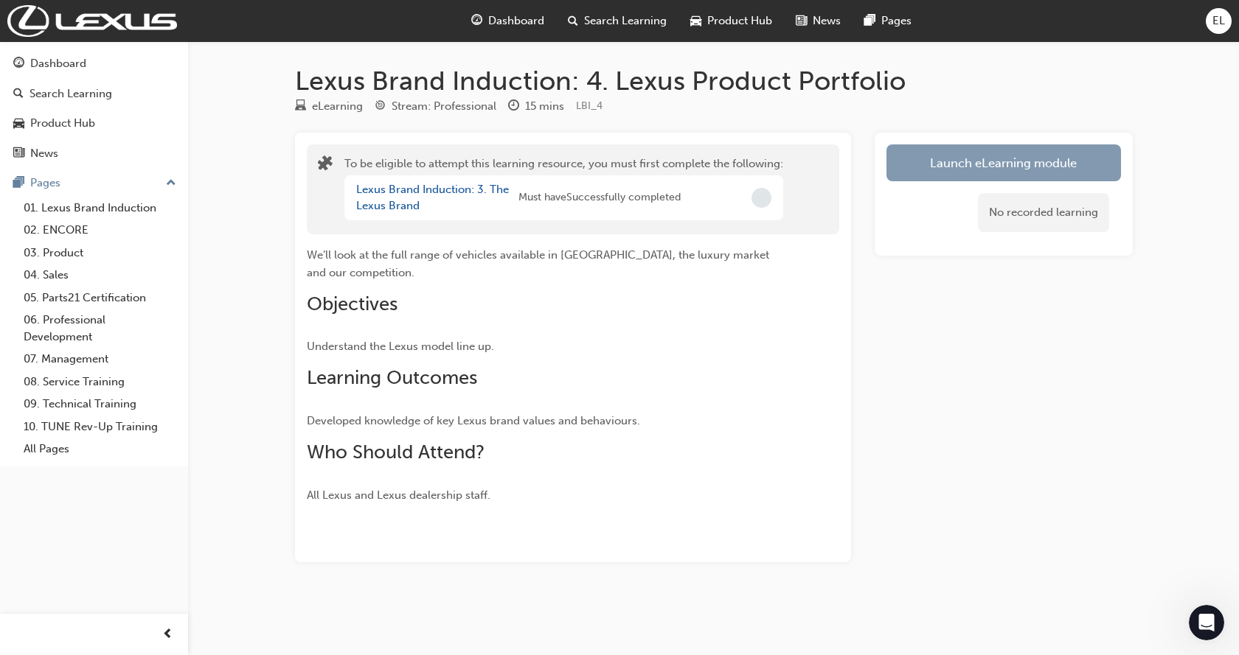
click at [988, 162] on button "Launch eLearning module" at bounding box center [1003, 163] width 234 height 37
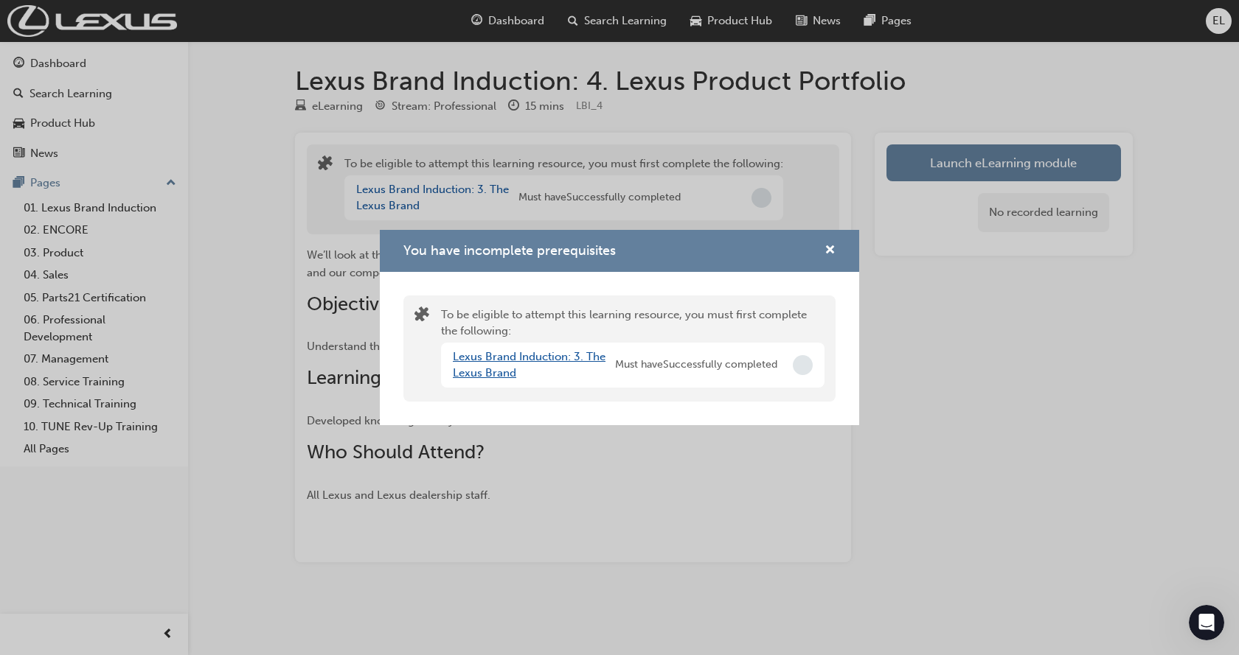
click at [510, 358] on link "Lexus Brand Induction: 3. The Lexus Brand" at bounding box center [529, 365] width 153 height 30
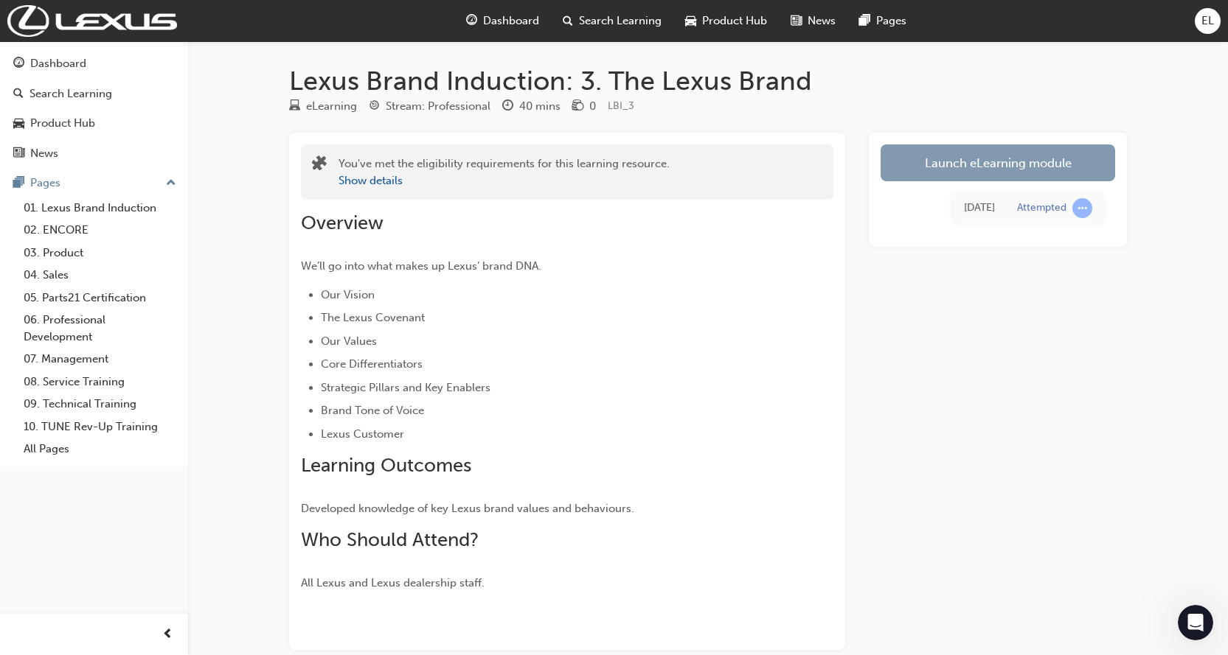
click at [956, 167] on link "Launch eLearning module" at bounding box center [997, 163] width 234 height 37
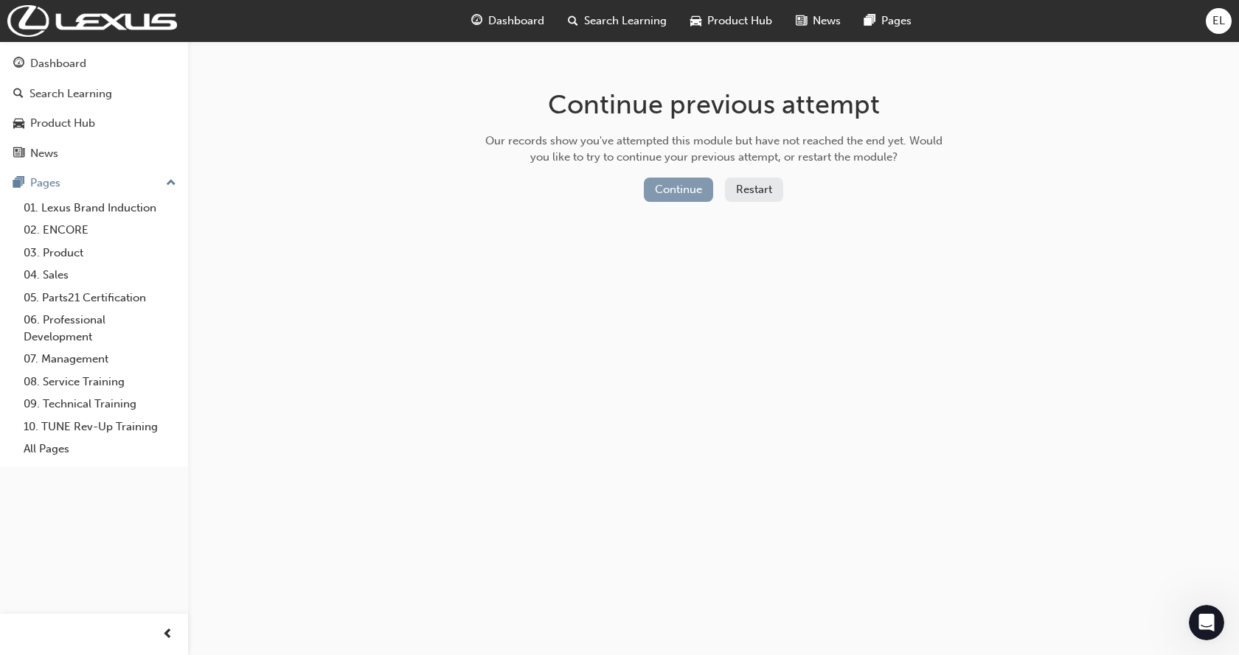
click at [655, 191] on button "Continue" at bounding box center [678, 190] width 69 height 24
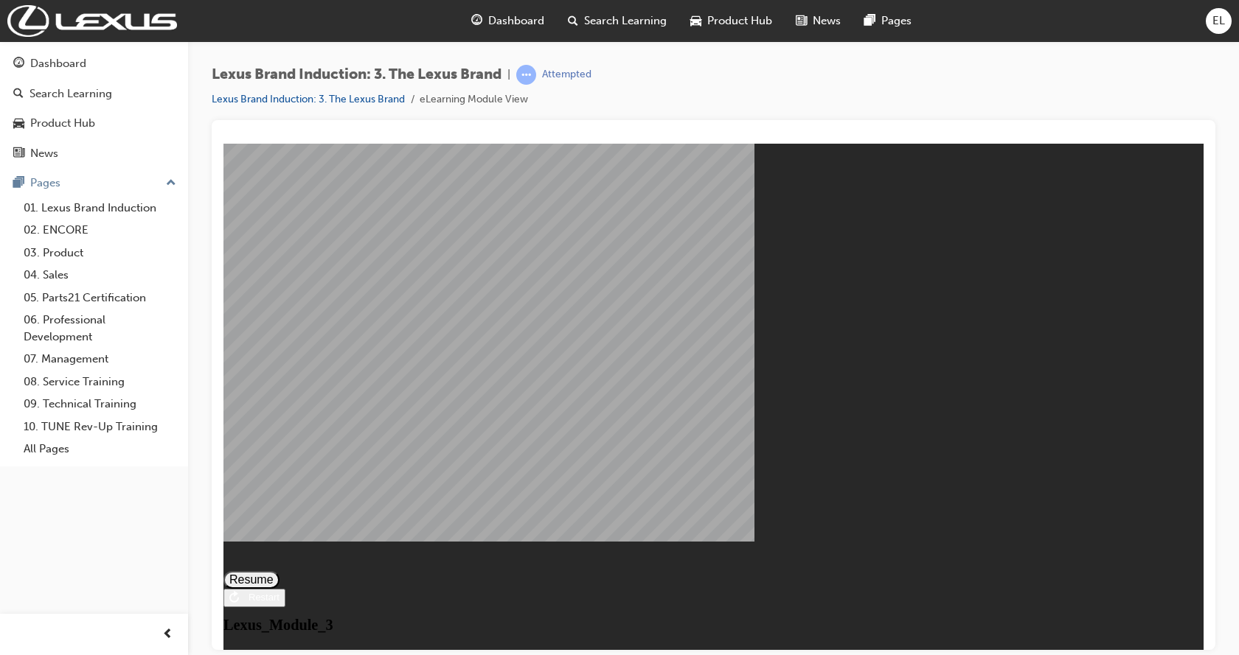
click at [279, 571] on button "Resume" at bounding box center [251, 580] width 56 height 18
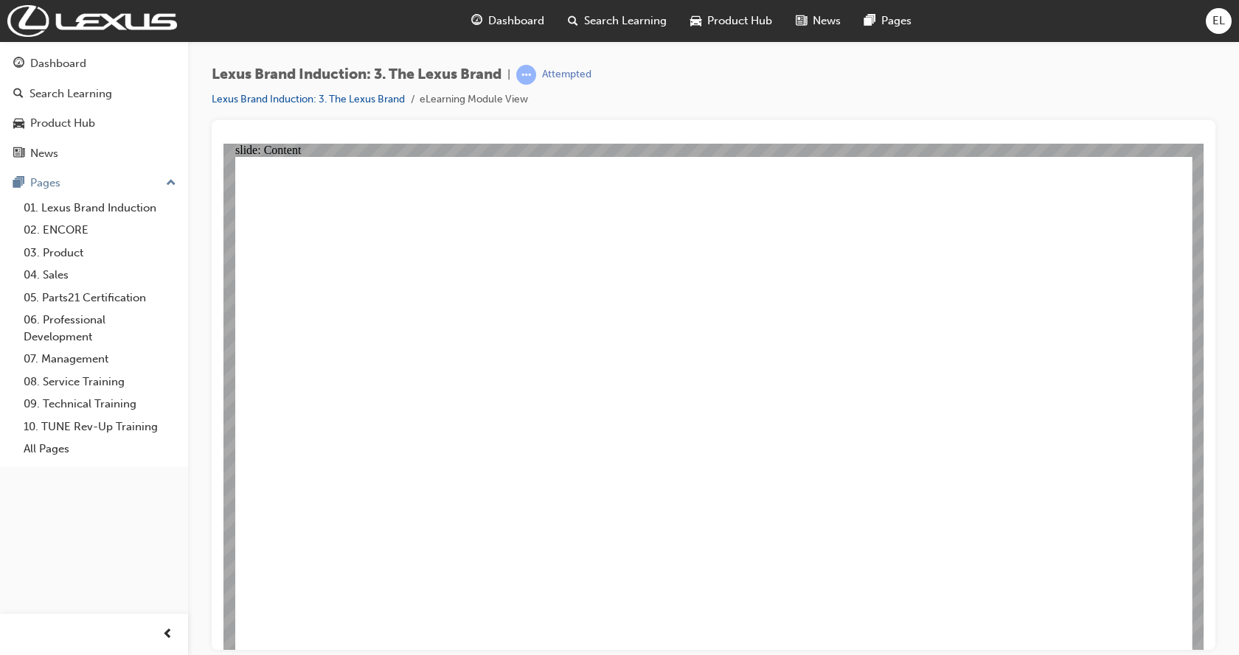
drag, startPoint x: 799, startPoint y: 531, endPoint x: 863, endPoint y: 556, distance: 68.9
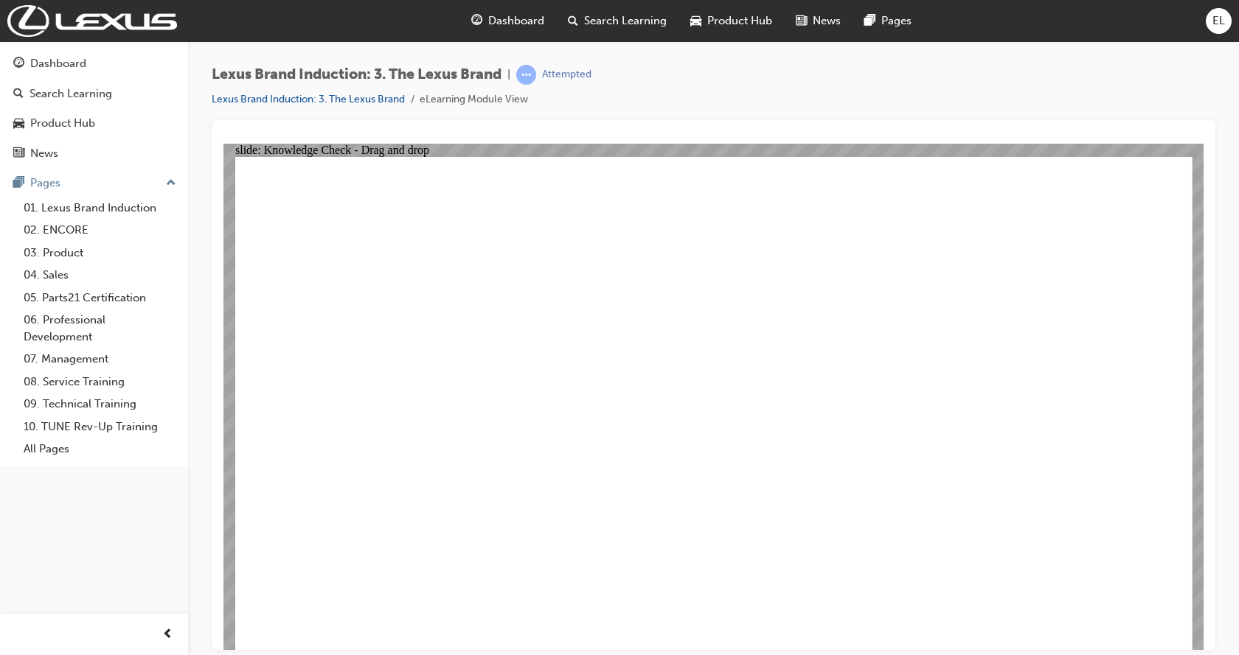
drag, startPoint x: 645, startPoint y: 475, endPoint x: 633, endPoint y: 332, distance: 143.5
drag, startPoint x: 654, startPoint y: 369, endPoint x: 644, endPoint y: 354, distance: 18.6
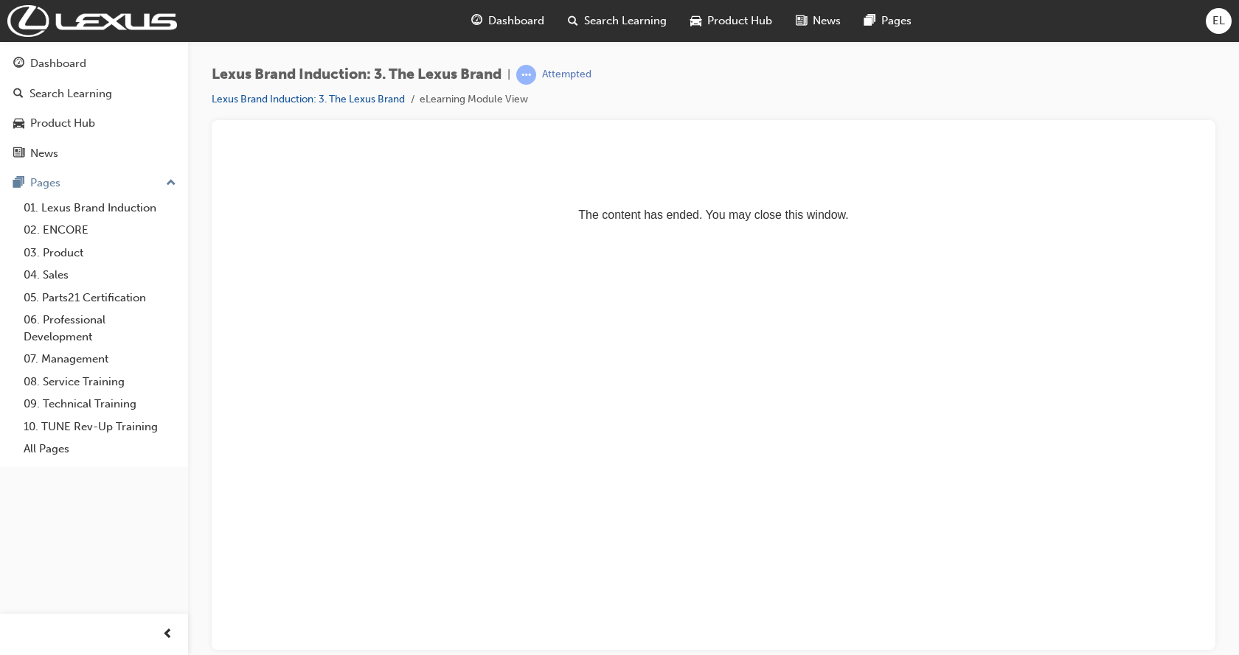
click at [1093, 167] on p "The content has ended. You may close this window." at bounding box center [713, 188] width 968 height 66
click at [97, 71] on link "Dashboard" at bounding box center [94, 63] width 176 height 27
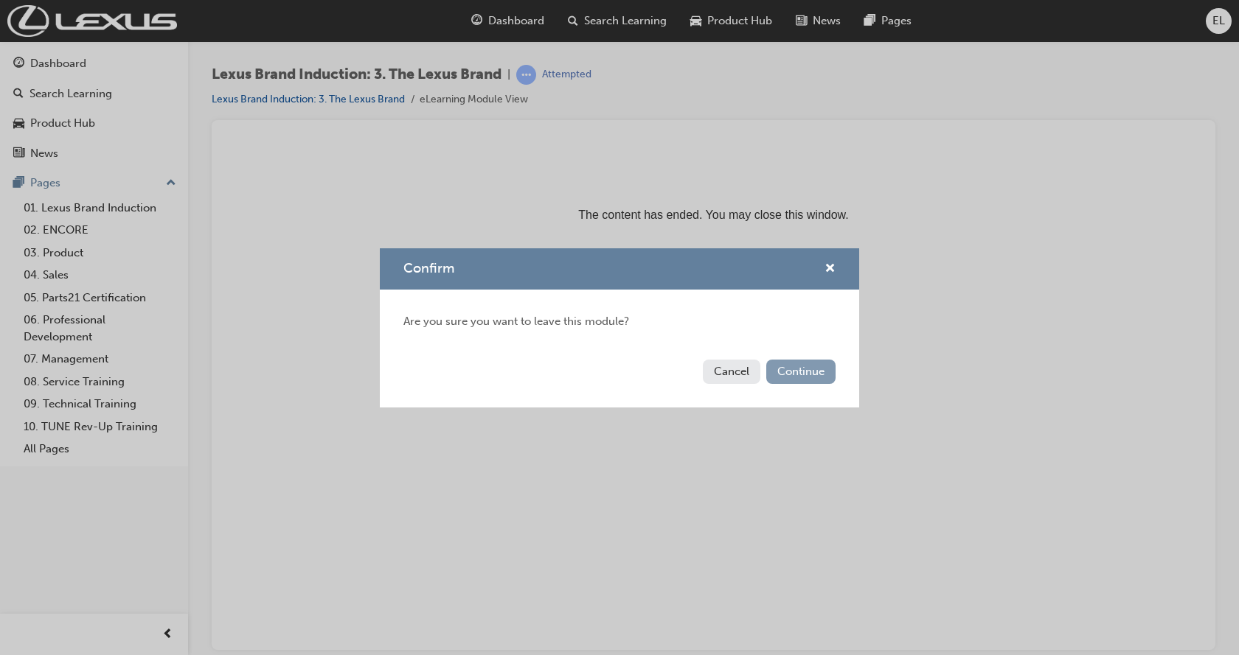
click at [788, 369] on button "Continue" at bounding box center [800, 372] width 69 height 24
